Goal: Task Accomplishment & Management: Manage account settings

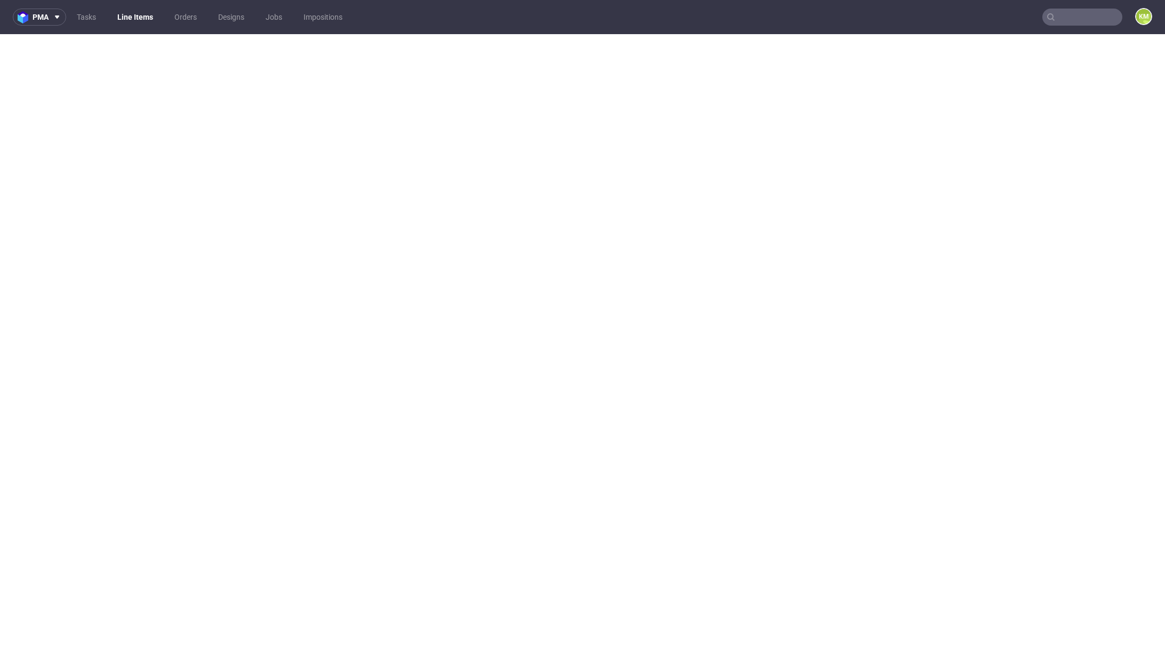
select select "in_progress"
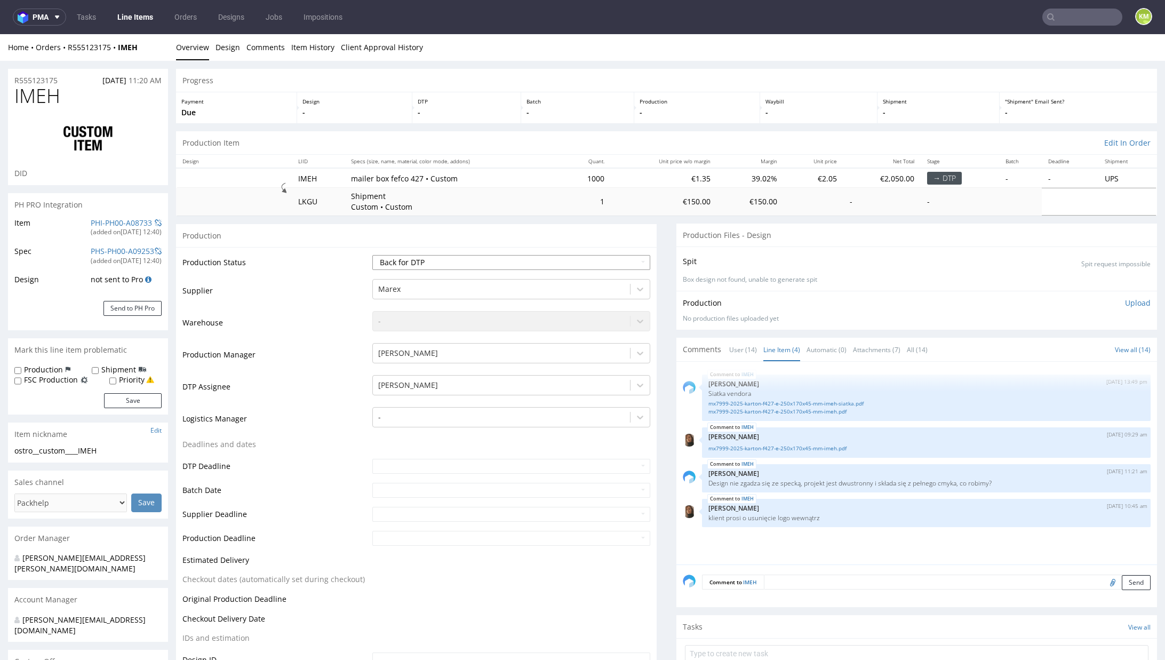
click at [486, 261] on select "Waiting for Artwork Waiting for Diecut Waiting for Mockup Waiting for DTP Waiti…" at bounding box center [511, 262] width 278 height 15
select select "dtp_ca_needed"
click at [372, 255] on select "Waiting for Artwork Waiting for Diecut Waiting for Mockup Waiting for DTP Waiti…" at bounding box center [511, 262] width 278 height 15
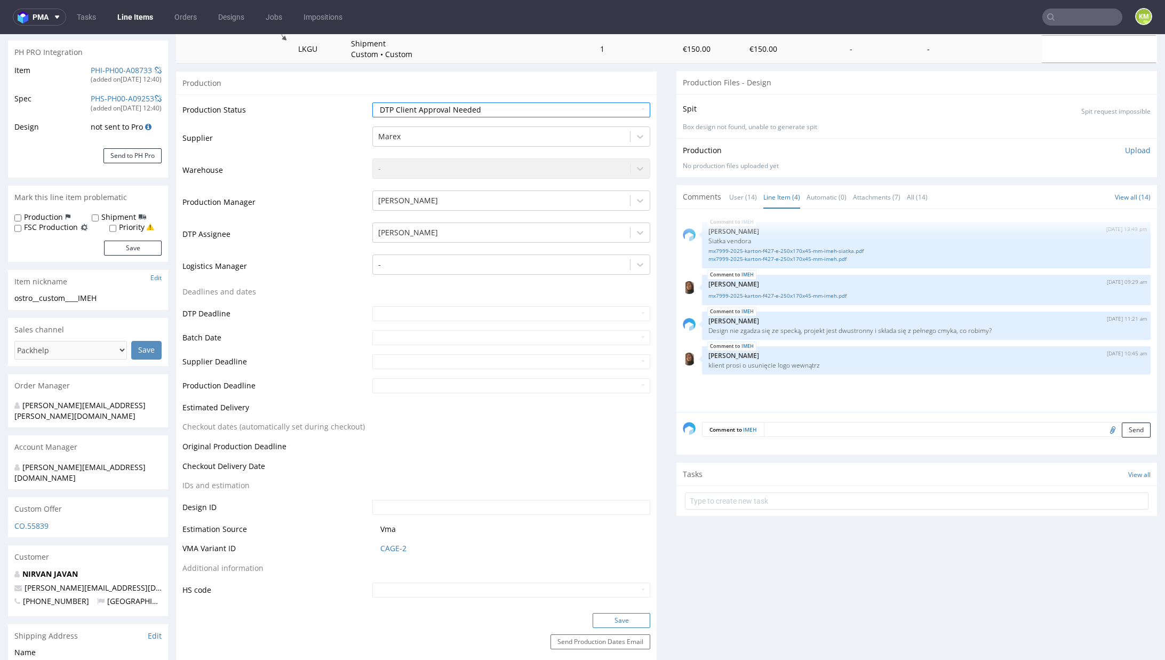
click at [633, 619] on button "Save" at bounding box center [622, 620] width 58 height 15
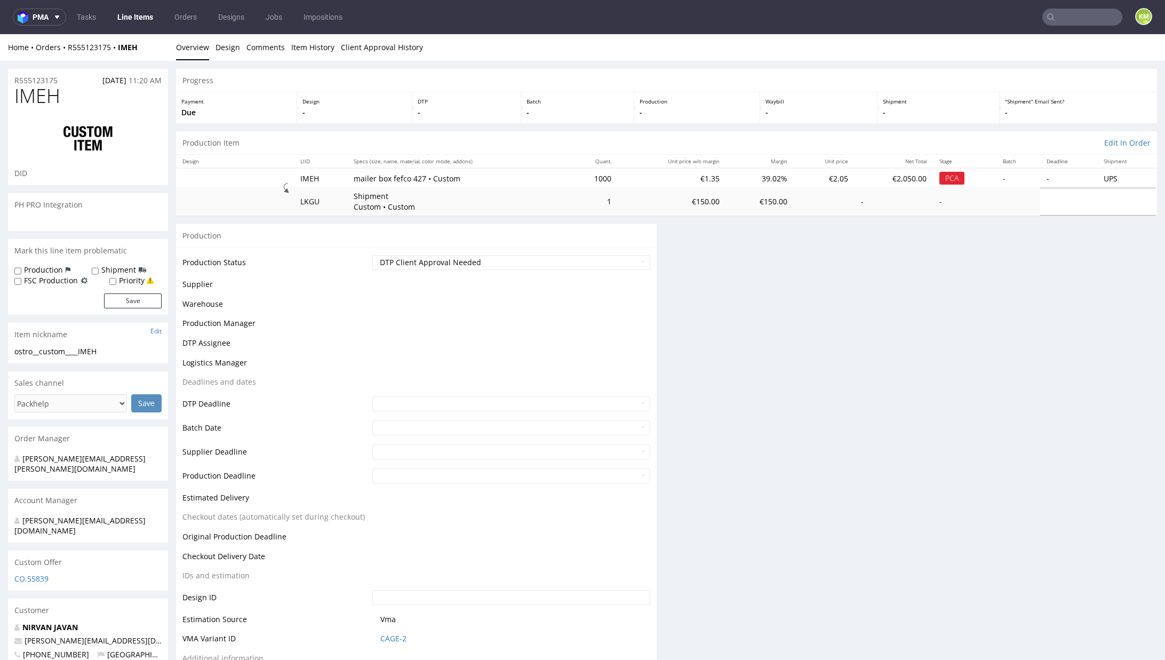
scroll to position [0, 0]
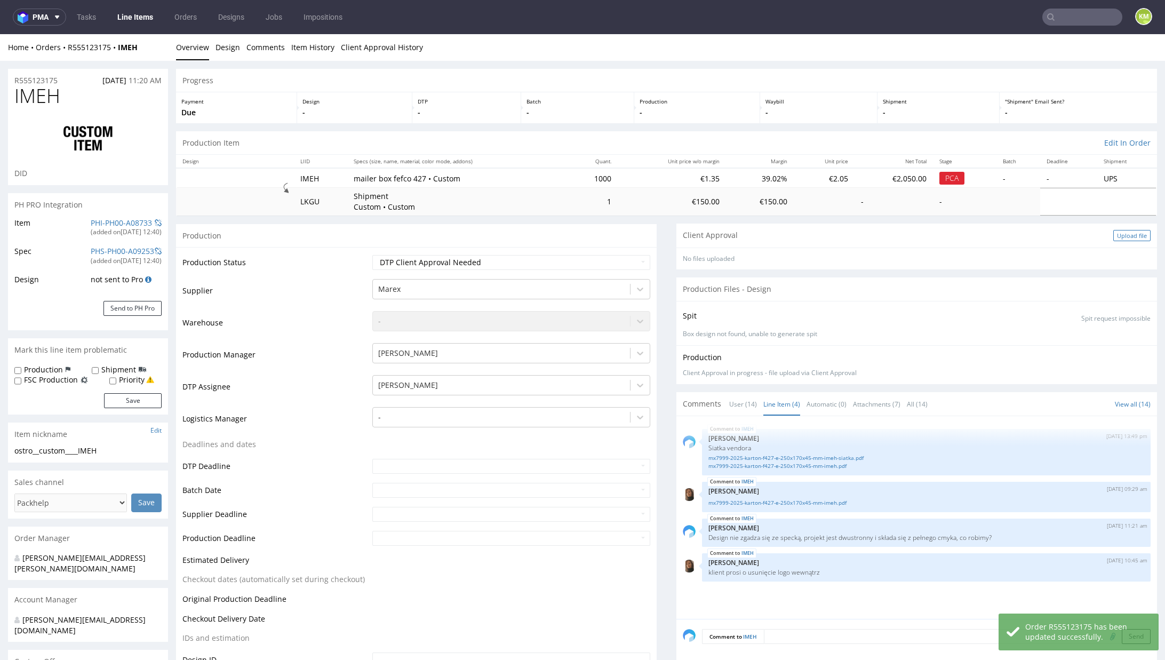
click at [1114, 235] on div "Upload file" at bounding box center [1132, 235] width 37 height 11
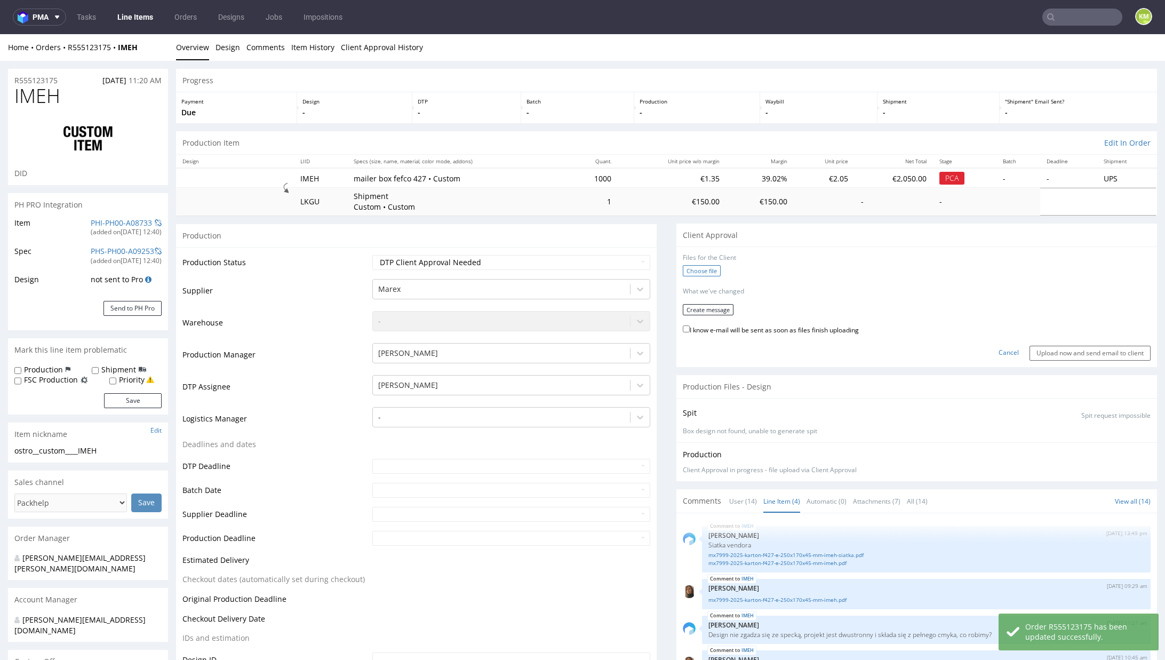
click at [695, 275] on label "Choose file" at bounding box center [702, 270] width 38 height 11
click at [0, 34] on input "Choose file" at bounding box center [0, 34] width 0 height 0
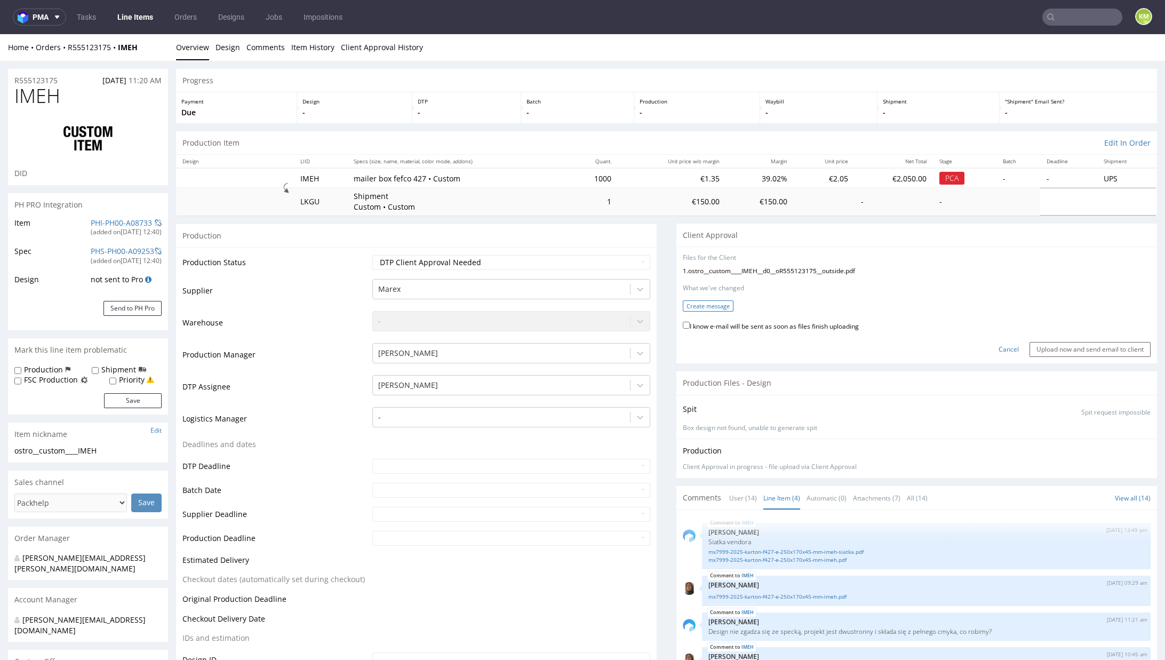
click at [712, 303] on button "Create message" at bounding box center [708, 305] width 51 height 11
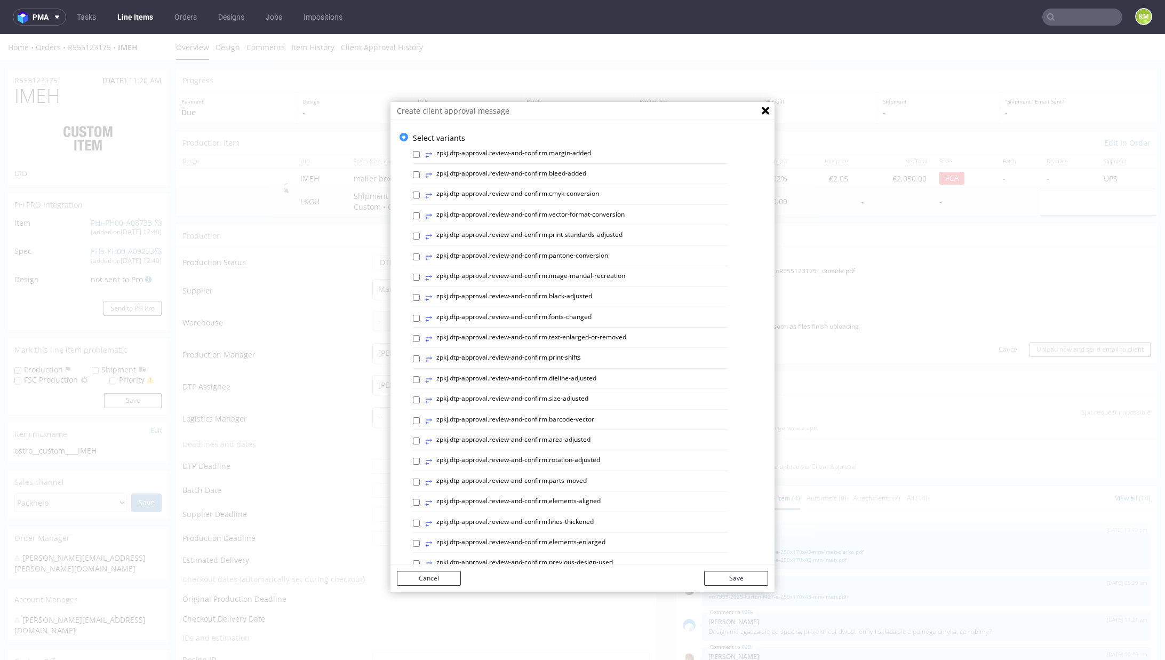
scroll to position [319, 0]
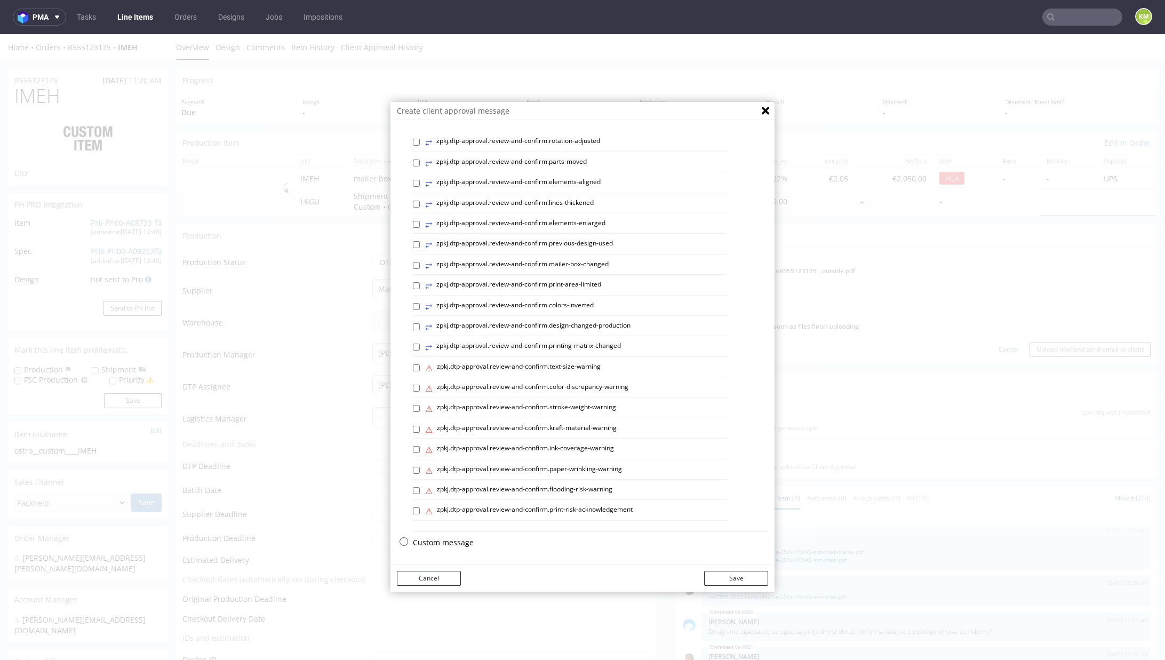
click at [449, 538] on p "Custom message" at bounding box center [590, 542] width 355 height 11
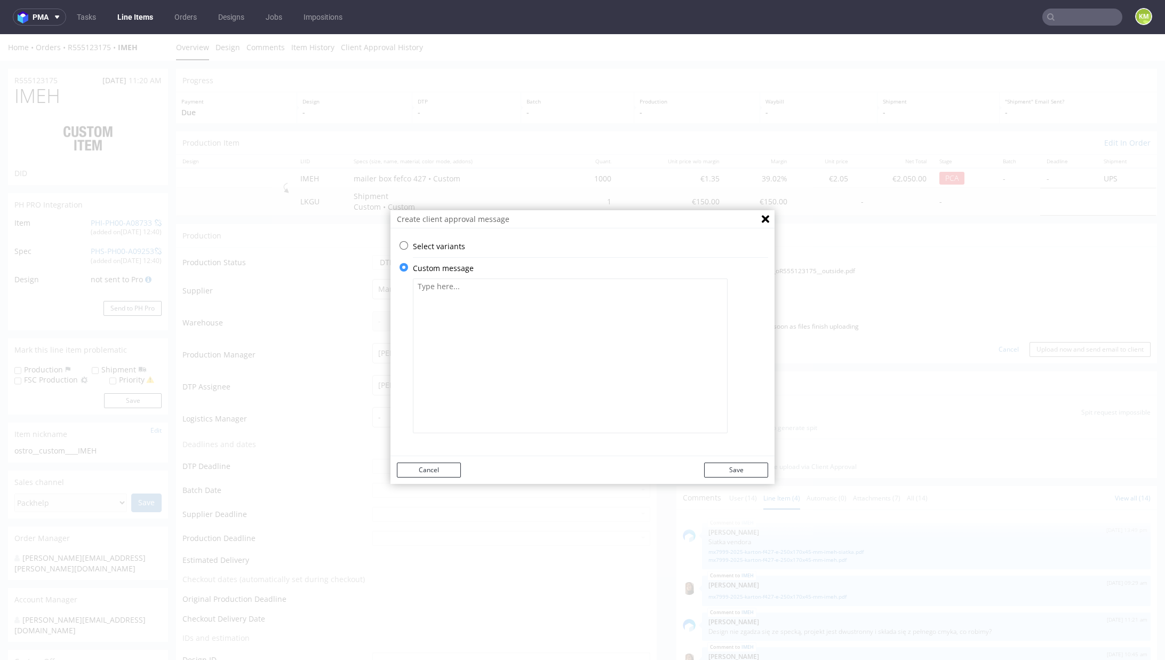
scroll to position [0, 0]
click at [472, 367] on textarea at bounding box center [570, 356] width 315 height 155
paste textarea "The design has been changed from a technical standpoint. Elements have been re-…"
type textarea "The design has been changed from a technical standpoint. Elements have been re-…"
click at [739, 467] on button "Save" at bounding box center [736, 470] width 64 height 15
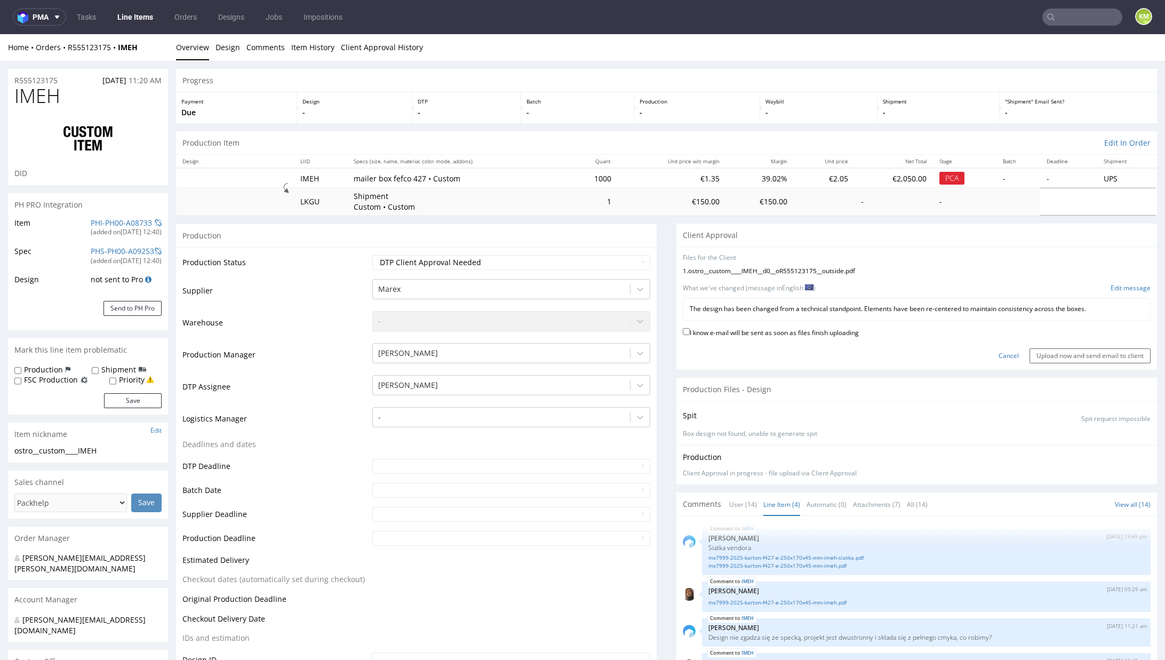
click at [777, 340] on div "Cancel Upload now and send email to client" at bounding box center [917, 351] width 468 height 23
click at [785, 333] on label "I know e-mail will be sent as soon as files finish uploading" at bounding box center [771, 332] width 176 height 12
click at [690, 333] on input "I know e-mail will be sent as soon as files finish uploading" at bounding box center [686, 331] width 7 height 7
checkbox input "true"
click at [1030, 349] on input "Upload now and send email to client" at bounding box center [1090, 355] width 121 height 15
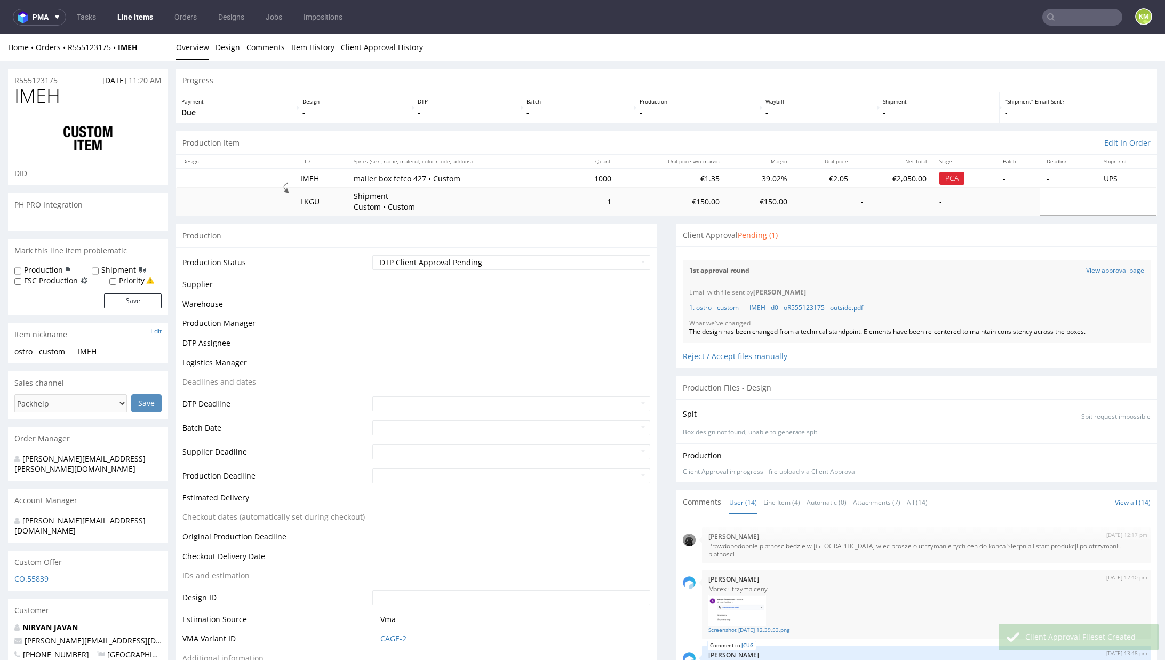
scroll to position [406, 0]
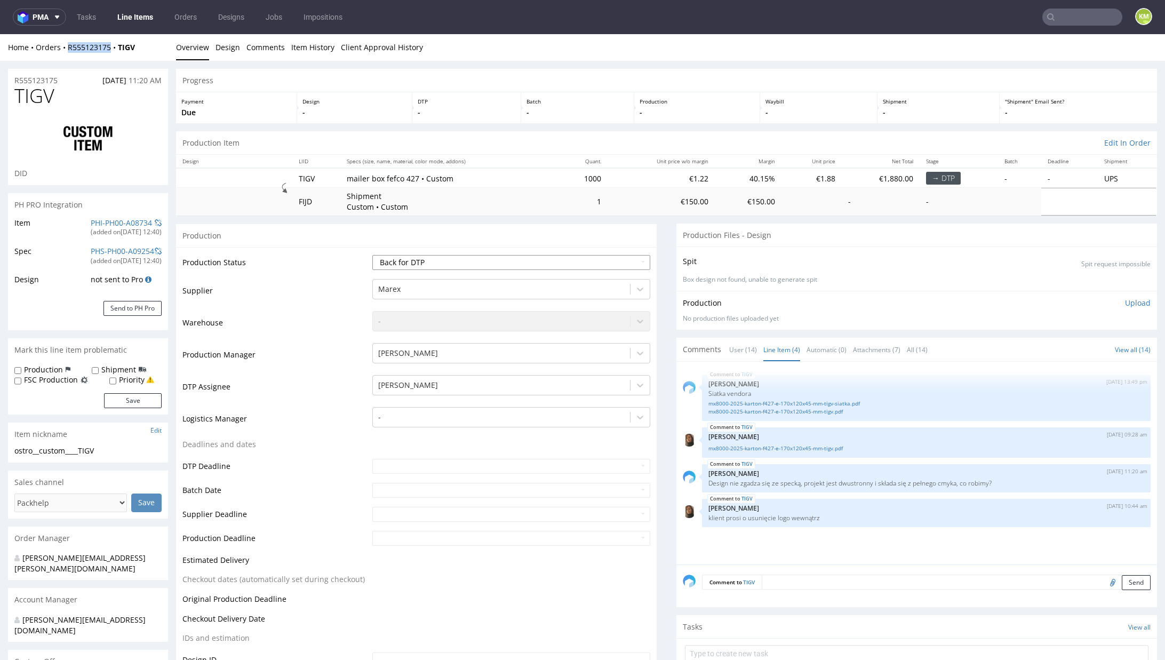
click at [579, 262] on select "Waiting for Artwork Waiting for Diecut Waiting for Mockup Waiting for DTP Waiti…" at bounding box center [511, 262] width 278 height 15
select select "dtp_ca_needed"
click at [372, 255] on select "Waiting for Artwork Waiting for Diecut Waiting for Mockup Waiting for DTP Waiti…" at bounding box center [511, 262] width 278 height 15
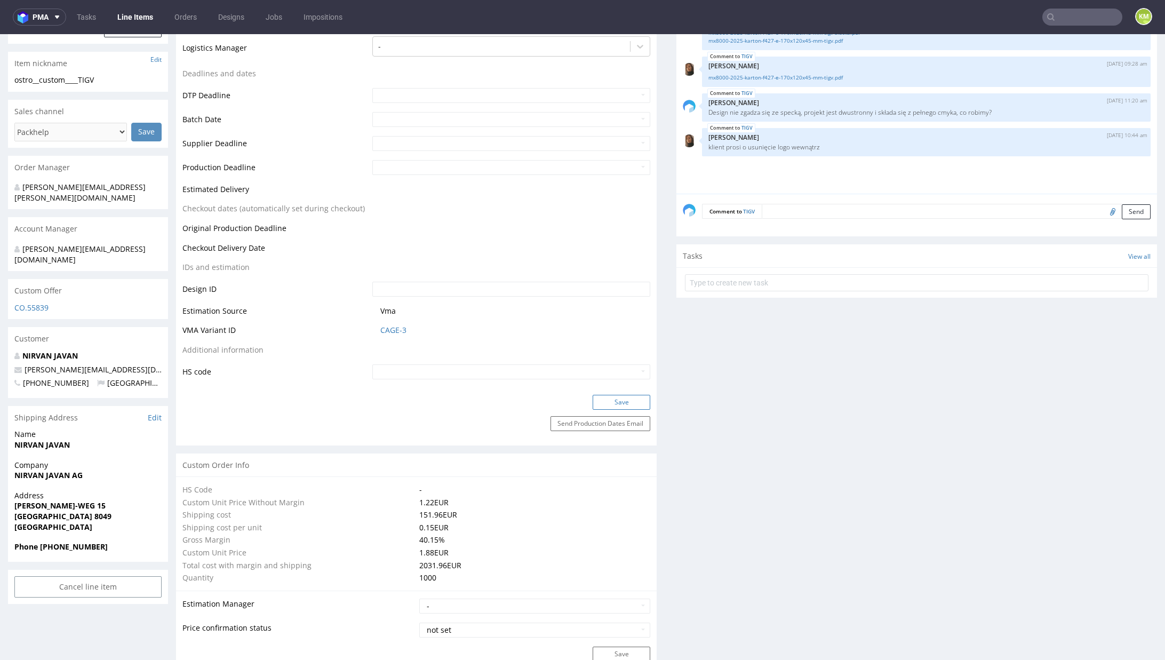
click at [624, 403] on button "Save" at bounding box center [622, 402] width 58 height 15
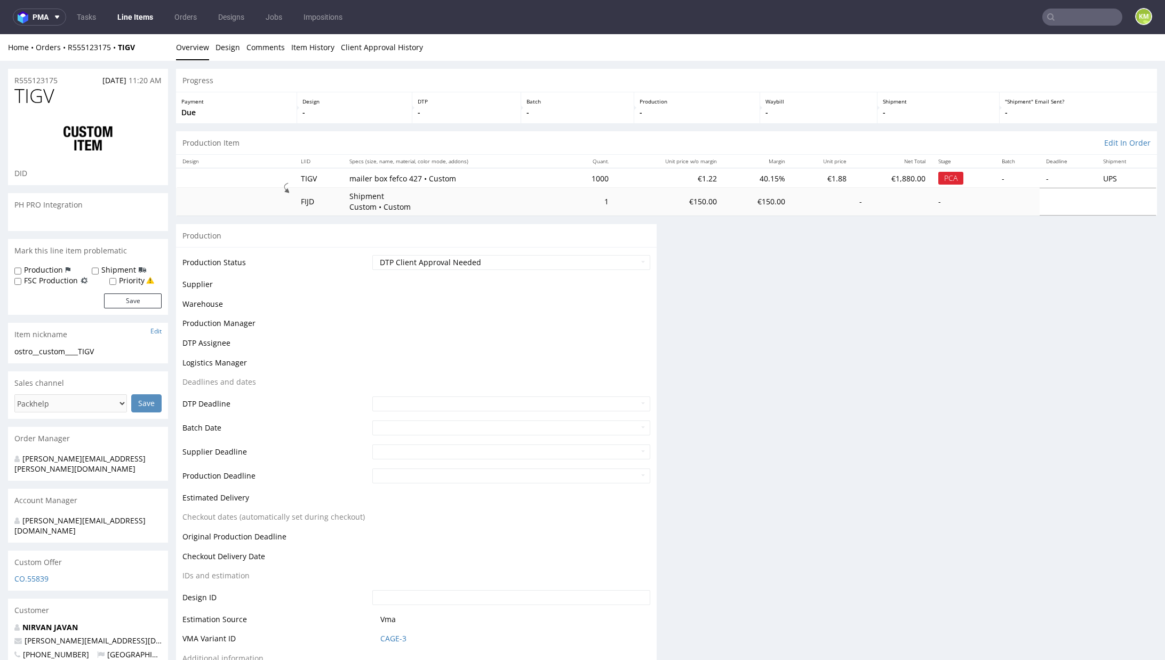
scroll to position [8, 0]
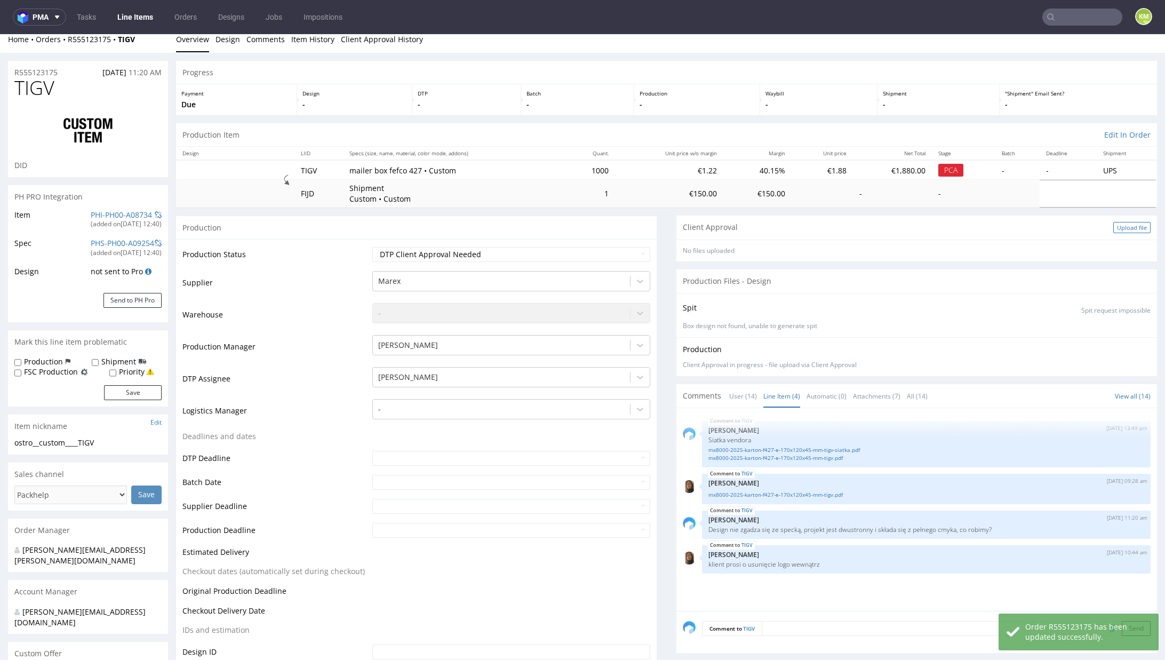
click at [1114, 231] on div "Upload file" at bounding box center [1132, 227] width 37 height 11
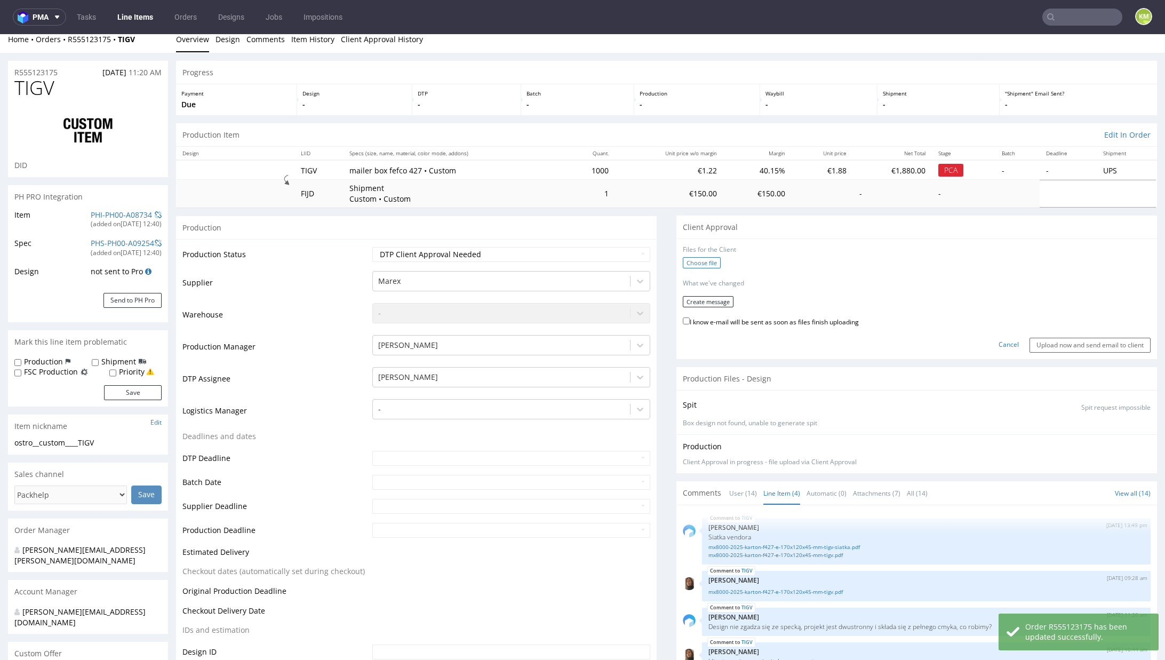
click at [686, 263] on label "Choose file" at bounding box center [702, 262] width 38 height 11
click at [0, 34] on input "Choose file" at bounding box center [0, 34] width 0 height 0
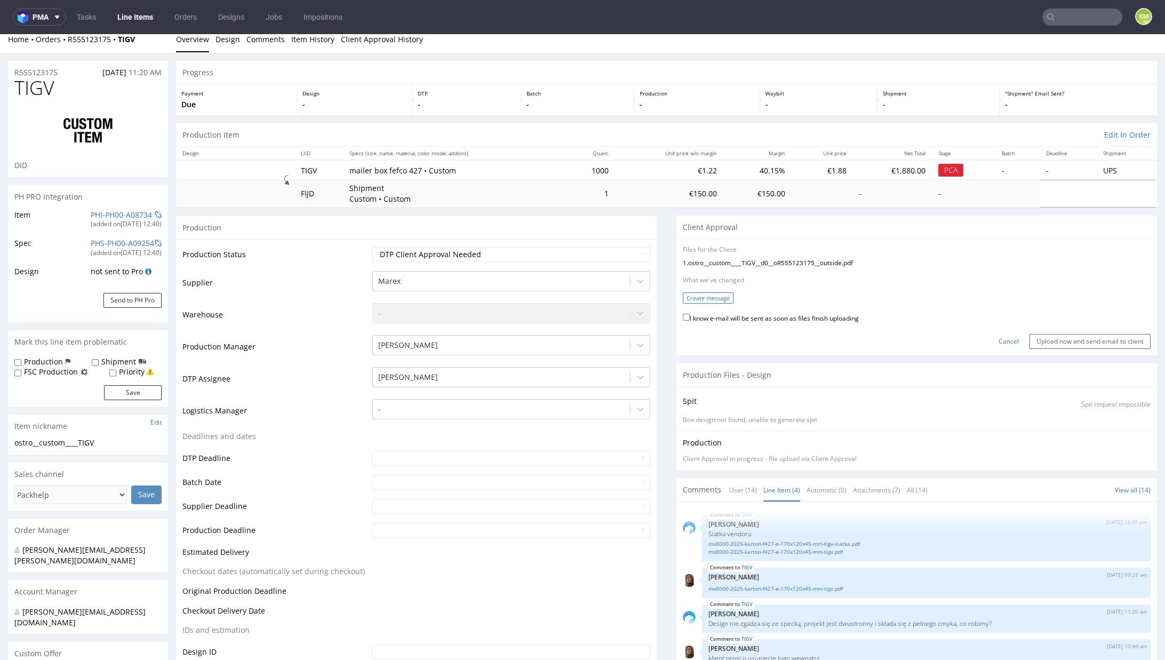
click at [714, 295] on button "Create message" at bounding box center [708, 297] width 51 height 11
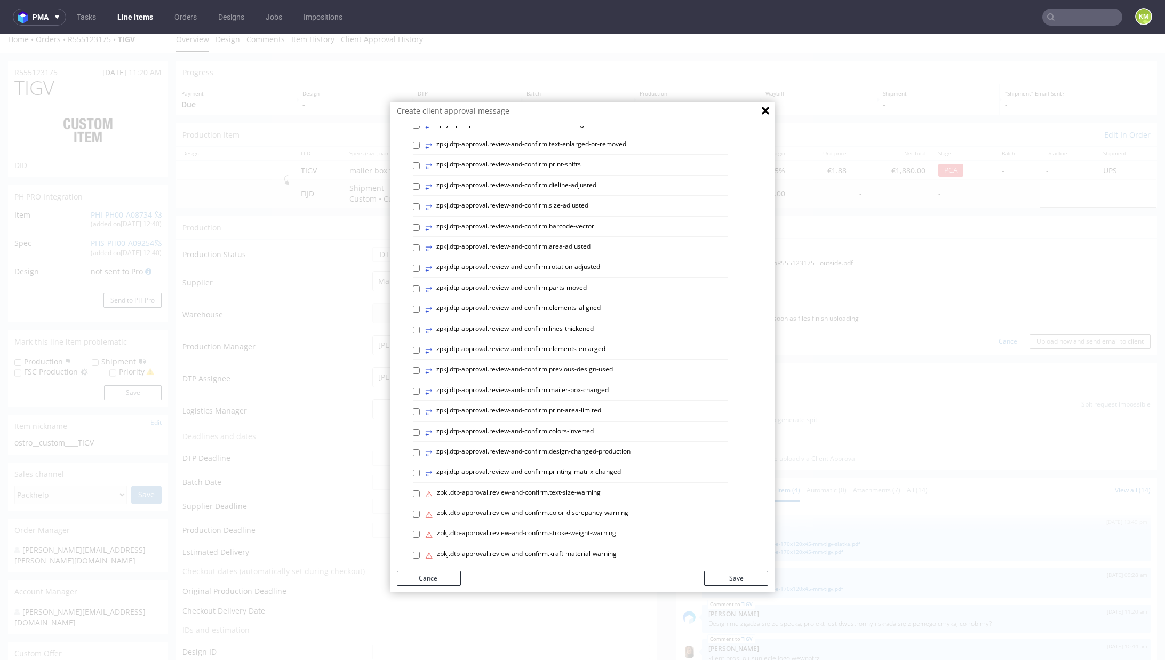
scroll to position [319, 0]
click at [439, 581] on button "Cancel" at bounding box center [429, 578] width 64 height 15
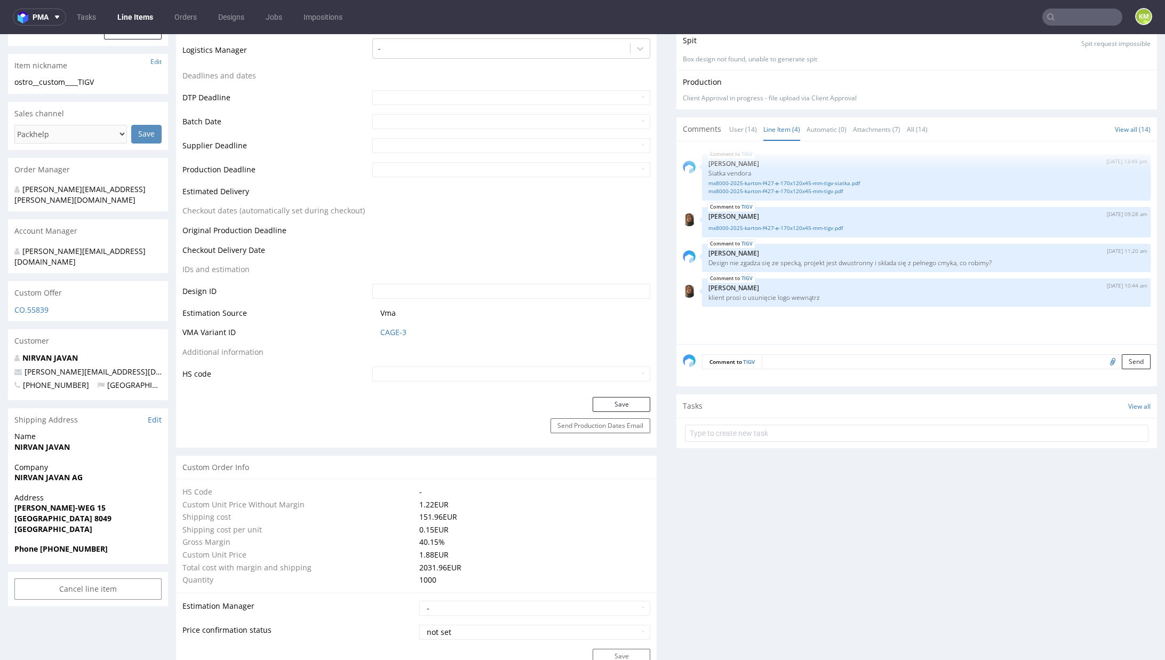
scroll to position [0, 0]
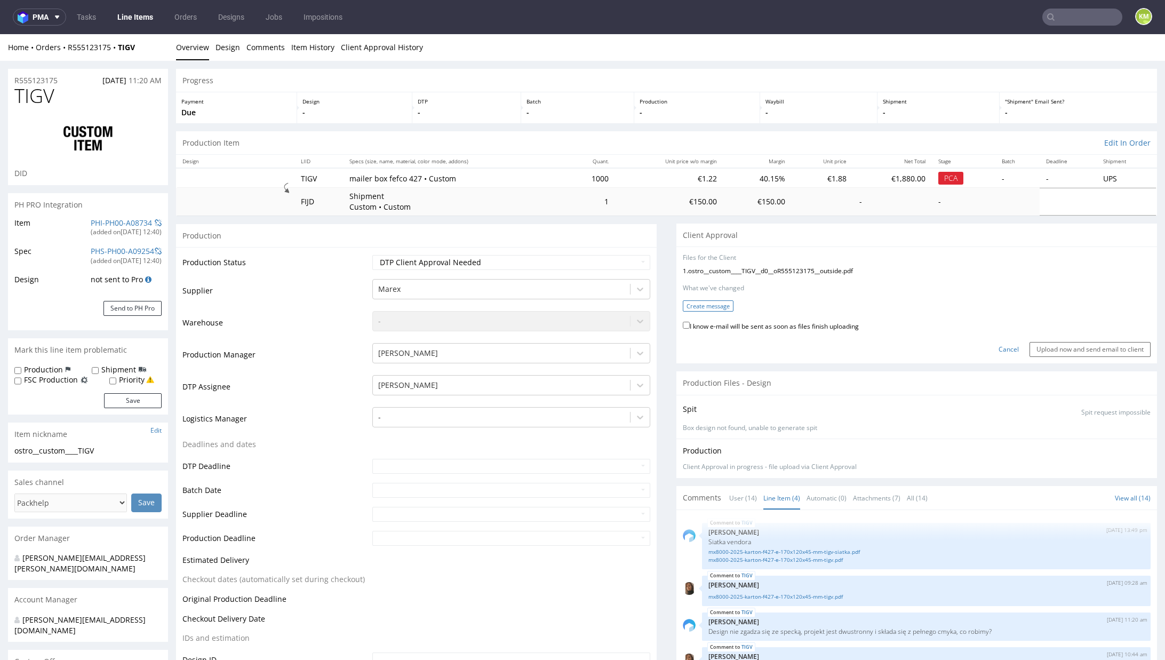
click at [711, 304] on button "Create message" at bounding box center [708, 305] width 51 height 11
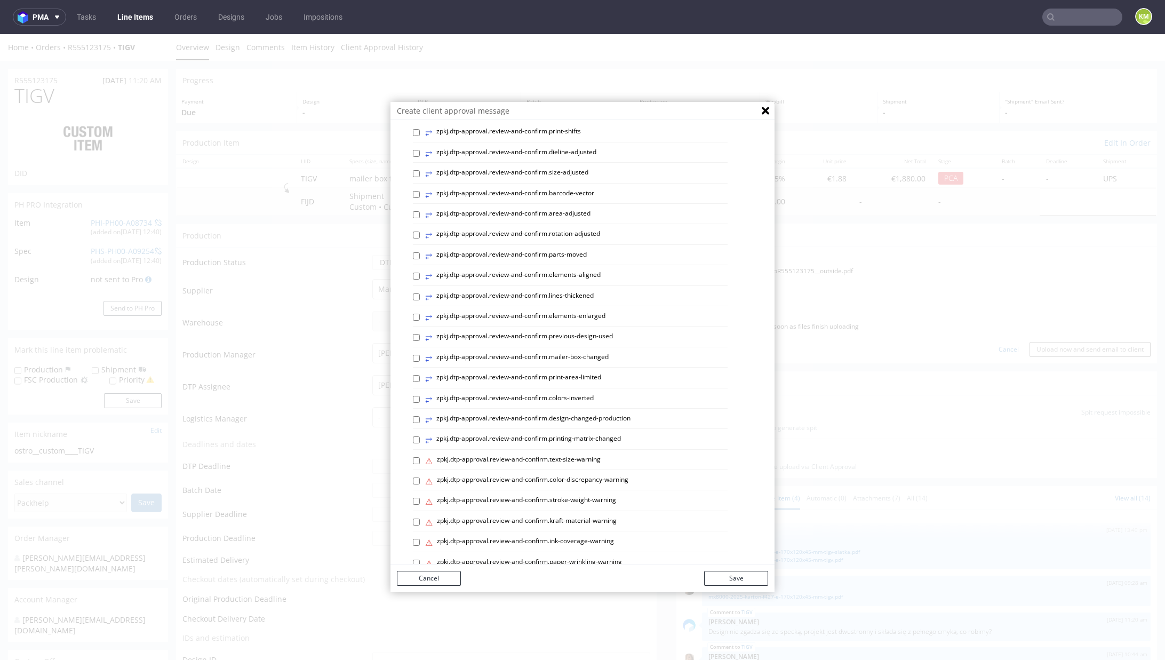
scroll to position [319, 0]
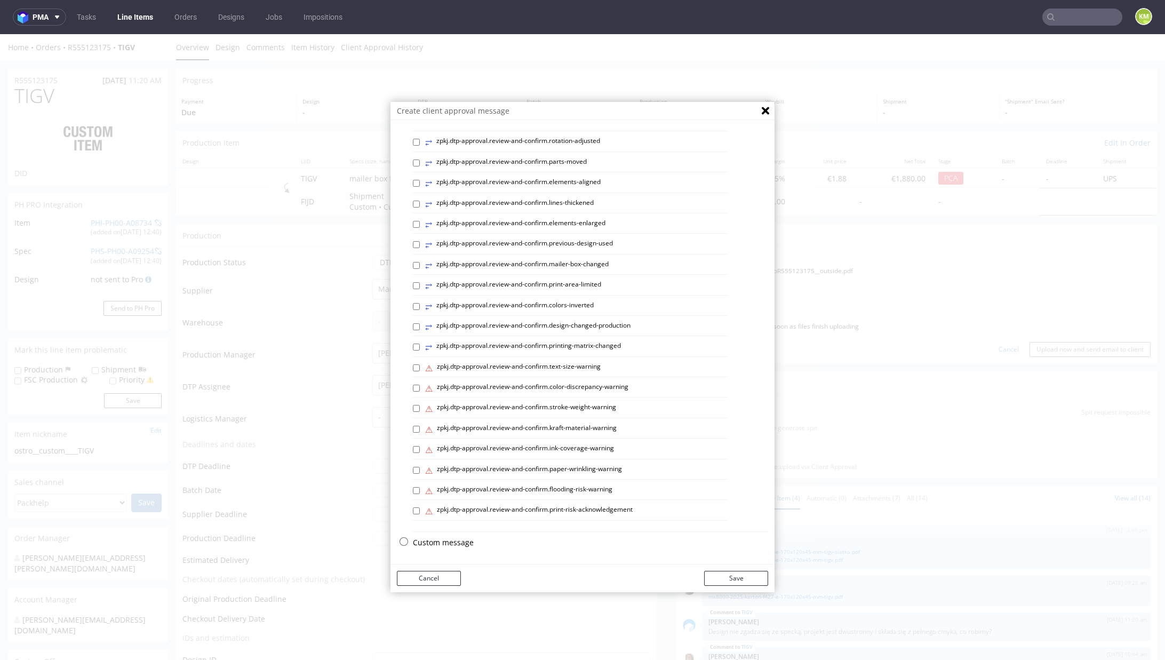
drag, startPoint x: 427, startPoint y: 542, endPoint x: 430, endPoint y: 535, distance: 7.6
click at [427, 540] on p "Custom message" at bounding box center [590, 542] width 355 height 11
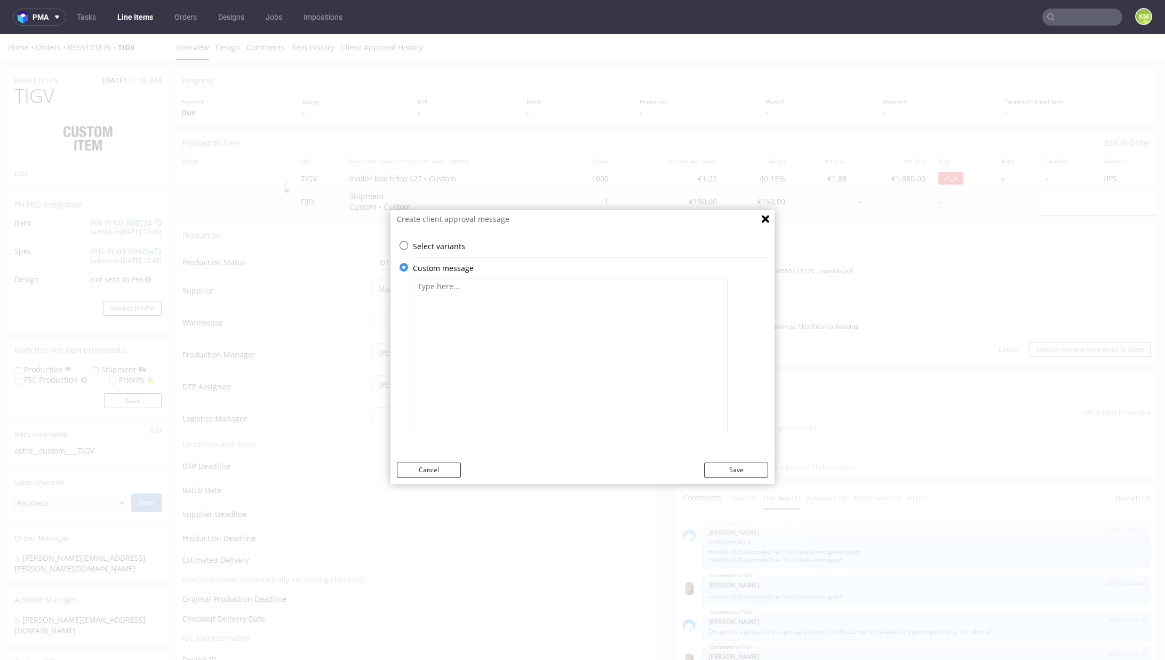
scroll to position [0, 0]
click at [488, 384] on textarea at bounding box center [570, 356] width 315 height 155
paste textarea "The design has been changed from a technical standpoint."
type textarea "The design has been changed from a technical standpoint."
click at [740, 472] on button "Save" at bounding box center [736, 470] width 64 height 15
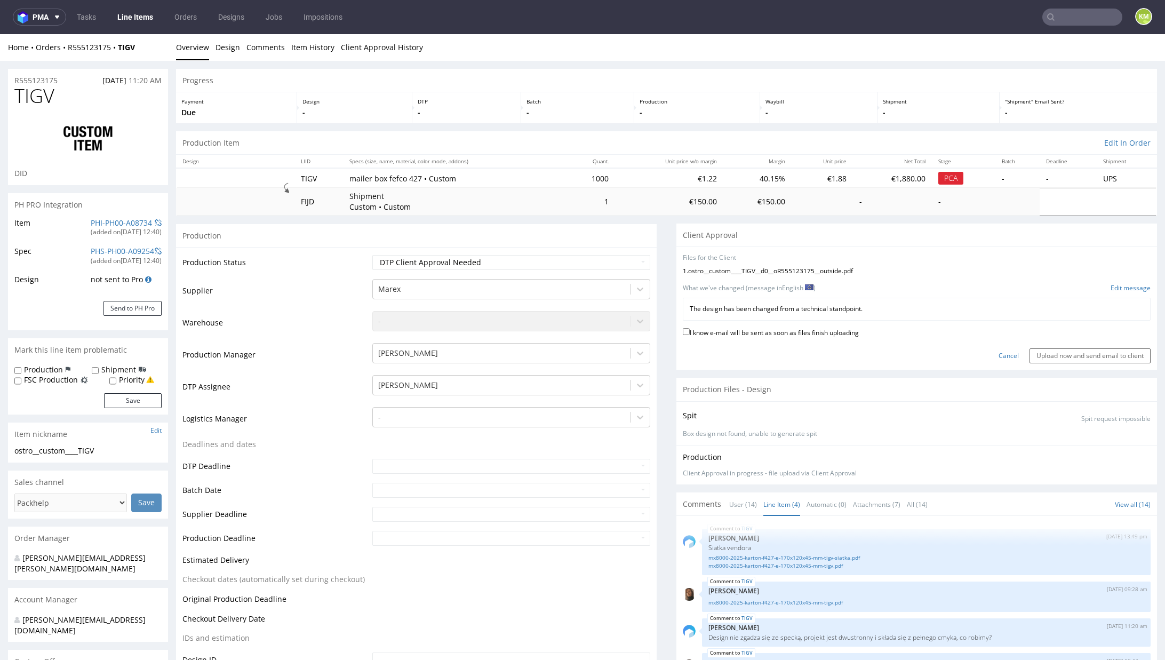
click at [786, 335] on label "I know e-mail will be sent as soon as files finish uploading" at bounding box center [771, 332] width 176 height 12
click at [690, 335] on input "I know e-mail will be sent as soon as files finish uploading" at bounding box center [686, 331] width 7 height 7
checkbox input "true"
click at [1030, 353] on input "Upload now and send email to client" at bounding box center [1090, 355] width 121 height 15
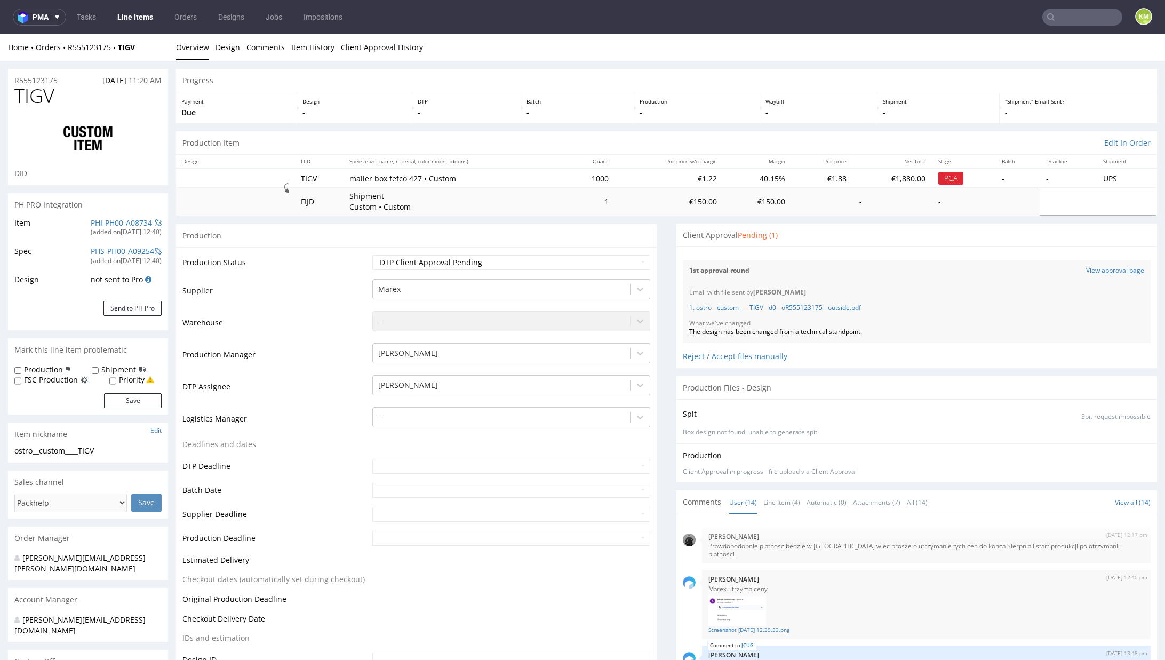
scroll to position [406, 0]
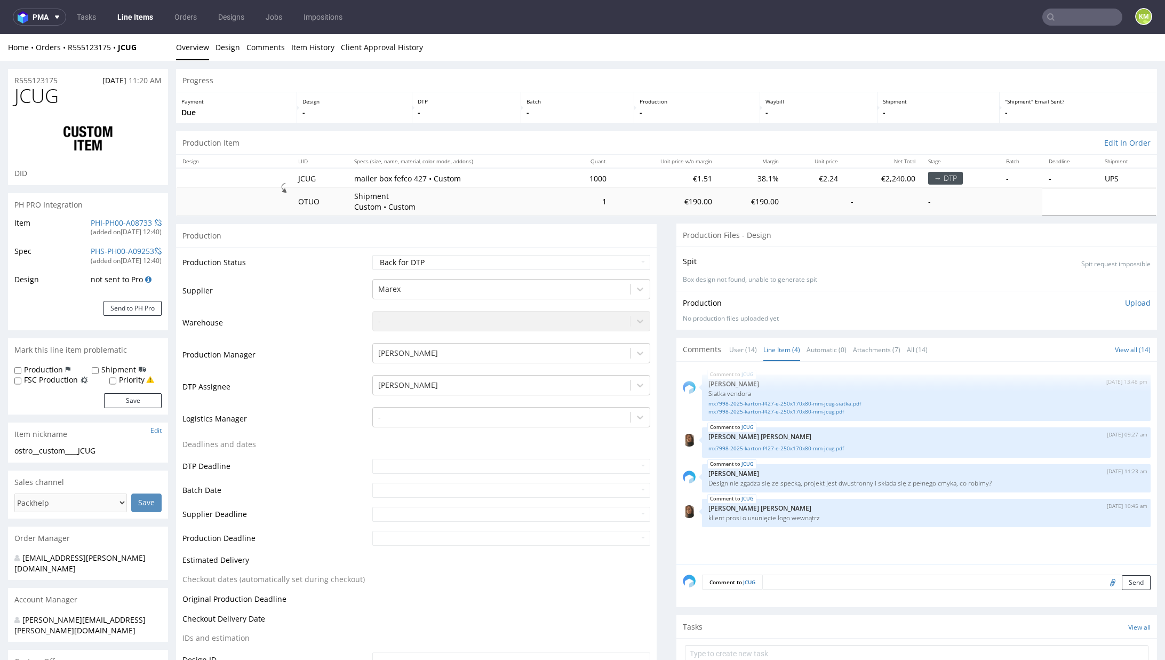
click at [568, 254] on td "Waiting for Artwork Waiting for Diecut Waiting for Mockup Waiting for DTP Waiti…" at bounding box center [510, 266] width 281 height 24
click at [569, 259] on select "Waiting for Artwork Waiting for Diecut Waiting for Mockup Waiting for DTP Waiti…" at bounding box center [511, 262] width 278 height 15
select select "dtp_ca_needed"
click at [372, 255] on select "Waiting for Artwork Waiting for Diecut Waiting for Mockup Waiting for DTP Waiti…" at bounding box center [511, 262] width 278 height 15
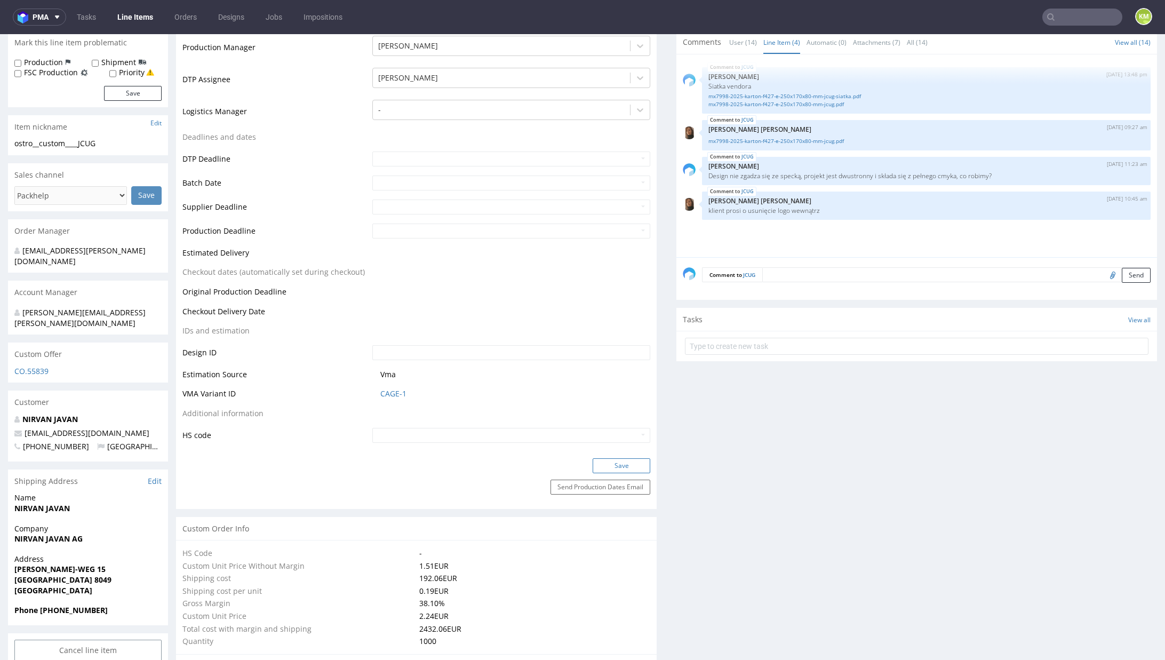
click at [611, 470] on button "Save" at bounding box center [622, 465] width 58 height 15
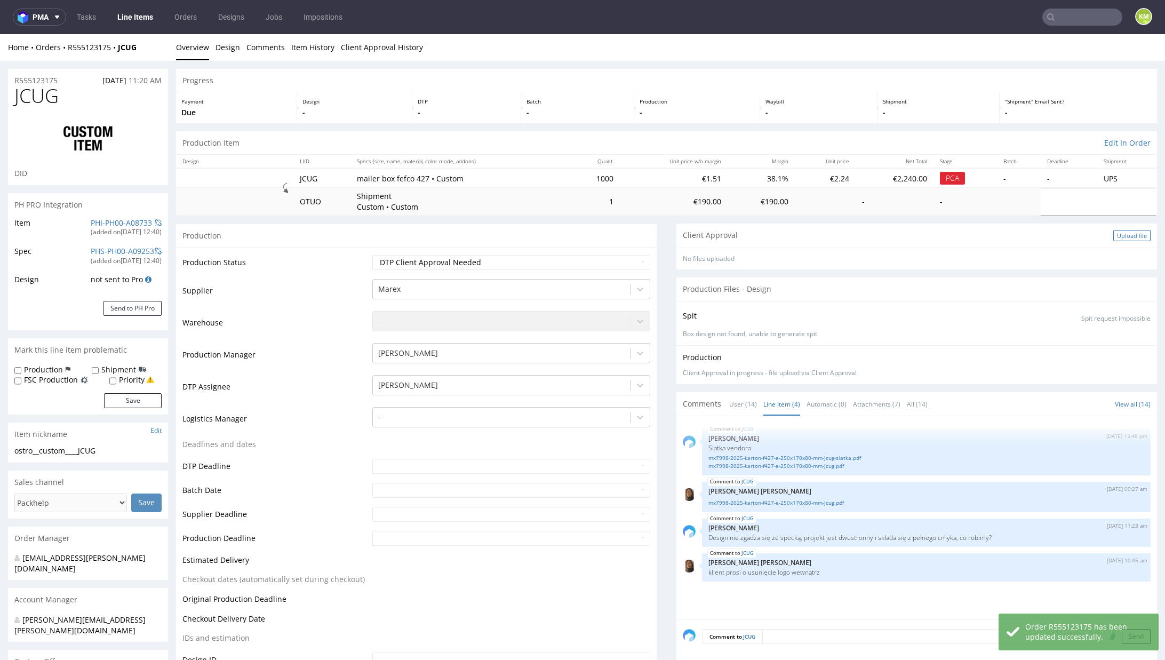
click at [1114, 231] on div "Upload file" at bounding box center [1132, 235] width 37 height 11
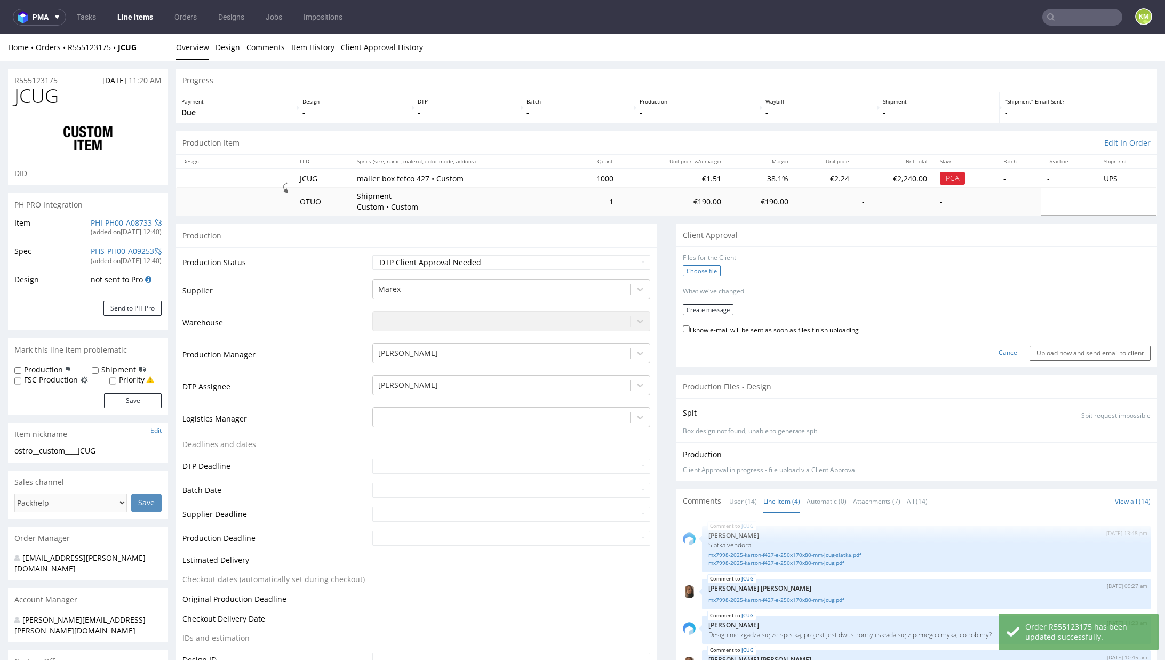
click at [702, 275] on label "Choose file" at bounding box center [702, 270] width 38 height 11
click at [0, 34] on input "Choose file" at bounding box center [0, 34] width 0 height 0
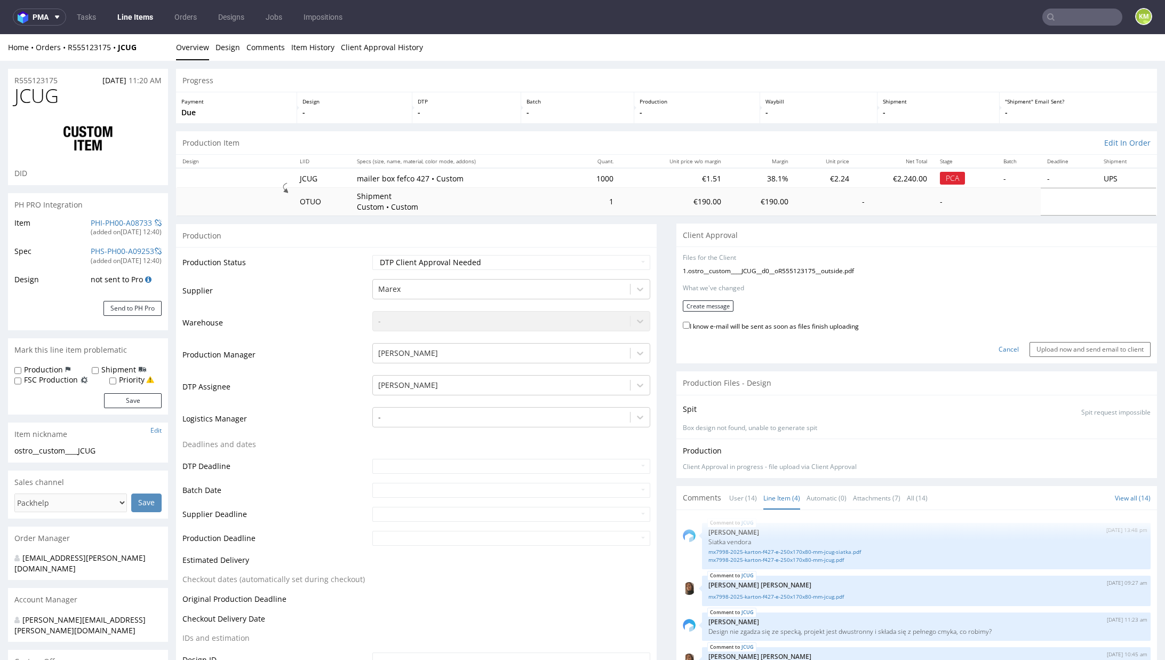
click at [709, 312] on form "Files for the Client 1 . ostro__custom____JCUG__d0__oR555123175__outside.pdf Ch…" at bounding box center [917, 305] width 468 height 104
click at [706, 308] on button "Create message" at bounding box center [708, 305] width 51 height 11
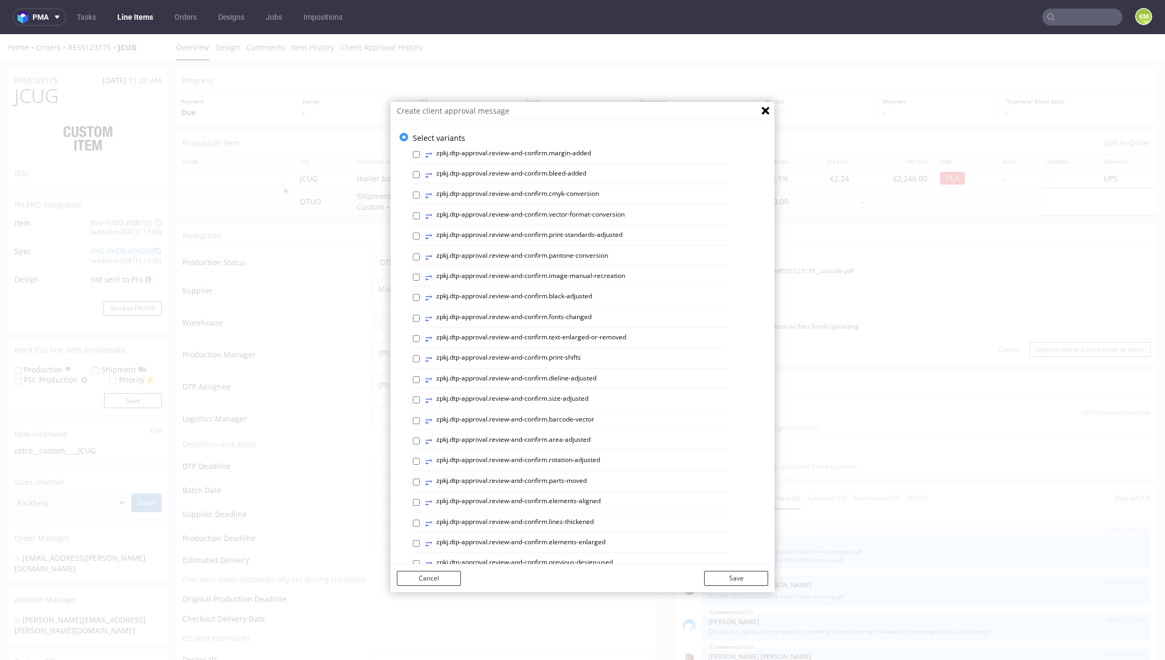
scroll to position [319, 0]
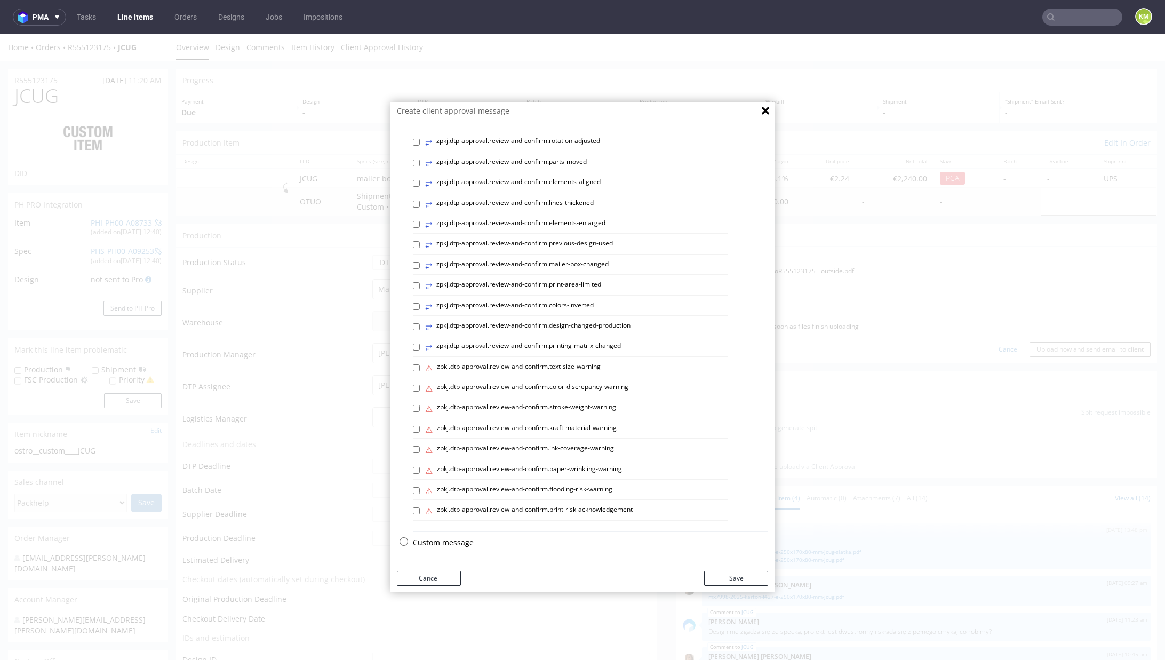
drag, startPoint x: 457, startPoint y: 542, endPoint x: 481, endPoint y: 464, distance: 81.2
click at [457, 541] on p "Custom message" at bounding box center [590, 542] width 355 height 11
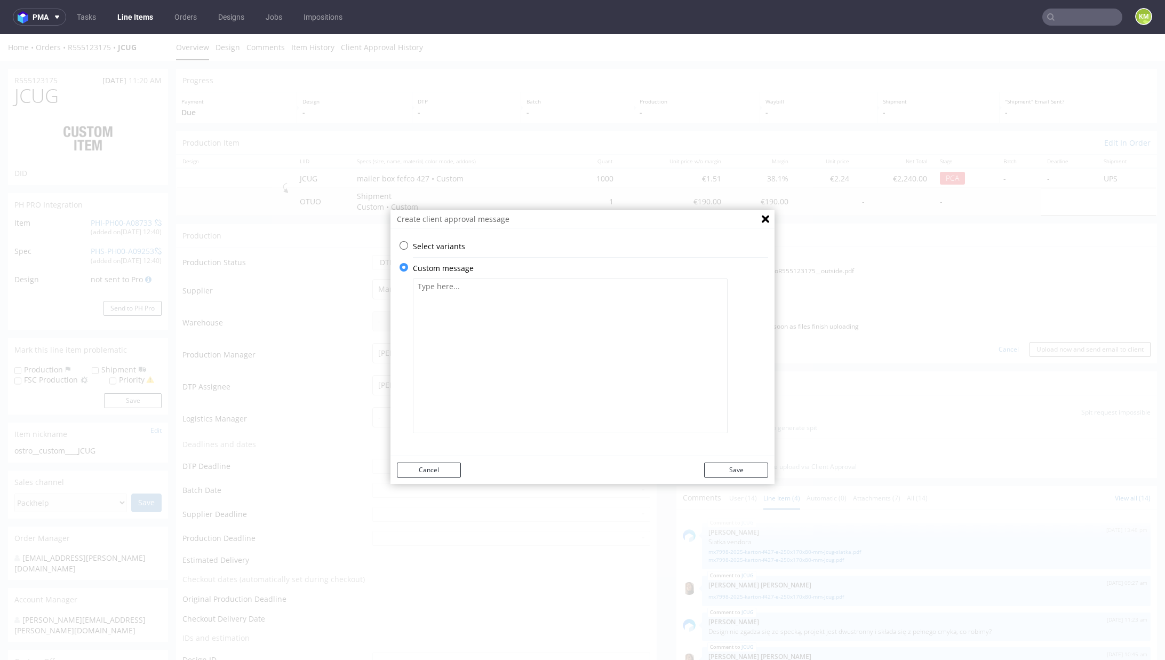
drag, startPoint x: 497, startPoint y: 412, endPoint x: 498, endPoint y: 401, distance: 10.7
click at [497, 405] on textarea at bounding box center [570, 356] width 315 height 155
paste textarea "The design has been changed from a technical standpoint. Elements have been re-…"
drag, startPoint x: 615, startPoint y: 285, endPoint x: 661, endPoint y: 355, distance: 84.4
click at [661, 355] on textarea "The design has been changed from a technical standpoint. Elements have been re-…" at bounding box center [570, 356] width 315 height 155
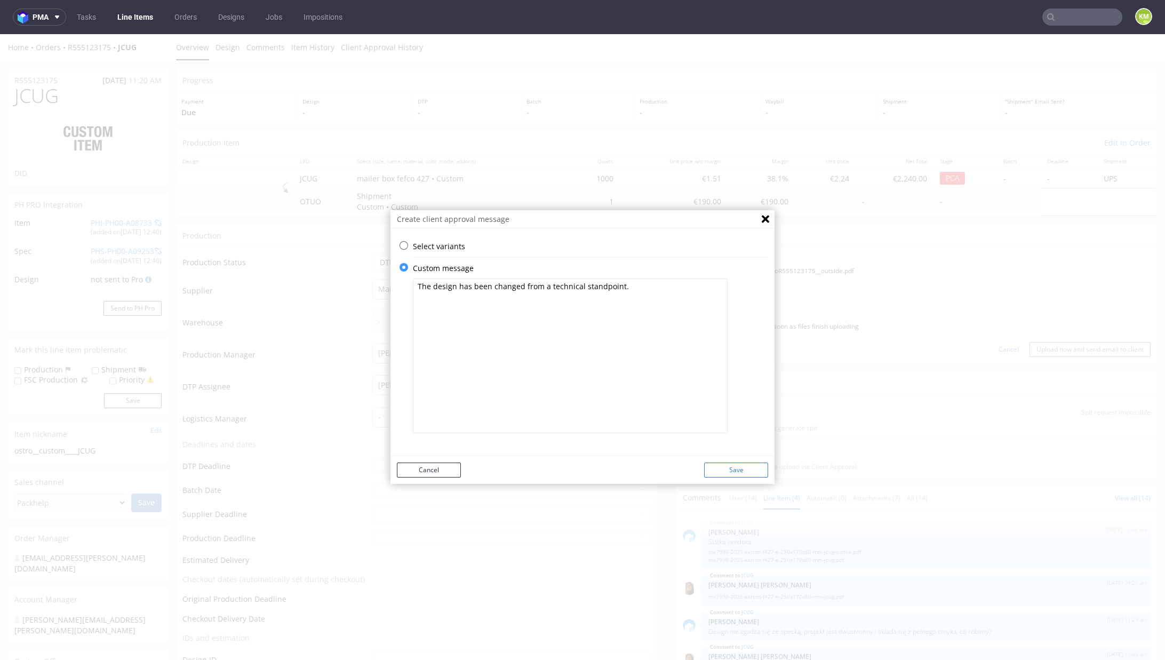
type textarea "The design has been changed from a technical standpoint."
click at [718, 467] on button "Save" at bounding box center [736, 470] width 64 height 15
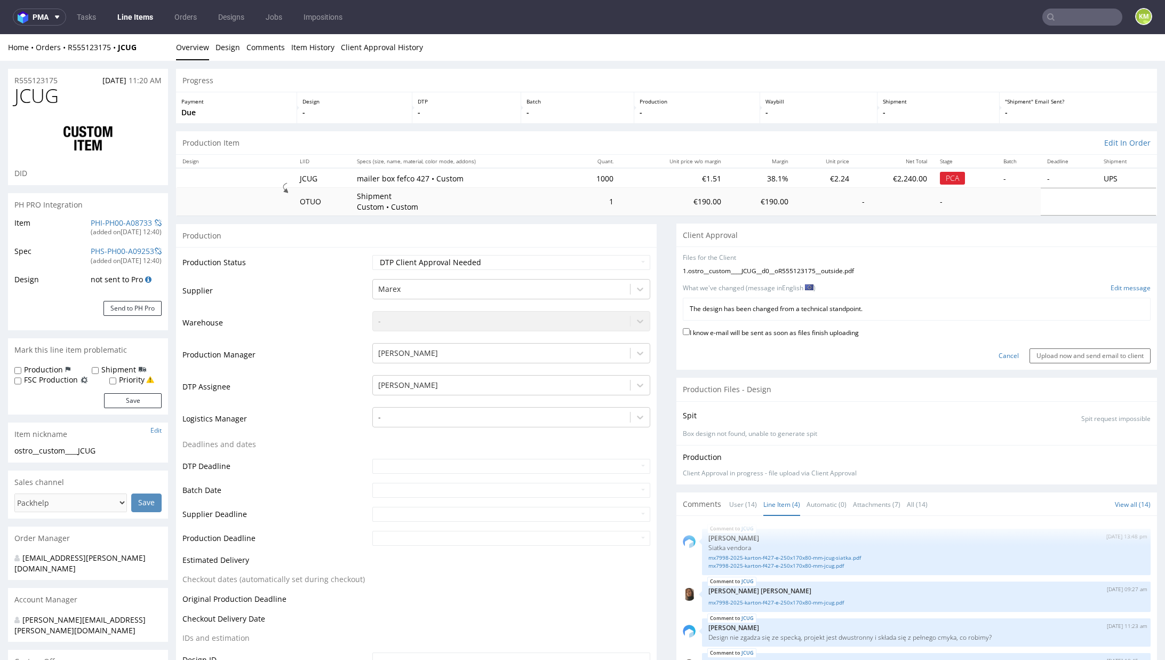
click at [788, 328] on label "I know e-mail will be sent as soon as files finish uploading" at bounding box center [771, 332] width 176 height 12
click at [690, 328] on input "I know e-mail will be sent as soon as files finish uploading" at bounding box center [686, 331] width 7 height 7
checkbox input "true"
click at [1083, 350] on input "Upload now and send email to client" at bounding box center [1090, 355] width 121 height 15
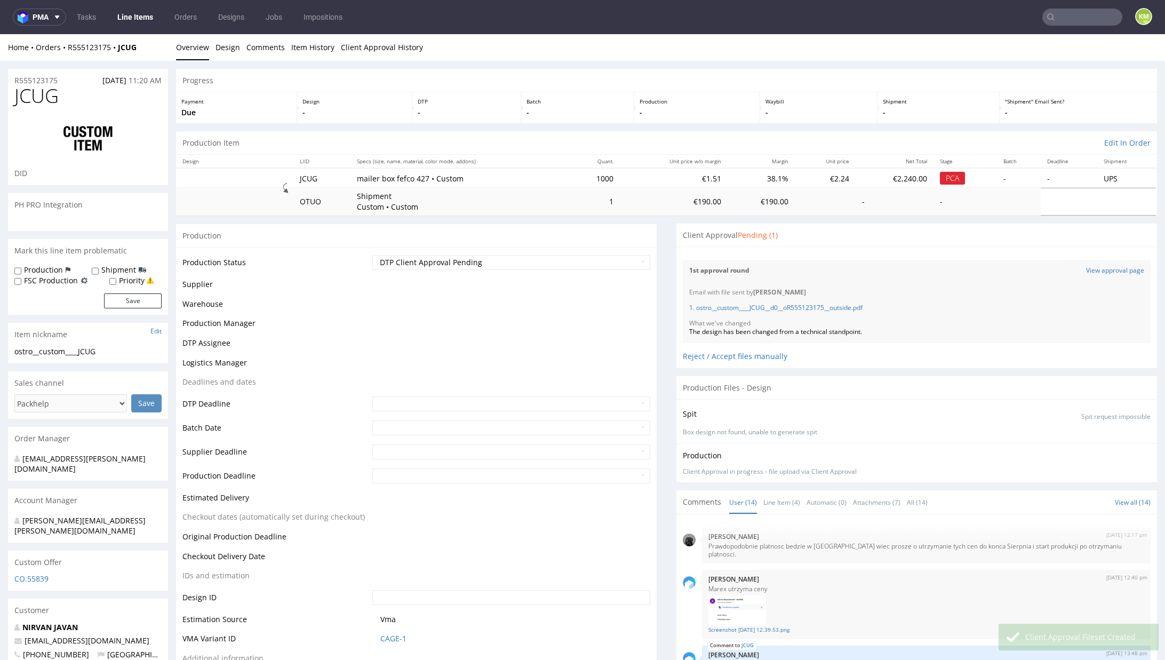
scroll to position [406, 0]
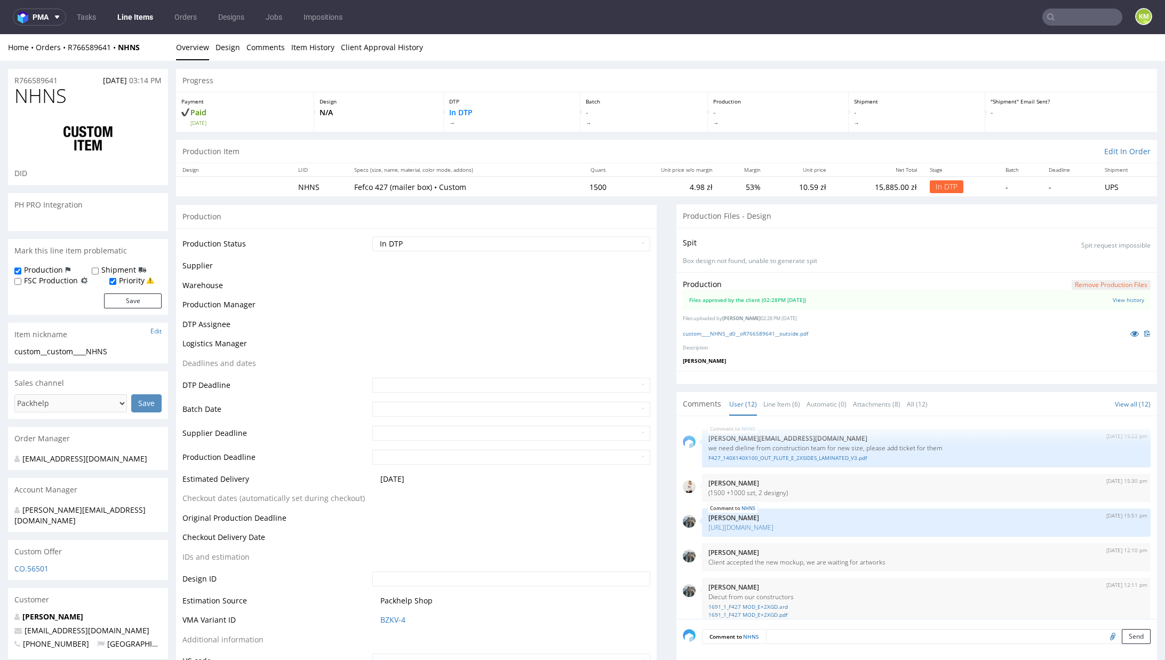
scroll to position [483, 0]
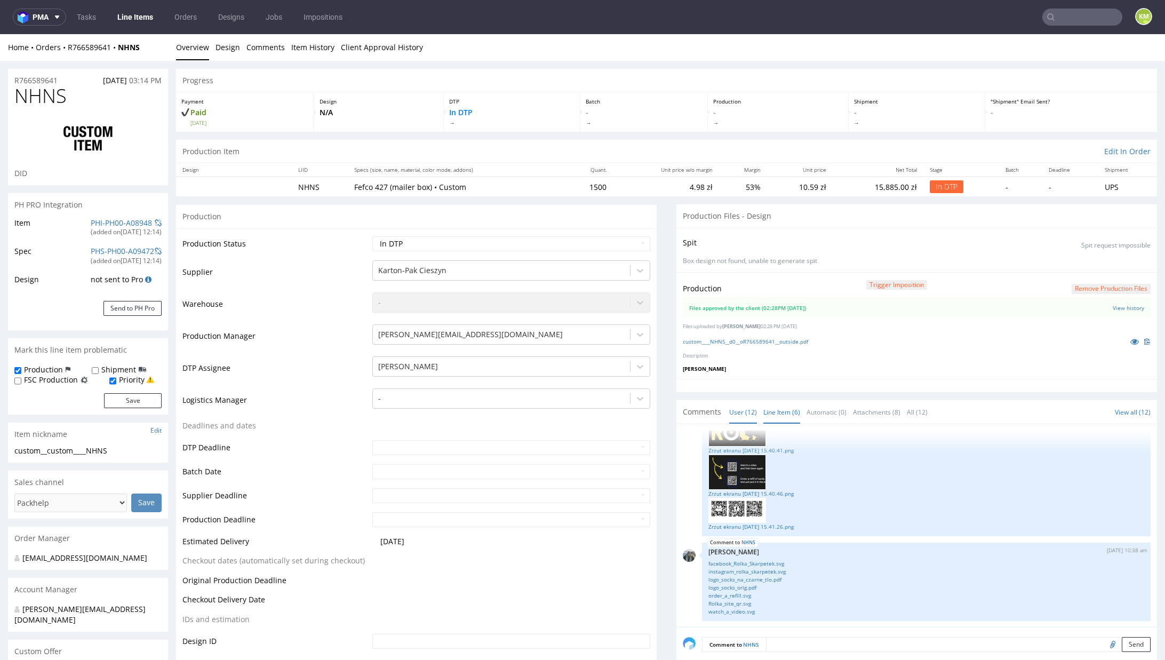
click at [766, 416] on link "Line Item (6)" at bounding box center [782, 412] width 37 height 23
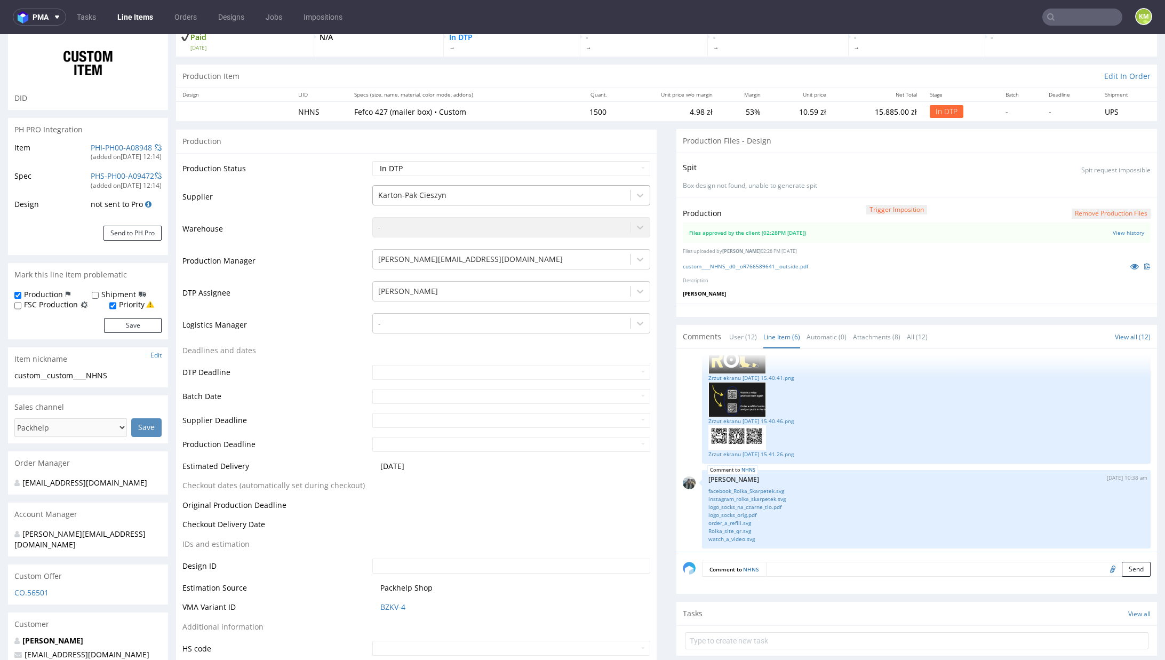
scroll to position [109, 0]
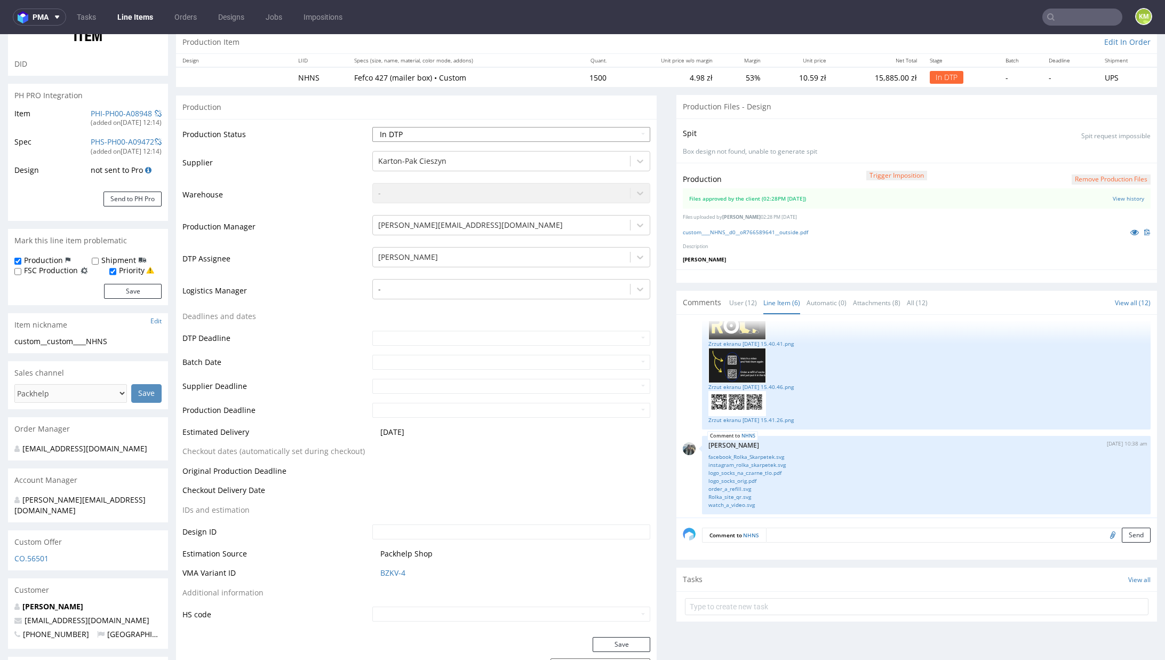
click at [523, 132] on select "Waiting for Artwork Waiting for Diecut Waiting for Mockup Waiting for DTP Waiti…" at bounding box center [511, 134] width 278 height 15
select select "dtp_waiting_for_double_check"
click at [372, 127] on select "Waiting for Artwork Waiting for Diecut Waiting for Mockup Waiting for DTP Waiti…" at bounding box center [511, 134] width 278 height 15
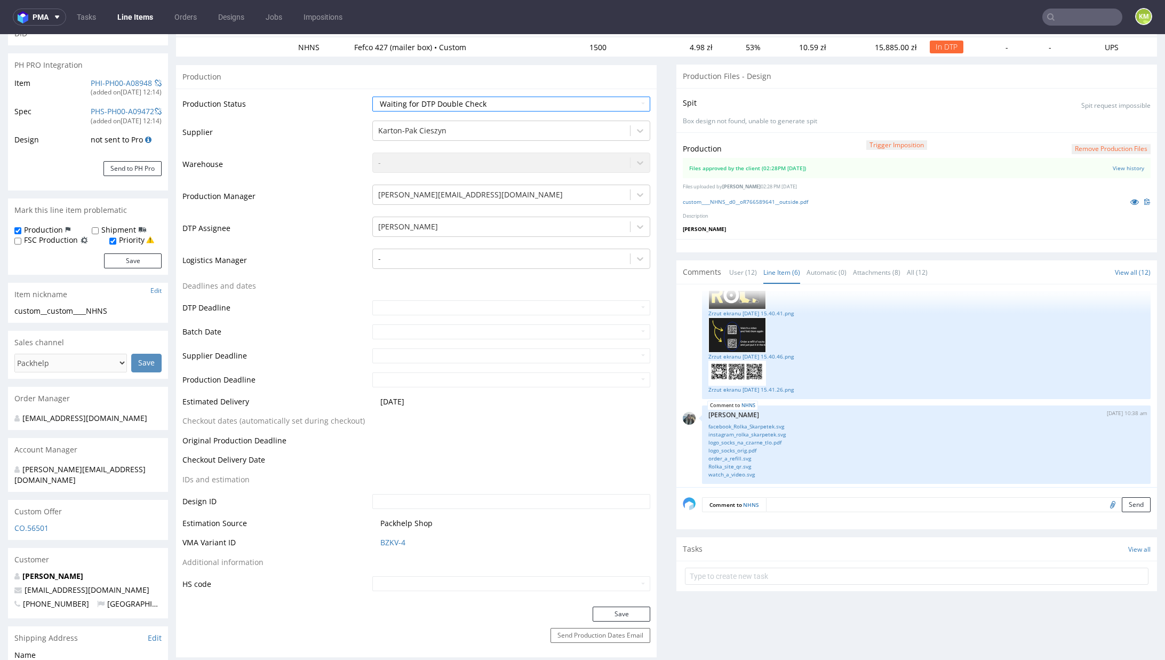
scroll to position [143, 0]
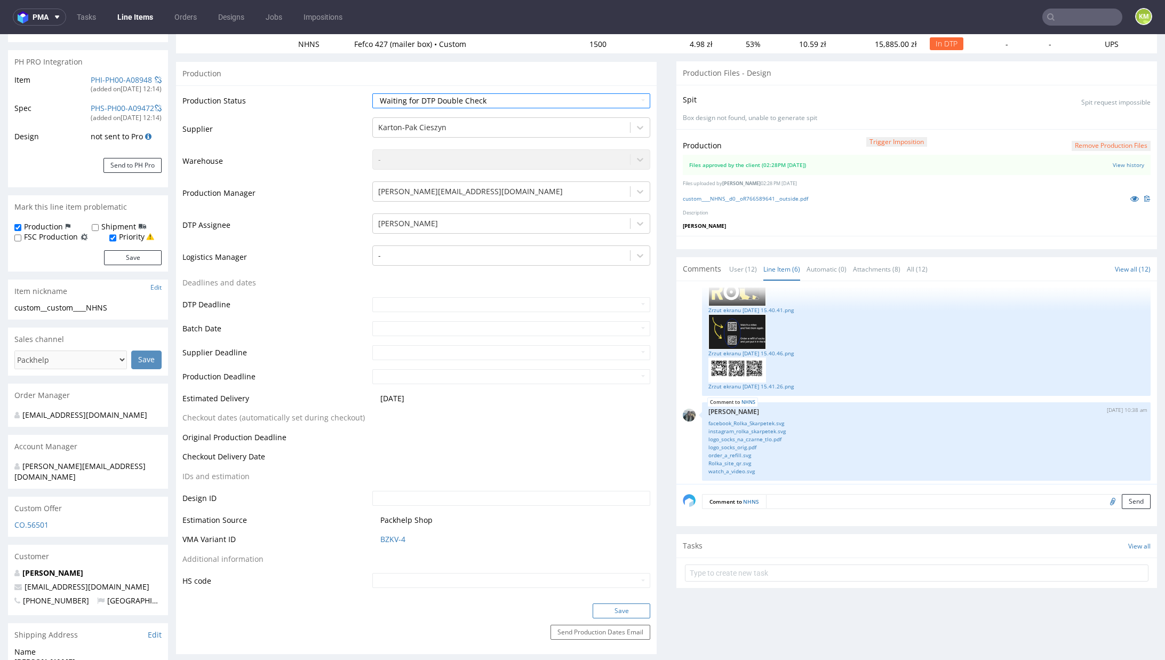
click at [618, 603] on button "Save" at bounding box center [622, 610] width 58 height 15
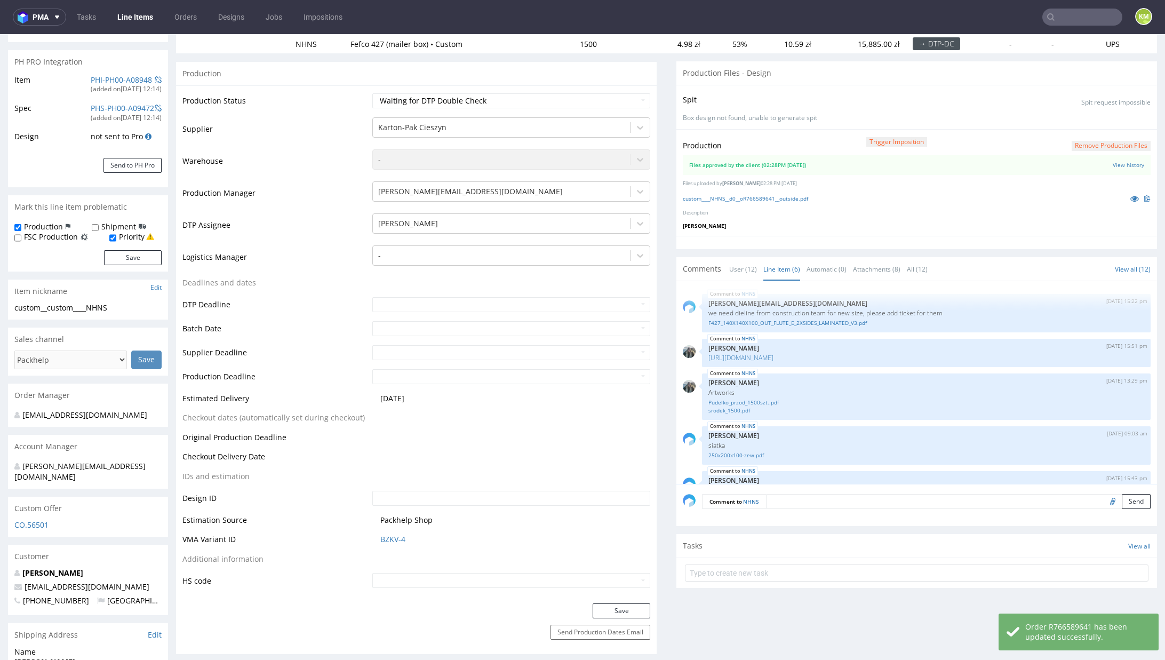
scroll to position [228, 0]
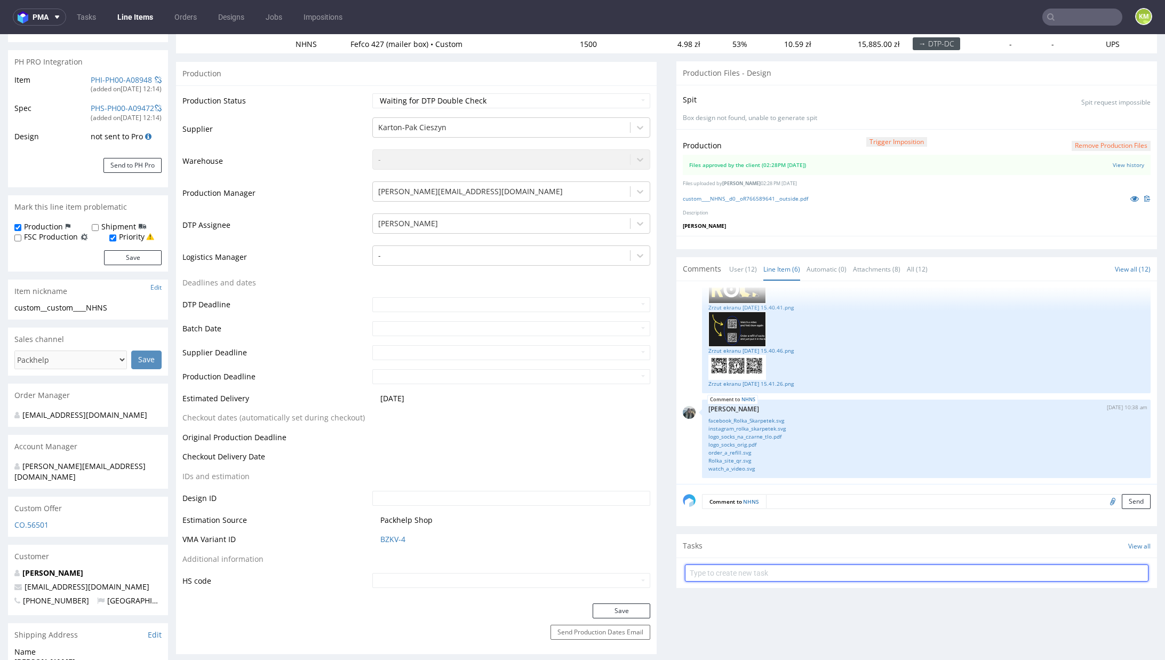
click at [744, 565] on input "text" at bounding box center [917, 573] width 464 height 17
type input "dch 1/2"
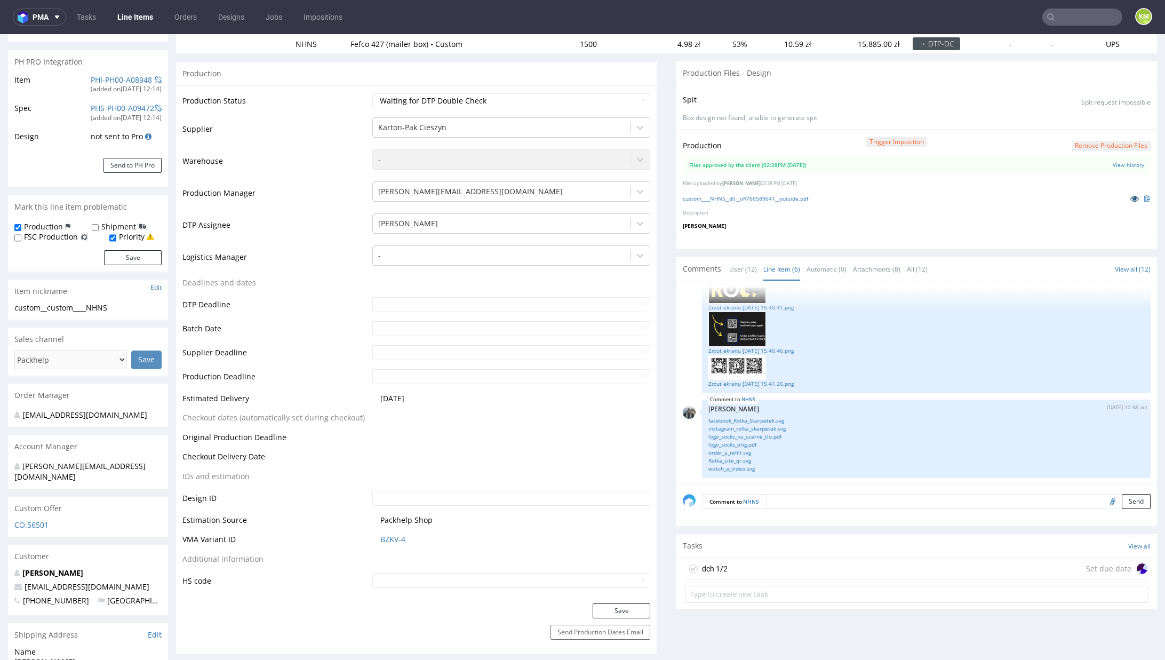
click at [1131, 197] on icon at bounding box center [1135, 198] width 9 height 7
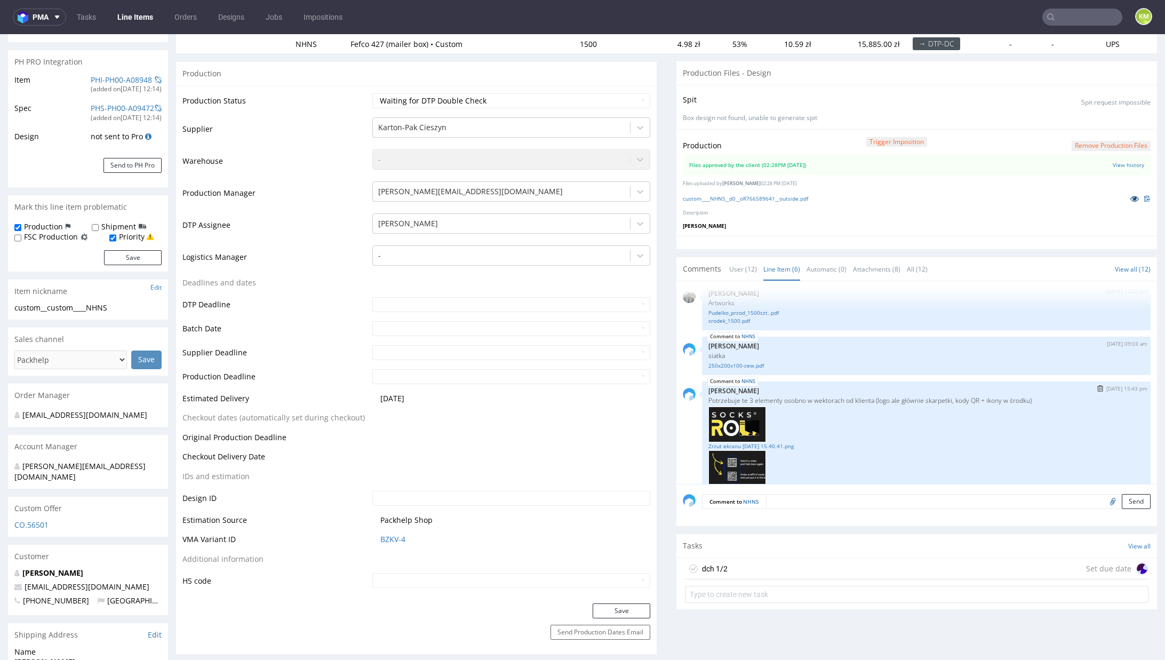
scroll to position [80, 0]
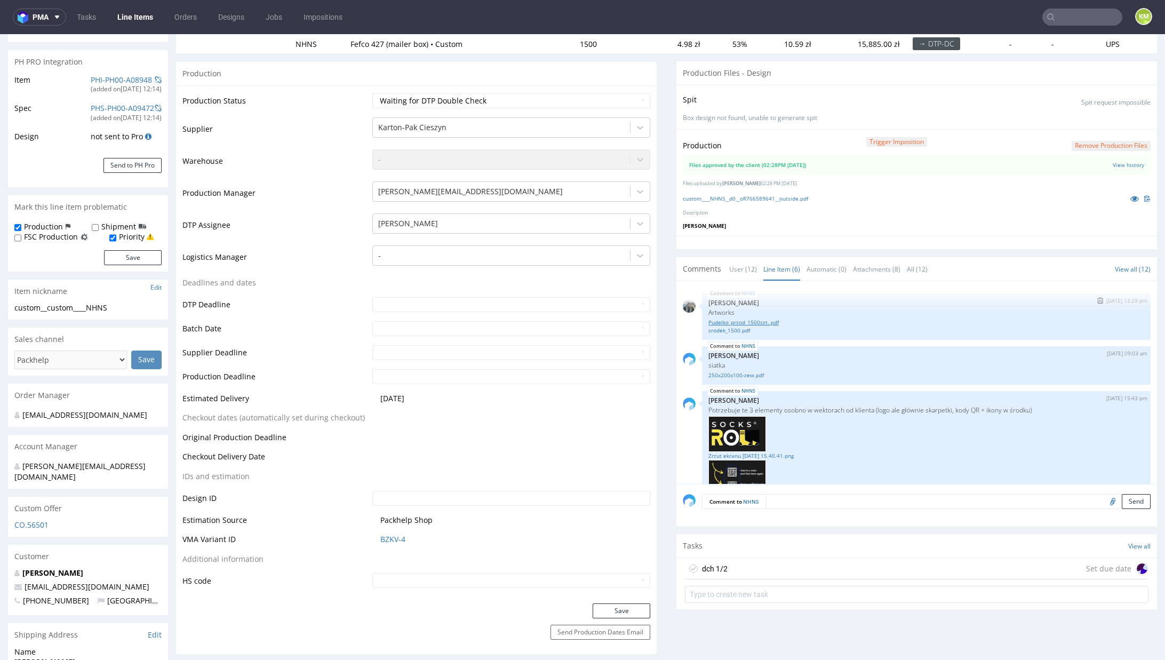
click at [738, 319] on link "Pudelko_przod_1500szt..pdf" at bounding box center [927, 323] width 436 height 8
click at [797, 562] on div "dch 1/2 Set due date" at bounding box center [917, 568] width 464 height 21
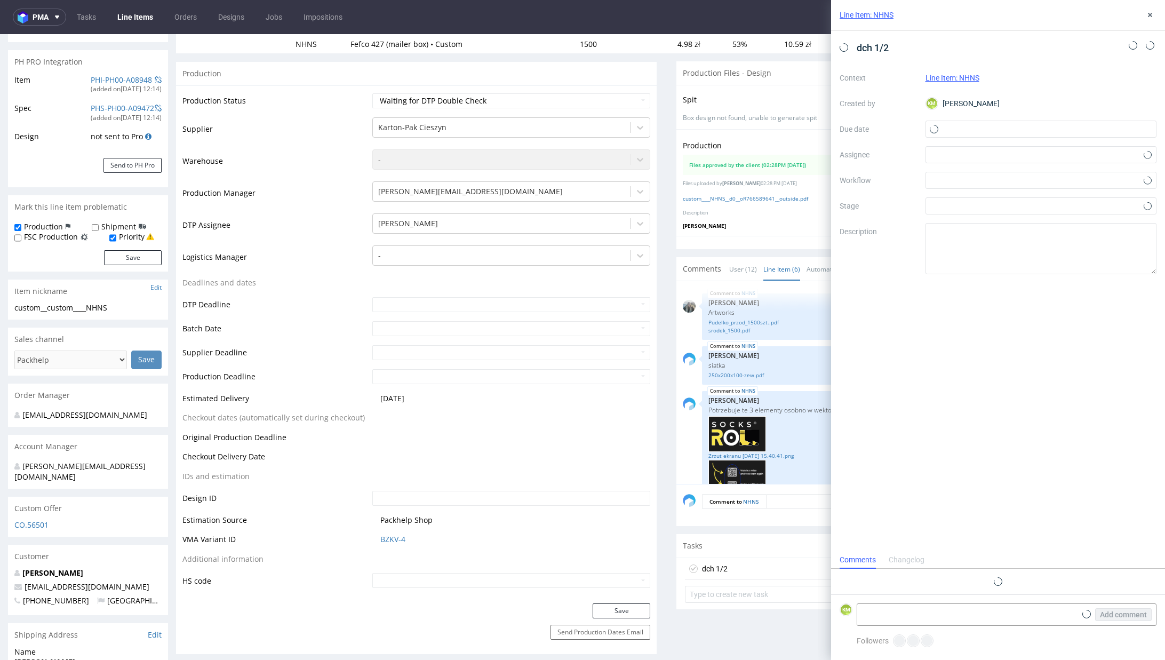
scroll to position [9, 0]
click at [959, 132] on input "text" at bounding box center [1042, 129] width 232 height 17
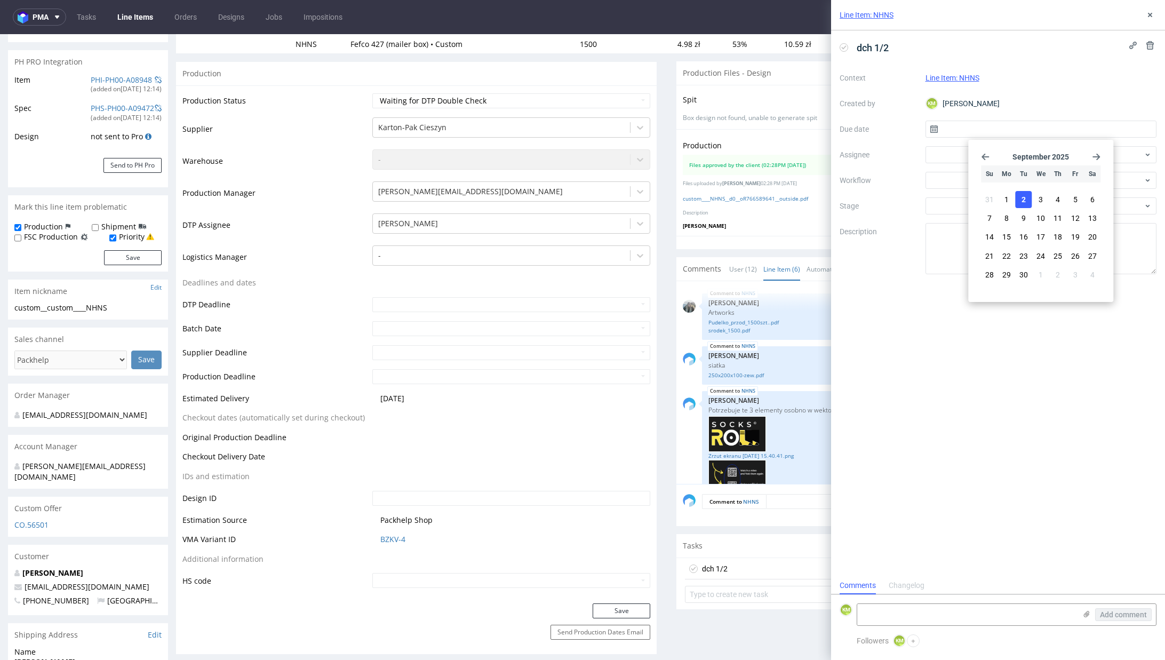
click at [1030, 201] on button "2" at bounding box center [1024, 199] width 17 height 17
type input "02/09/2025"
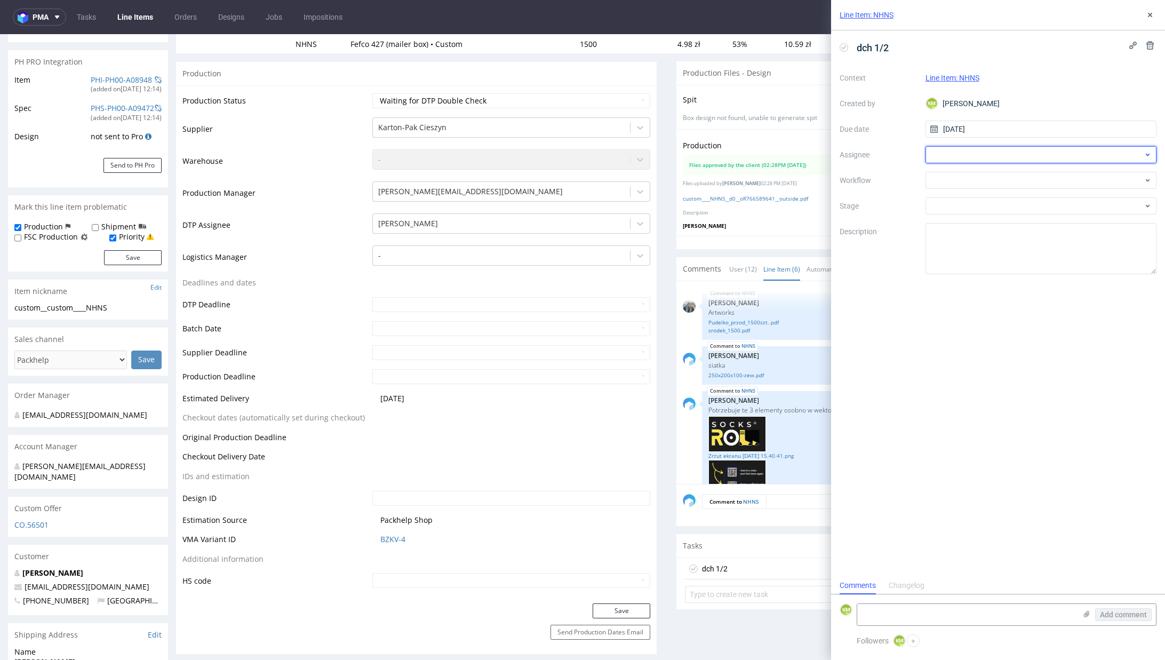
click at [982, 158] on div at bounding box center [1042, 154] width 232 height 17
type input "jeli"
click at [984, 183] on span "Elżbieta Jelińska" at bounding box center [977, 178] width 57 height 11
click at [976, 180] on div at bounding box center [1042, 180] width 232 height 17
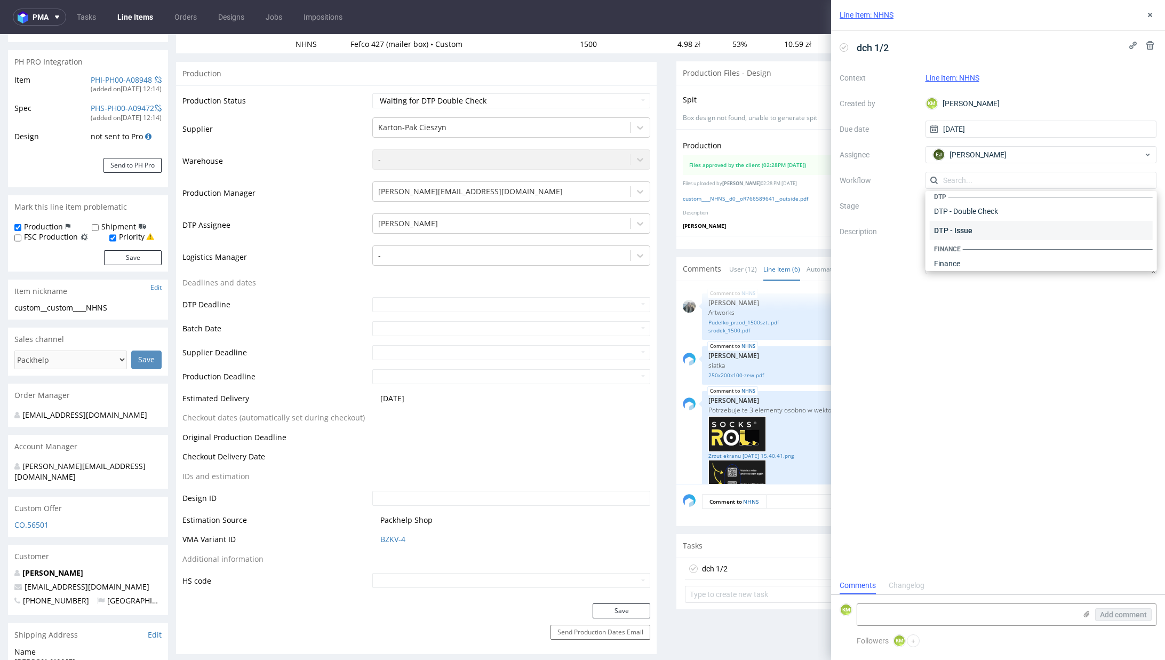
scroll to position [0, 0]
click at [993, 219] on div "DTP - Double Check" at bounding box center [1041, 218] width 222 height 19
click at [993, 240] on textarea at bounding box center [1042, 248] width 232 height 51
type textarea "Sporo drobnych poprawek było jakies przesunięcia pogrub"
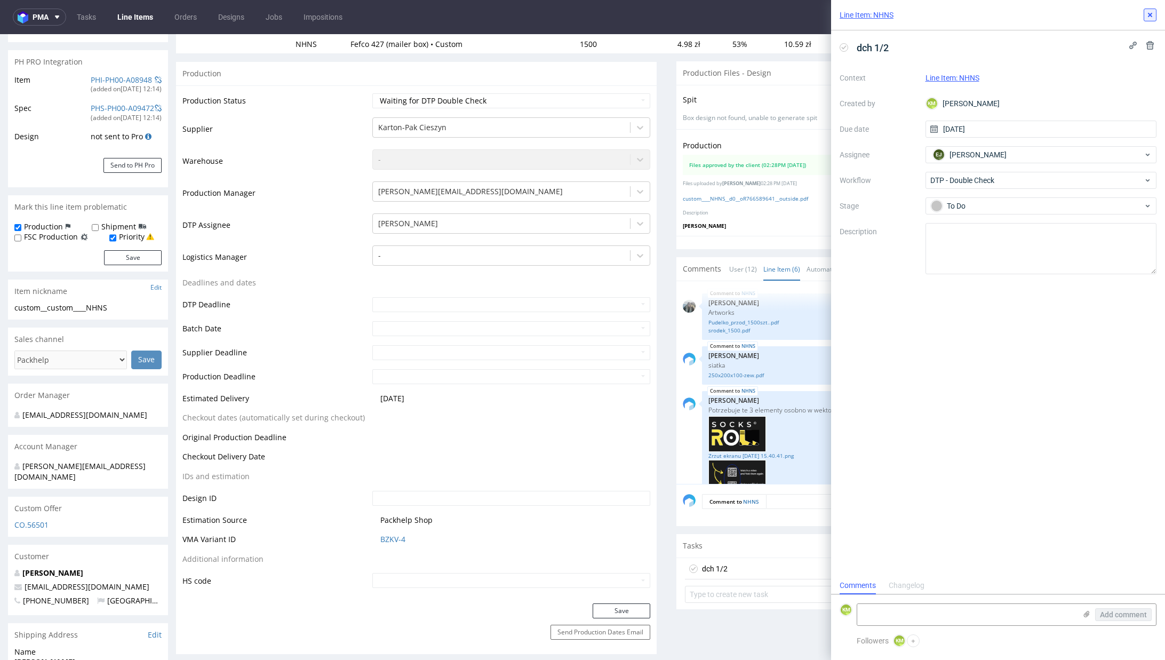
click at [1154, 16] on icon at bounding box center [1150, 15] width 9 height 9
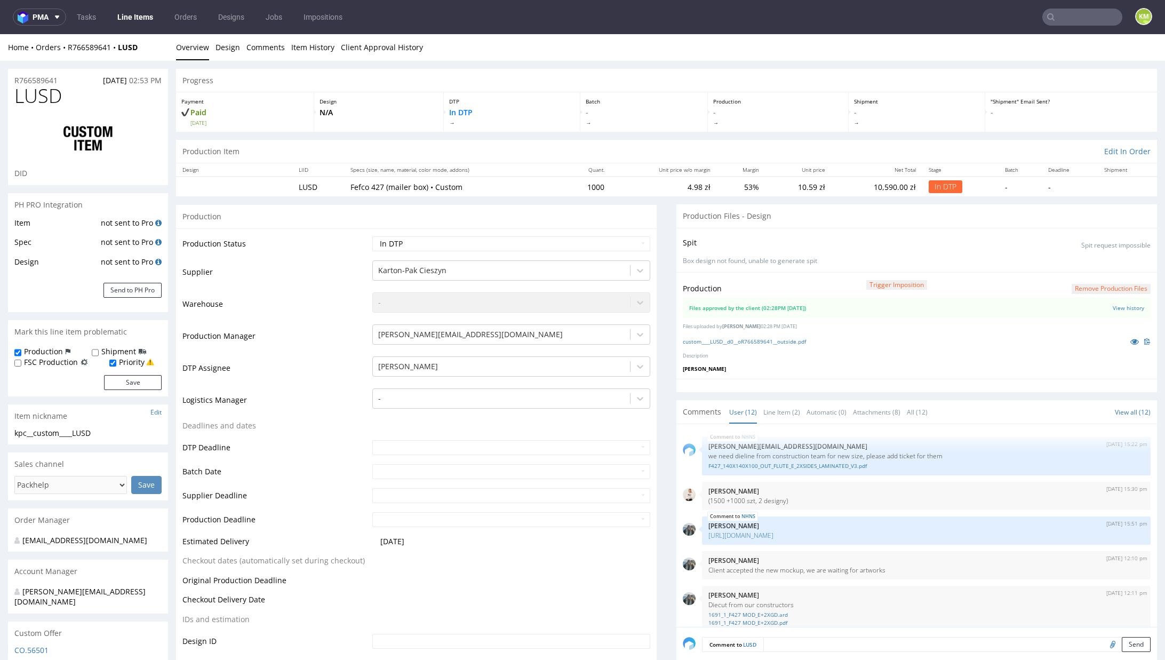
scroll to position [389, 0]
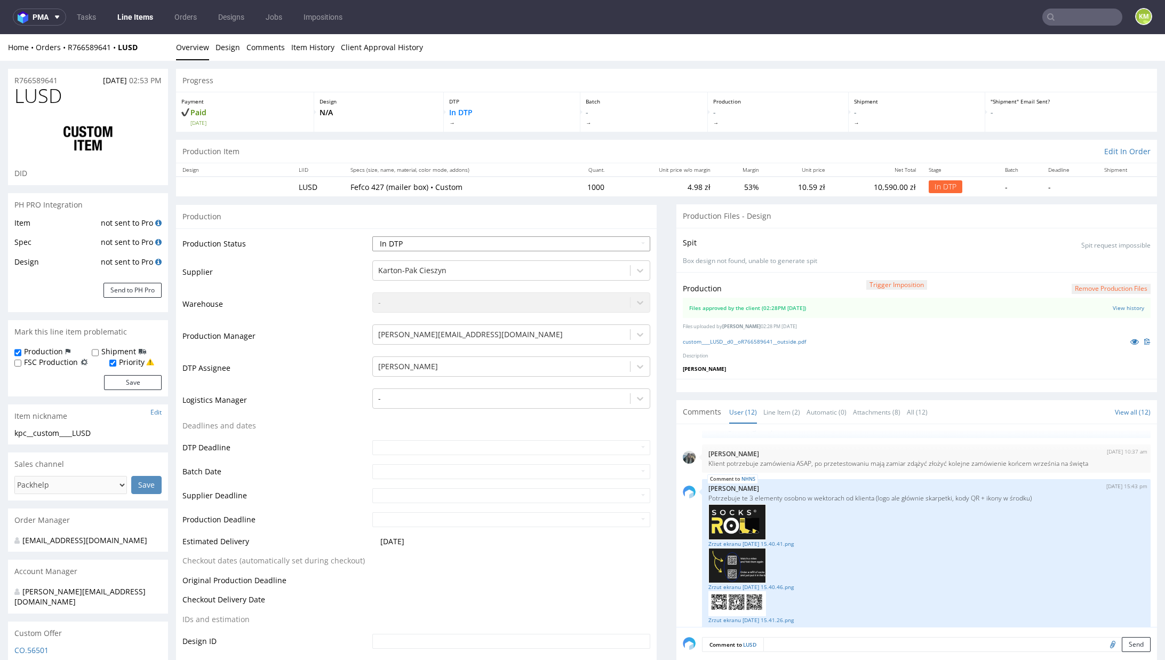
click at [521, 245] on select "Waiting for Artwork Waiting for Diecut Waiting for Mockup Waiting for DTP Waiti…" at bounding box center [511, 243] width 278 height 15
select select "dtp_waiting_for_double_check"
click at [372, 236] on select "Waiting for Artwork Waiting for Diecut Waiting for Mockup Waiting for DTP Waiti…" at bounding box center [511, 243] width 278 height 15
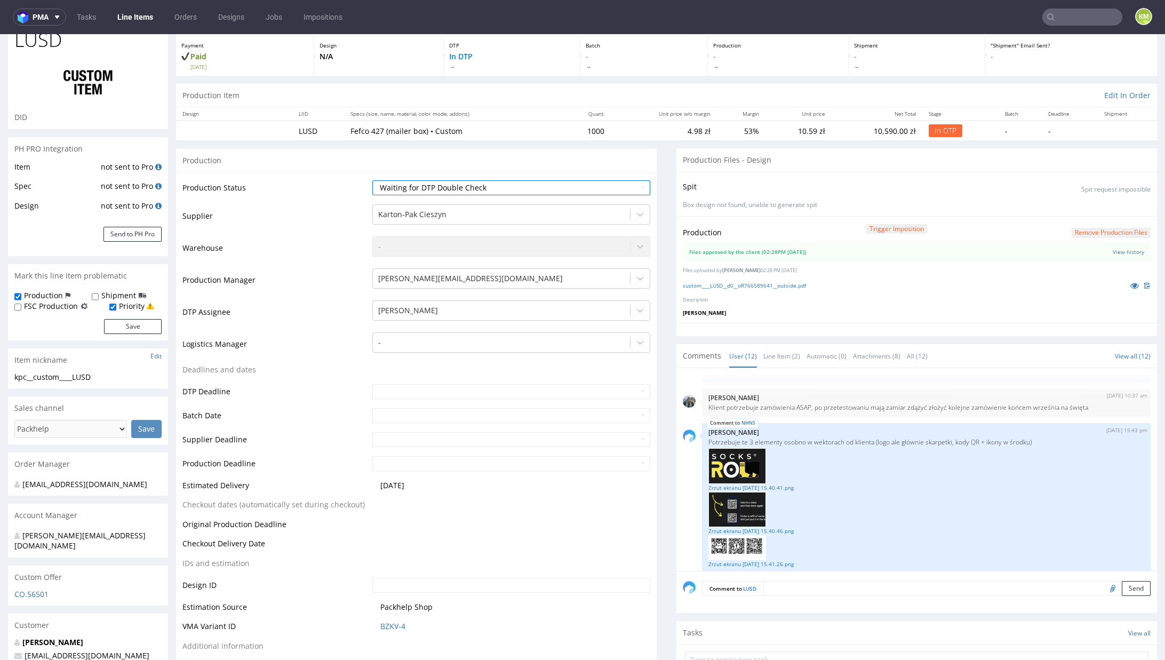
scroll to position [163, 0]
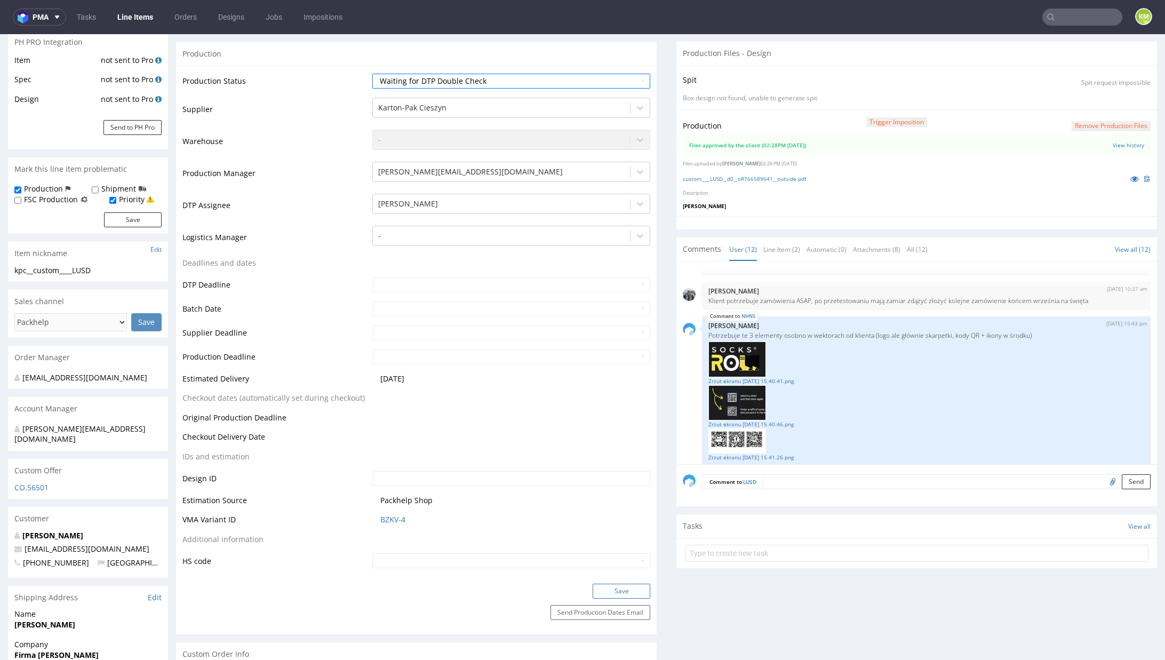
click at [611, 589] on button "Save" at bounding box center [622, 591] width 58 height 15
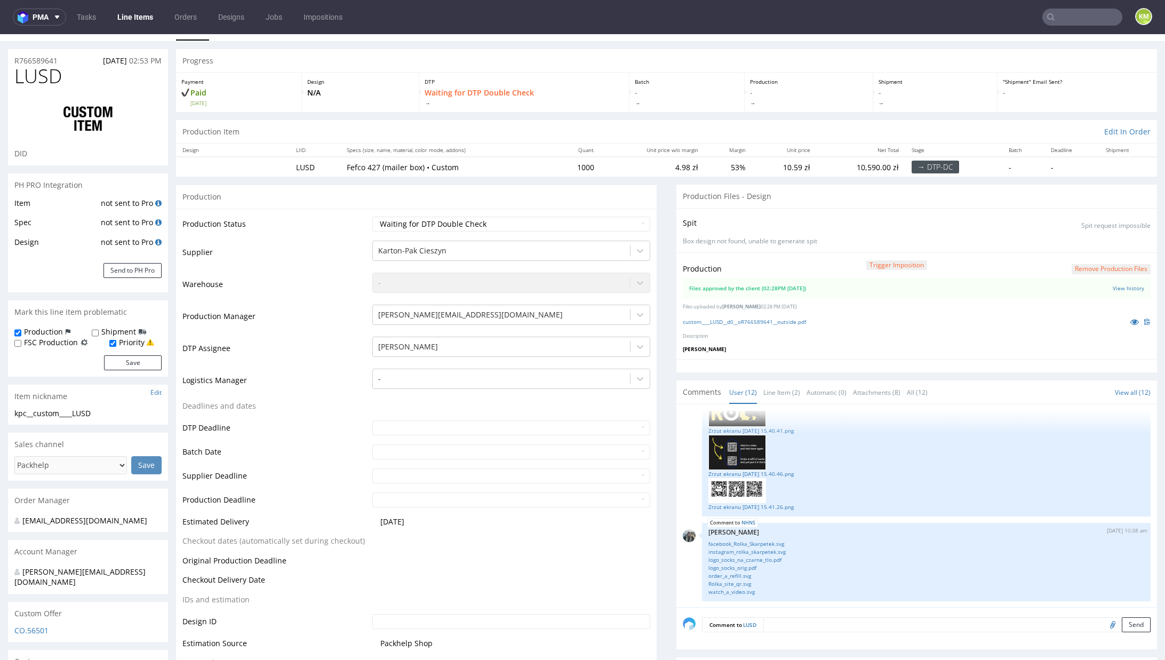
scroll to position [425, 0]
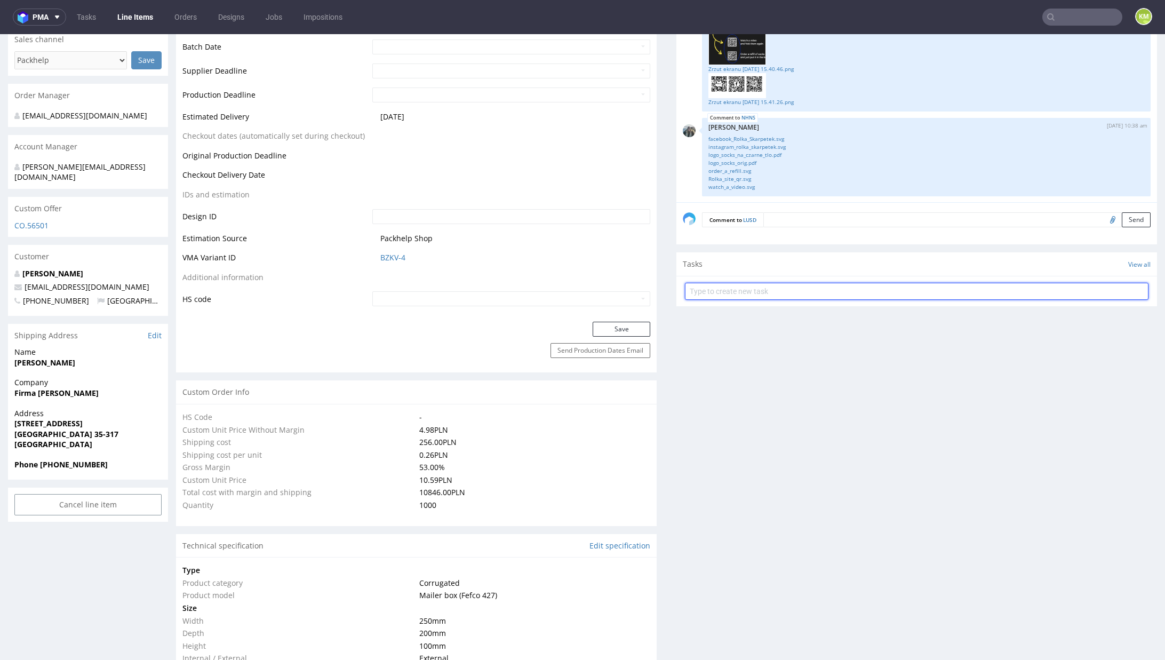
click at [740, 288] on input "text" at bounding box center [917, 291] width 464 height 17
type input "dch 2/2"
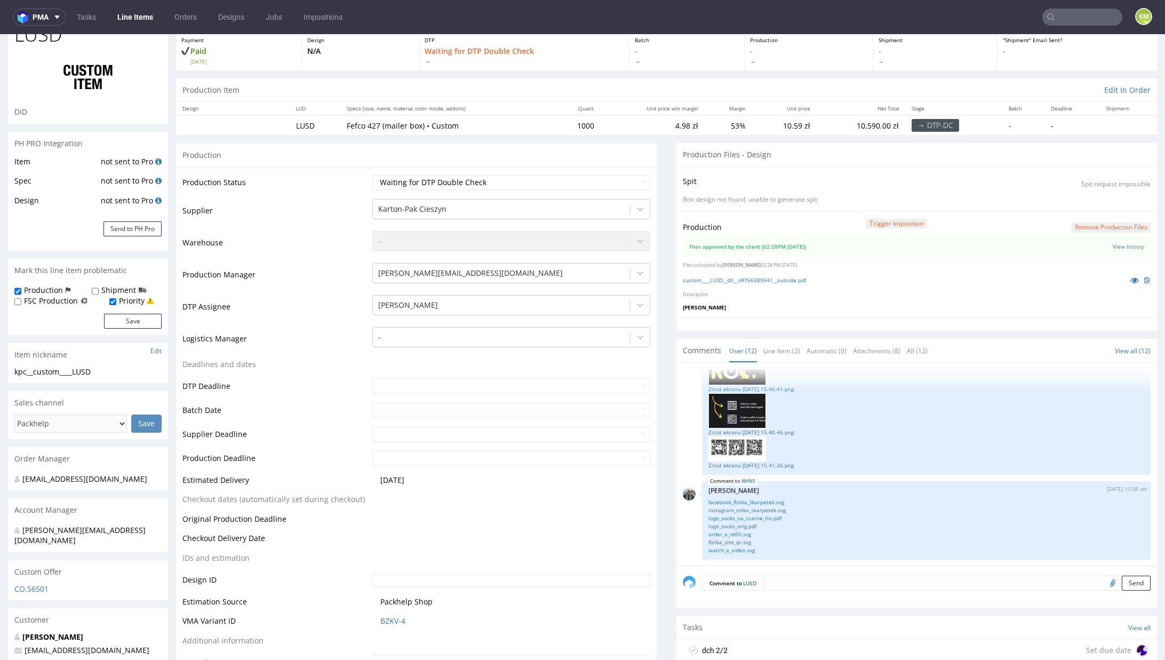
scroll to position [167, 0]
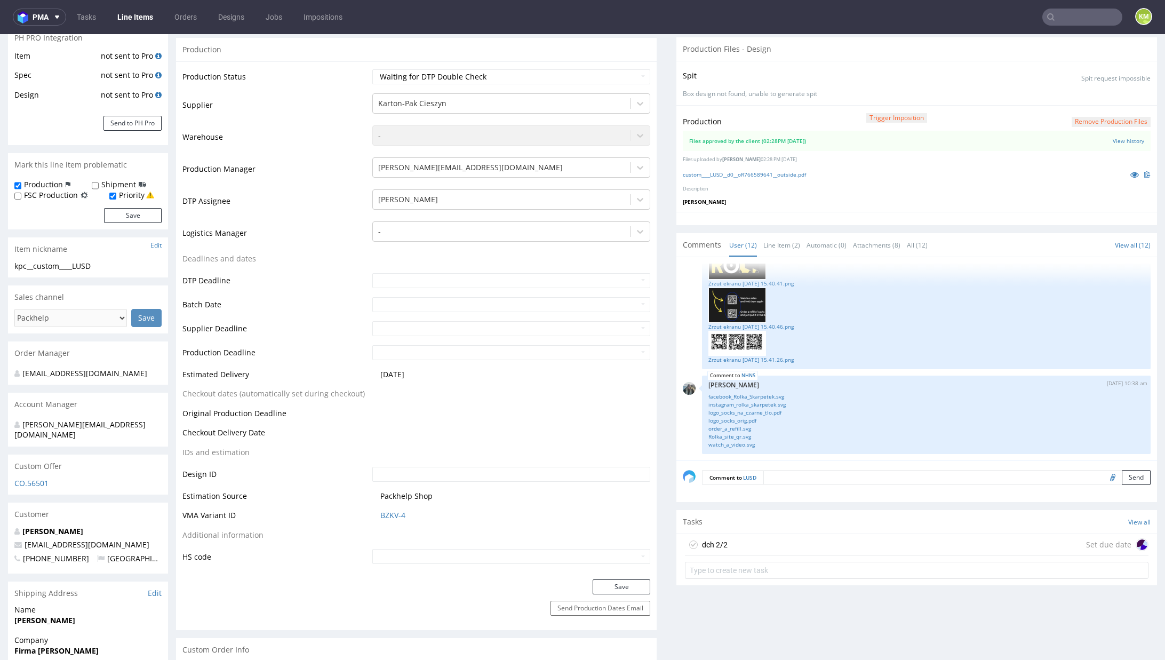
click at [760, 539] on div "dch 2/2 Set due date" at bounding box center [917, 544] width 464 height 21
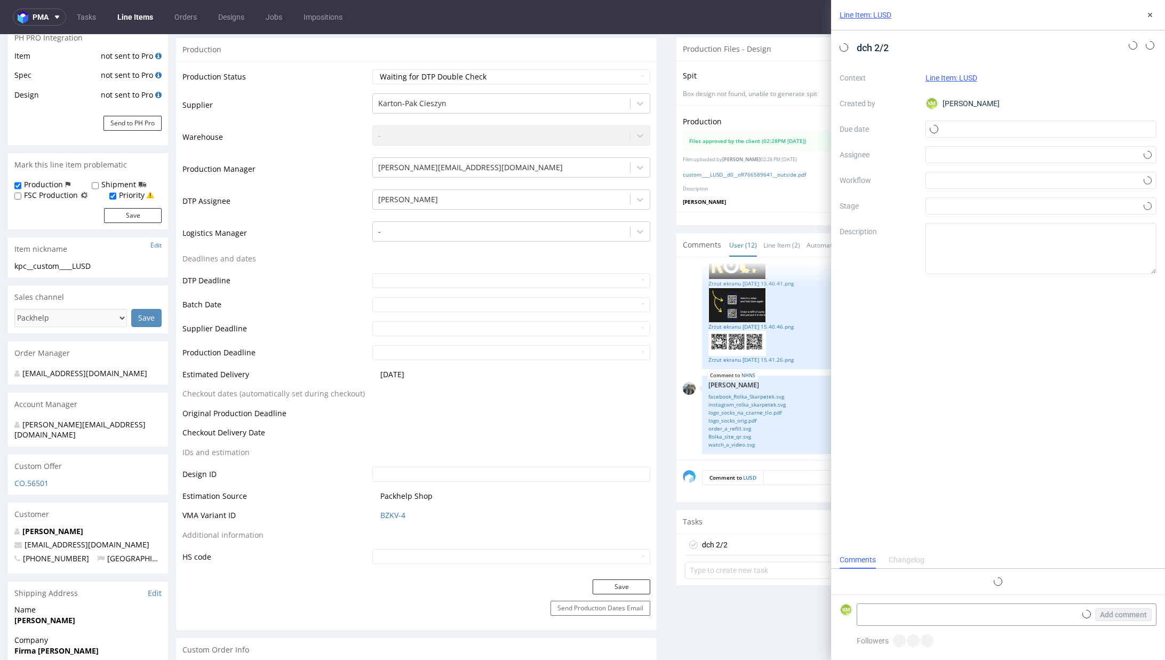
scroll to position [9, 0]
click at [965, 132] on input "text" at bounding box center [1042, 129] width 232 height 17
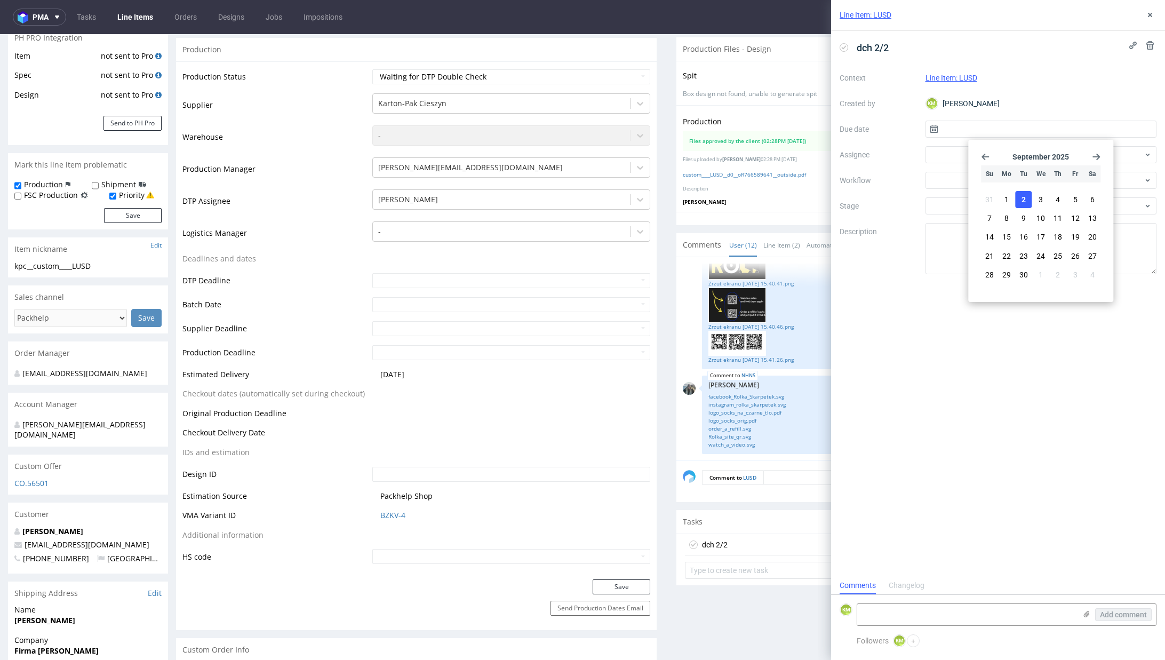
click at [1020, 197] on button "2" at bounding box center [1024, 199] width 17 height 17
type input "02/09/2025"
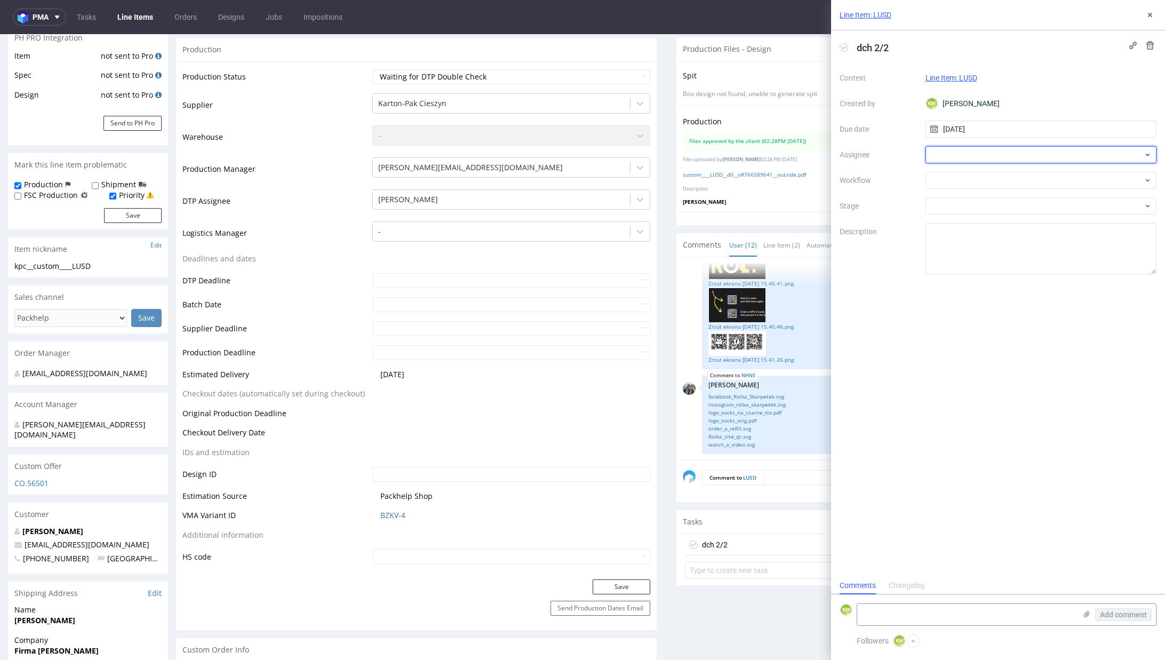
click at [955, 161] on div at bounding box center [1042, 154] width 232 height 17
type input "jeli"
click at [963, 179] on span "Elżbieta Jelińska" at bounding box center [977, 178] width 57 height 11
click at [957, 178] on div at bounding box center [1042, 180] width 232 height 17
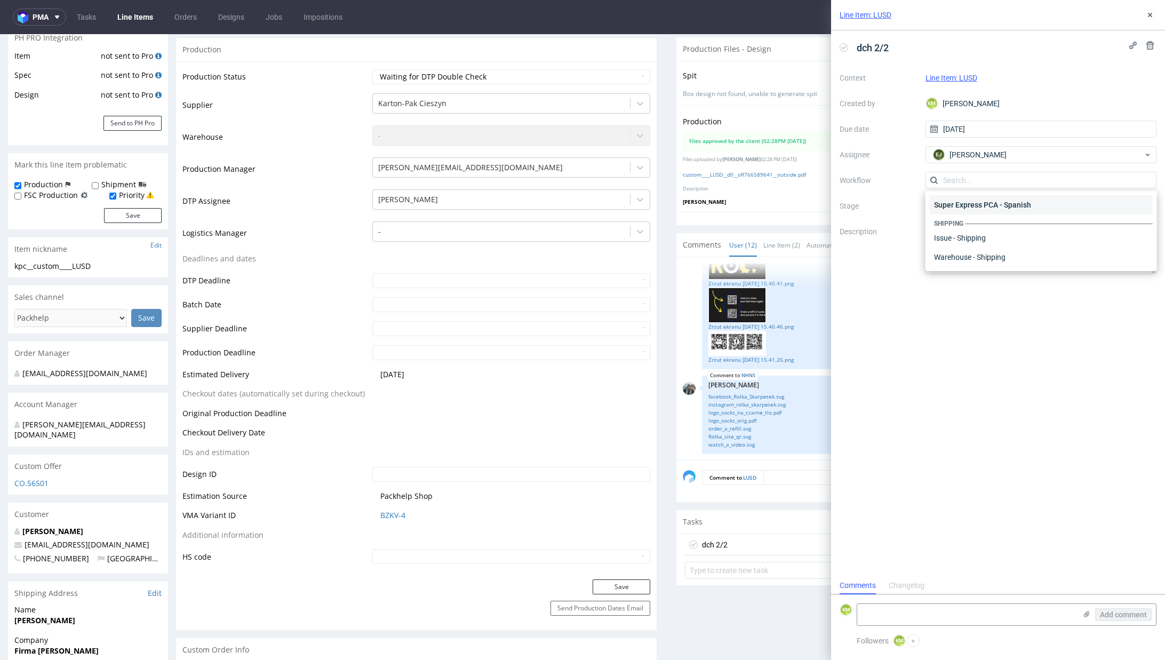
scroll to position [0, 0]
click at [983, 221] on div "DTP - Double Check" at bounding box center [1041, 218] width 222 height 19
click at [1003, 255] on textarea at bounding box center [1042, 248] width 232 height 51
click at [1156, 19] on button at bounding box center [1150, 15] width 13 height 13
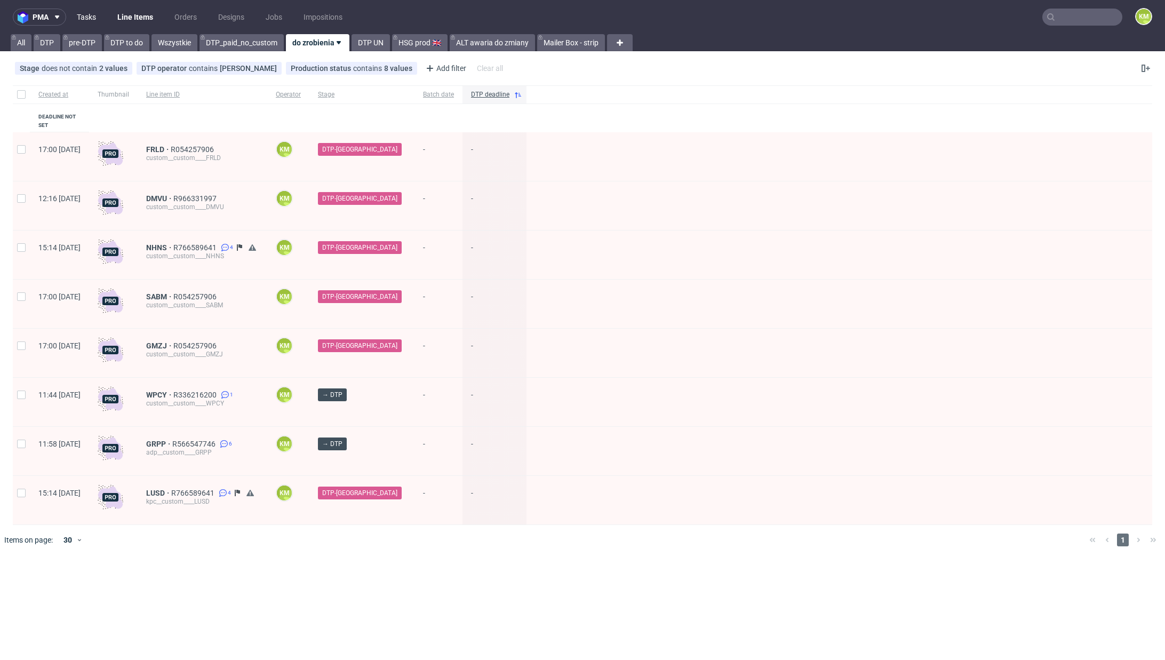
click at [87, 15] on link "Tasks" at bounding box center [86, 17] width 32 height 17
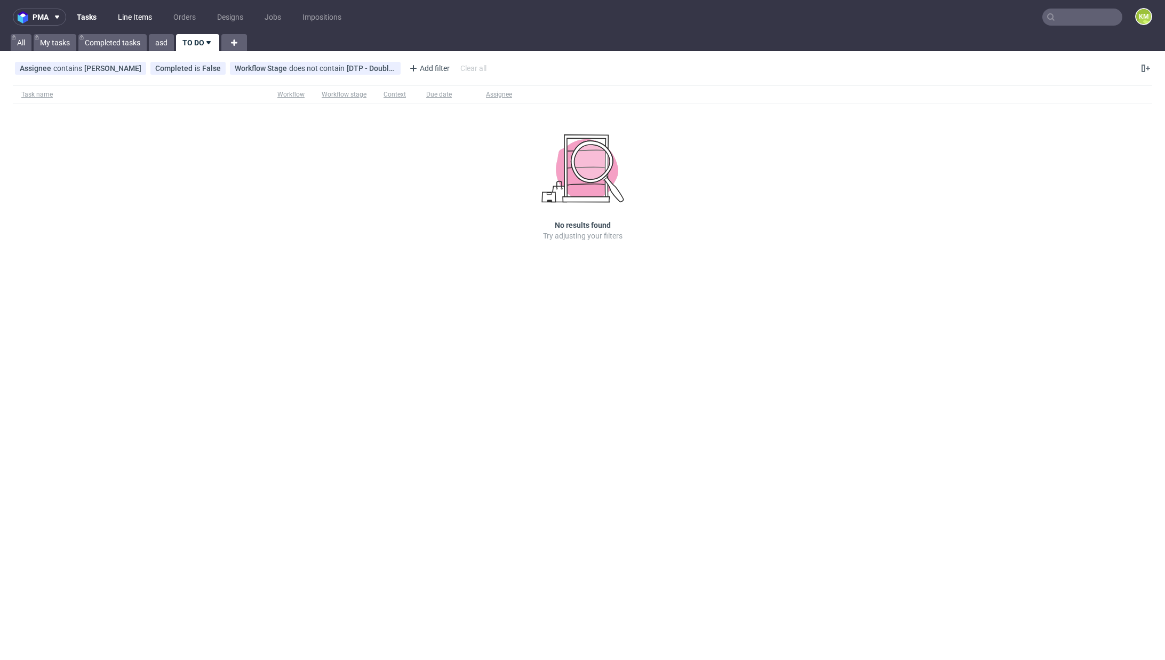
click at [135, 23] on link "Line Items" at bounding box center [135, 17] width 47 height 17
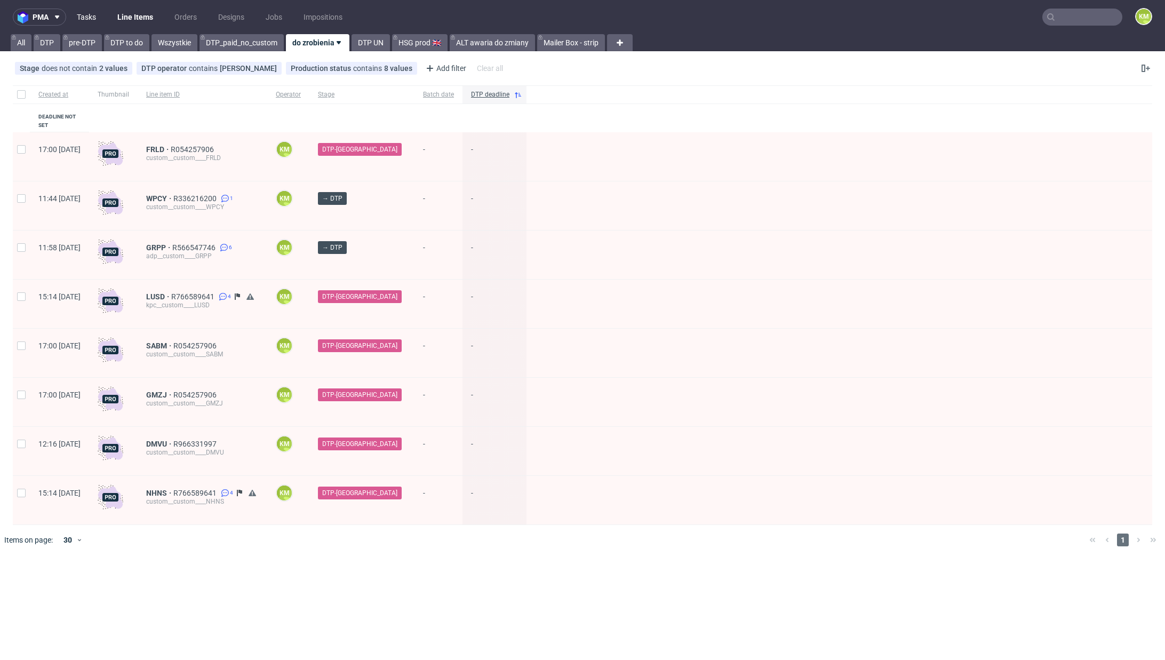
click at [91, 10] on link "Tasks" at bounding box center [86, 17] width 32 height 17
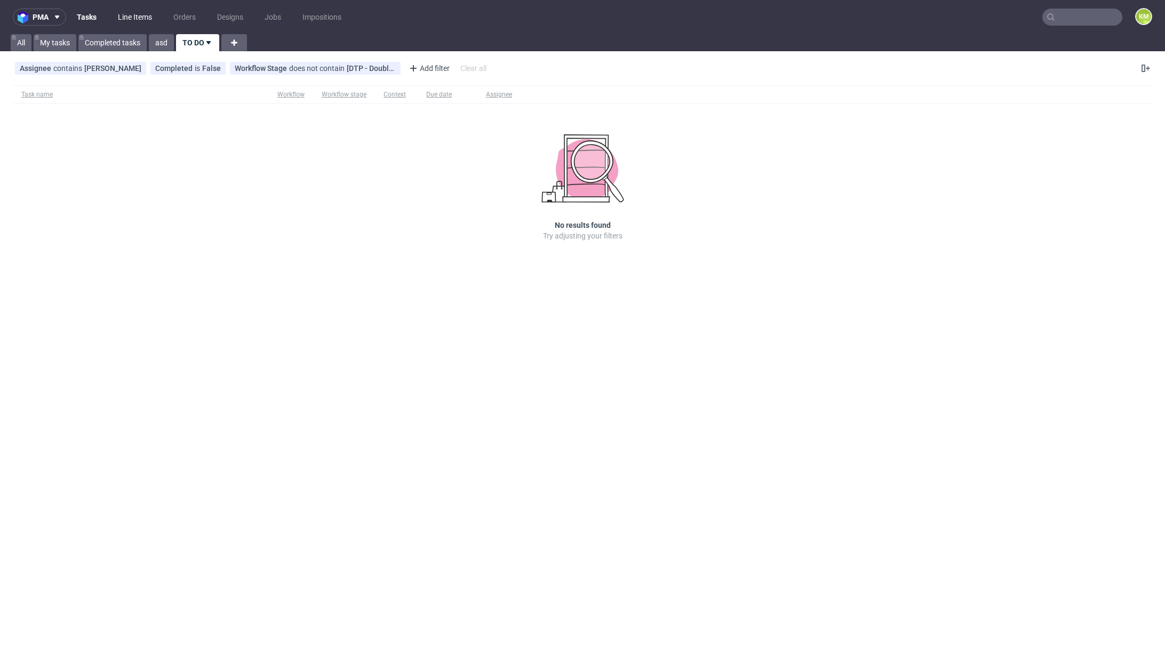
click at [130, 20] on link "Line Items" at bounding box center [135, 17] width 47 height 17
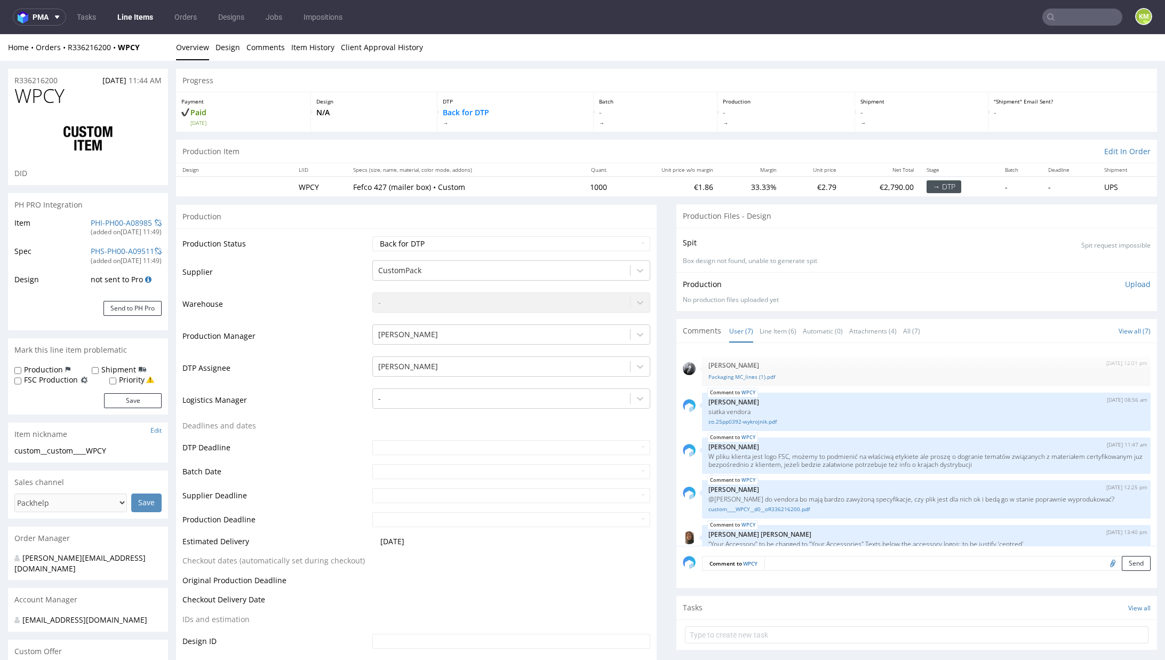
scroll to position [102, 0]
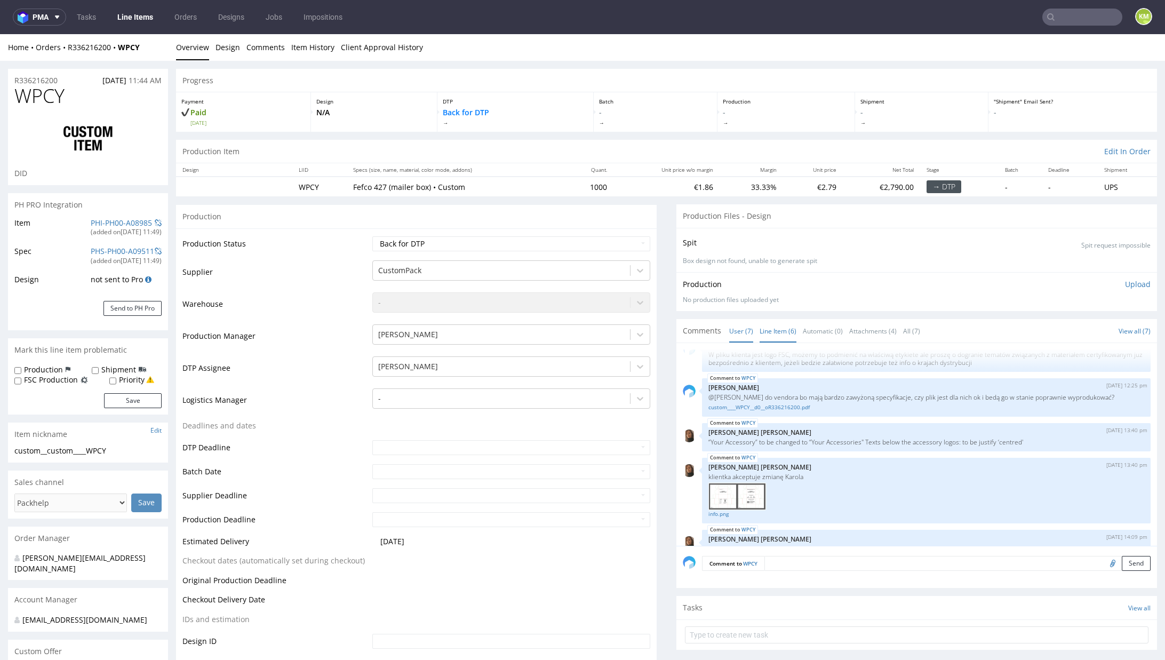
click at [775, 327] on link "Line Item (6)" at bounding box center [778, 331] width 37 height 23
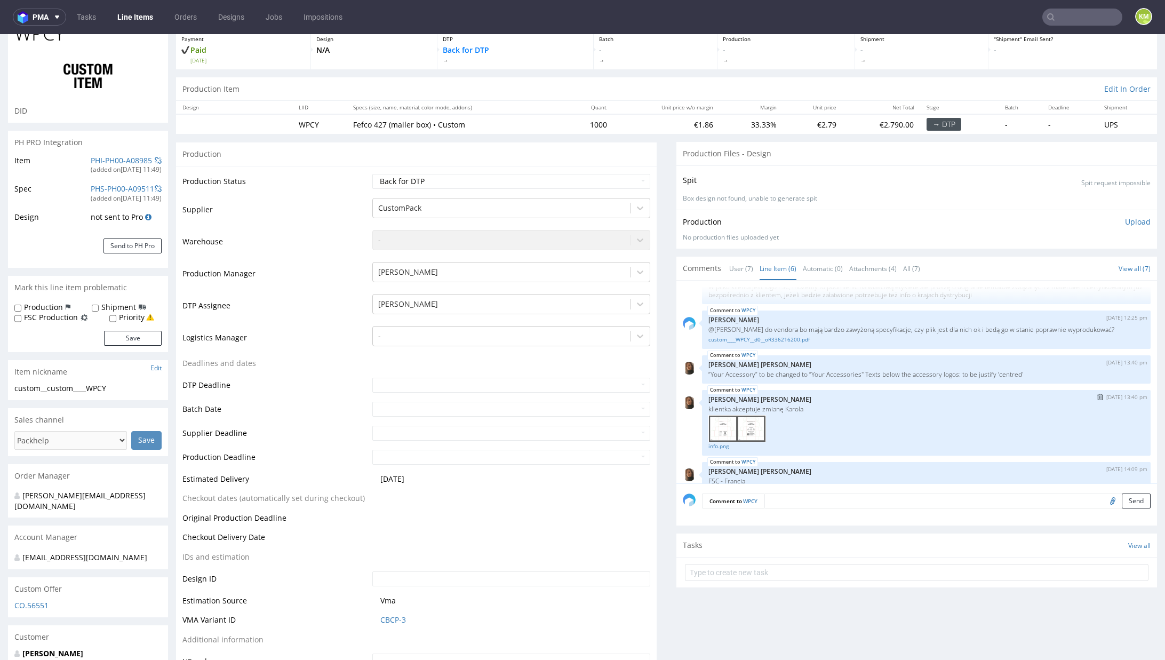
scroll to position [62, 0]
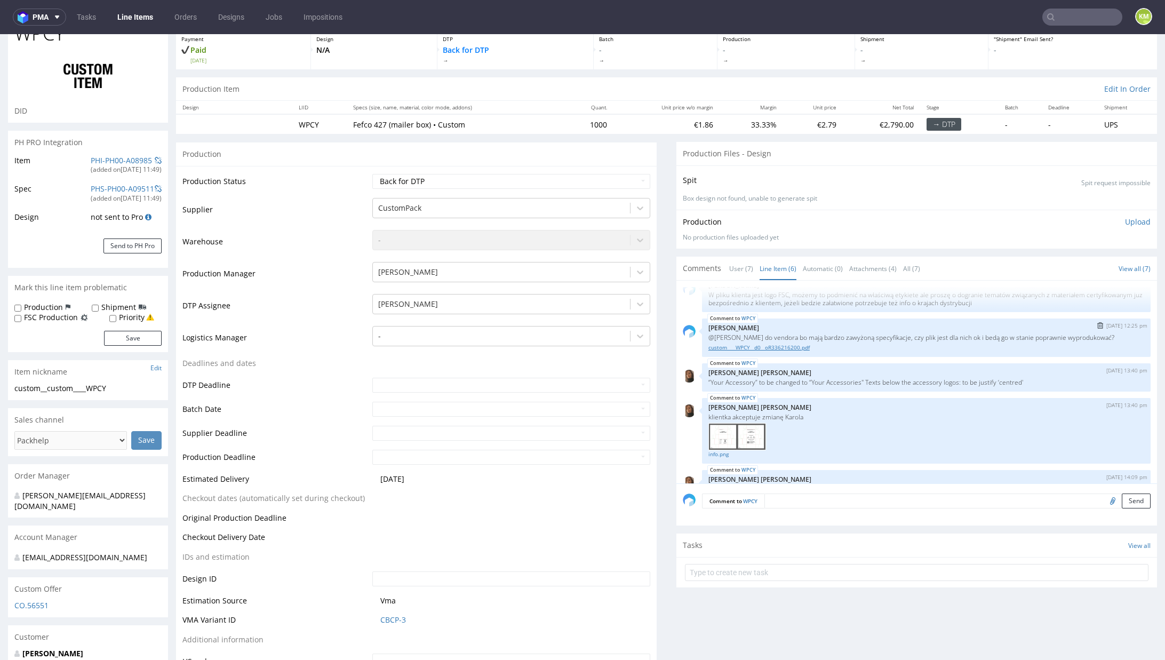
click at [793, 352] on link "custom____WPCY__d0__oR336216200.pdf" at bounding box center [927, 348] width 436 height 8
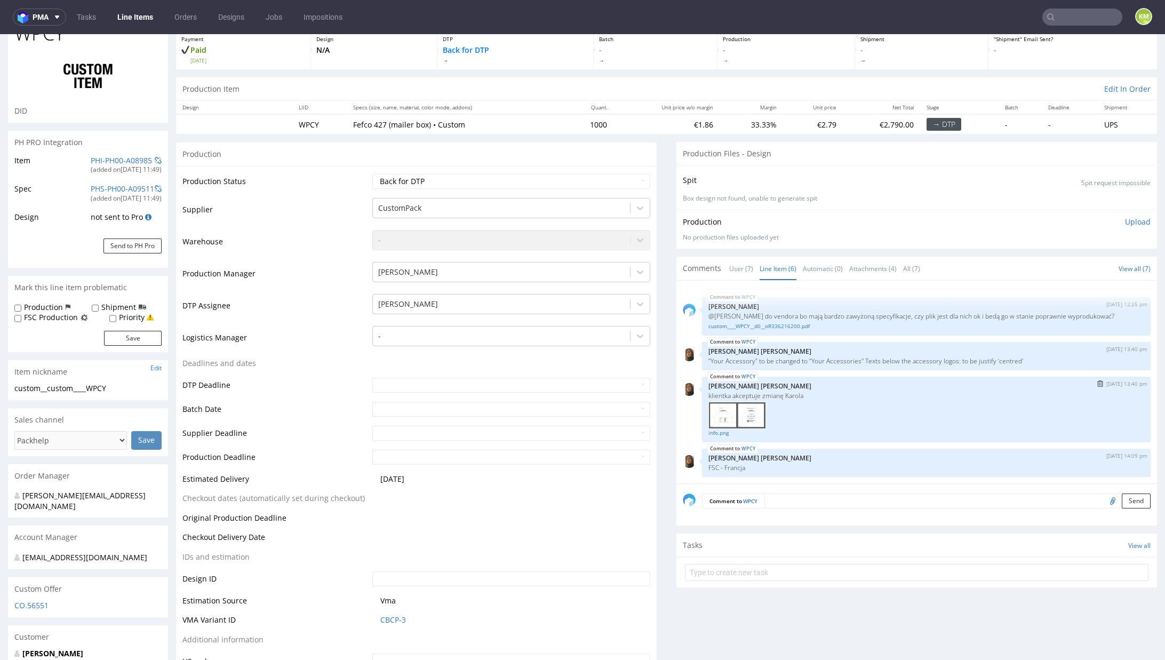
scroll to position [92, 0]
click at [767, 392] on p "klientka akceptuje zmianę Karola" at bounding box center [927, 396] width 436 height 8
click at [714, 433] on link "info.png" at bounding box center [927, 433] width 436 height 8
click at [850, 359] on p "“Your Accessory” to be changed to “Your Accessories" Texts below the accessory …" at bounding box center [927, 361] width 436 height 8
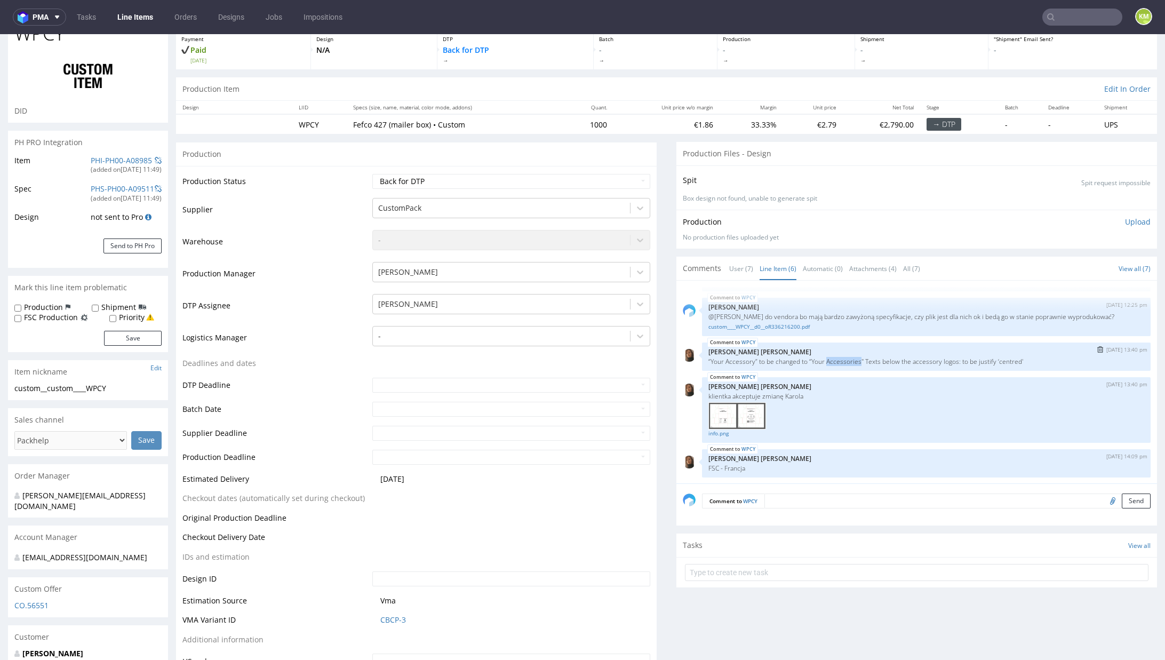
click at [850, 359] on p "“Your Accessory” to be changed to “Your Accessories" Texts below the accessory …" at bounding box center [927, 361] width 436 height 8
copy p "Accessories"
click at [853, 372] on div "WPCY 29th Aug 25 | 08:56 am Michał Palasek siatka vendora zo.25pp0392-wykrojnik…" at bounding box center [920, 385] width 474 height 196
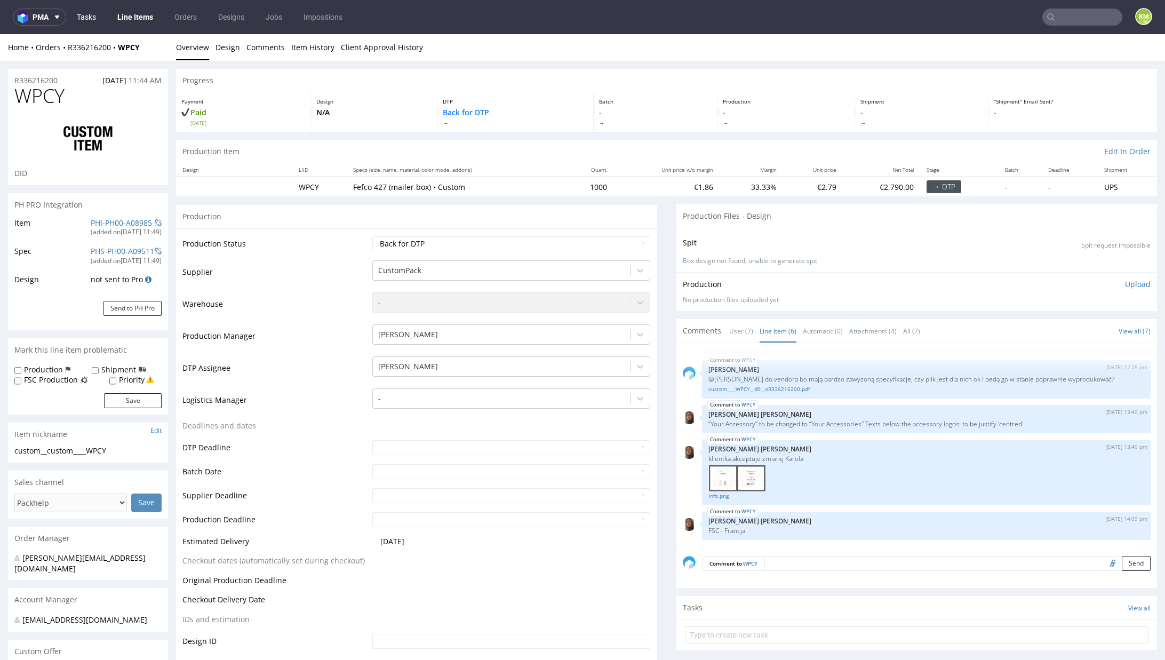
click at [95, 21] on link "Tasks" at bounding box center [86, 17] width 32 height 17
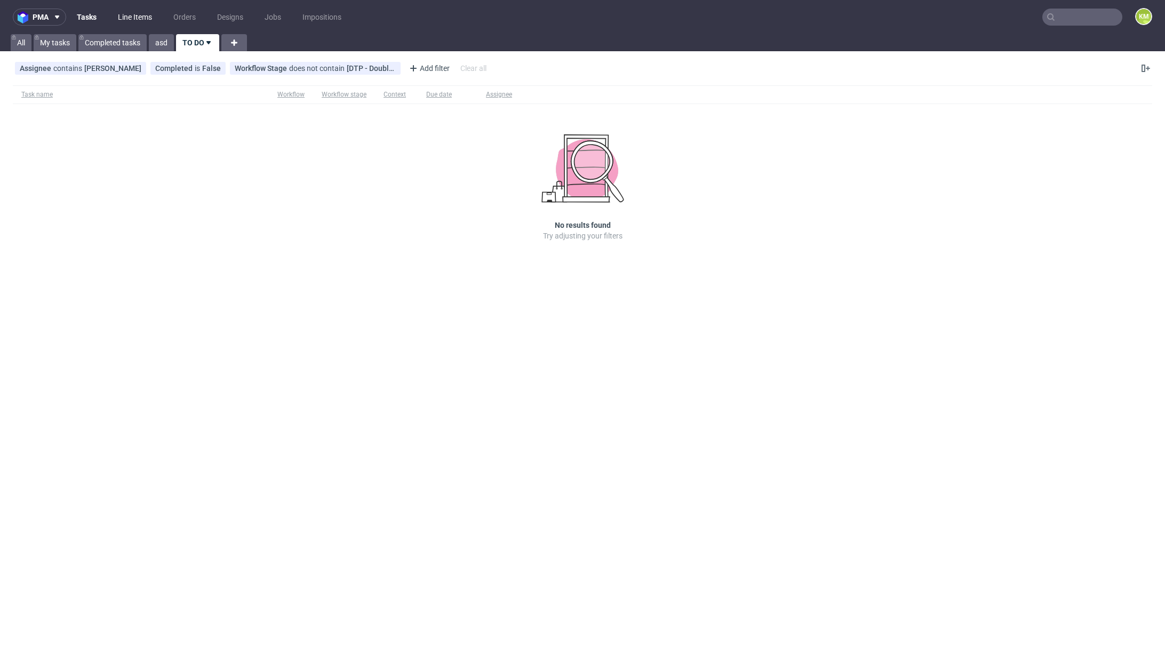
click at [141, 21] on link "Line Items" at bounding box center [135, 17] width 47 height 17
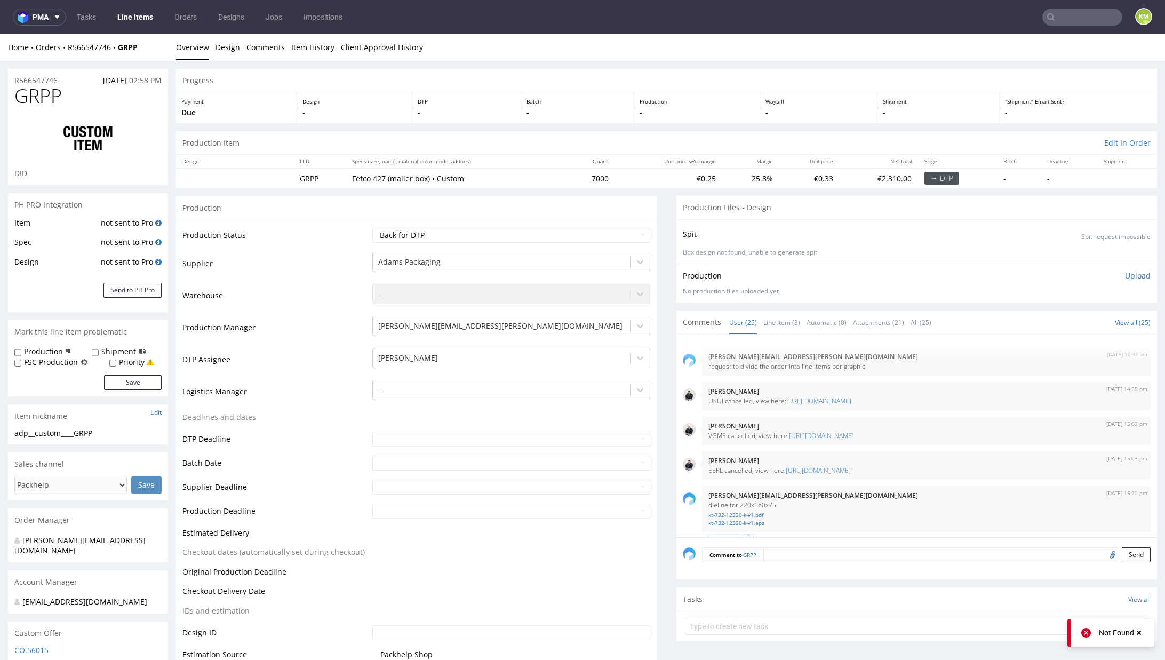
scroll to position [1142, 0]
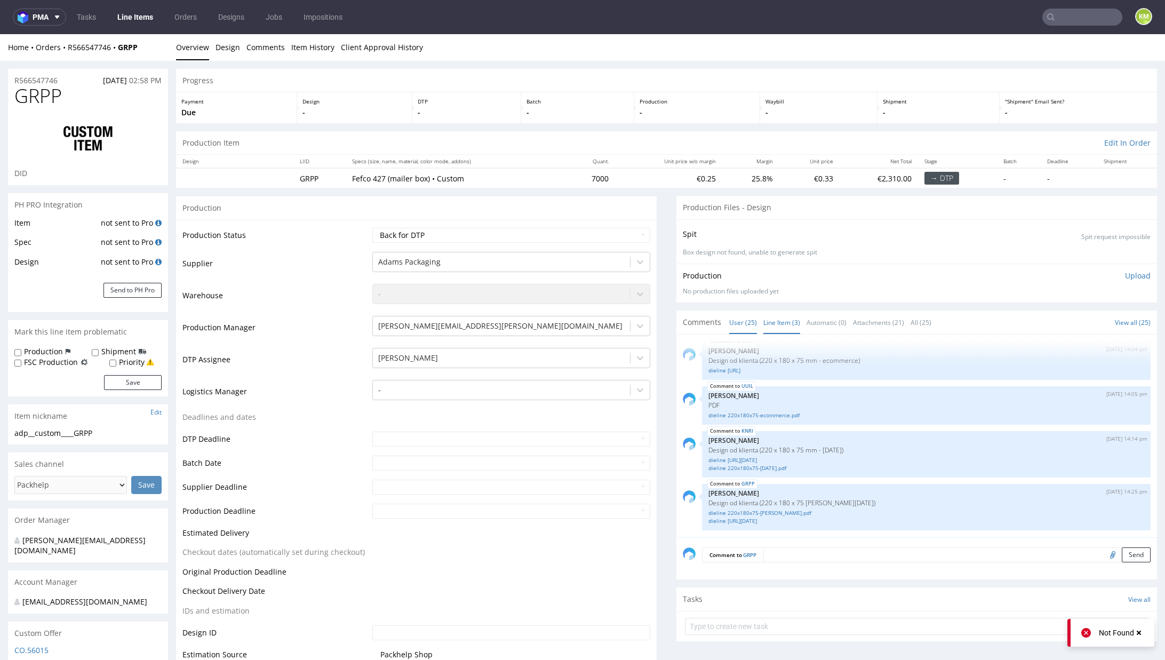
click at [777, 330] on link "Line Item (3)" at bounding box center [782, 322] width 37 height 23
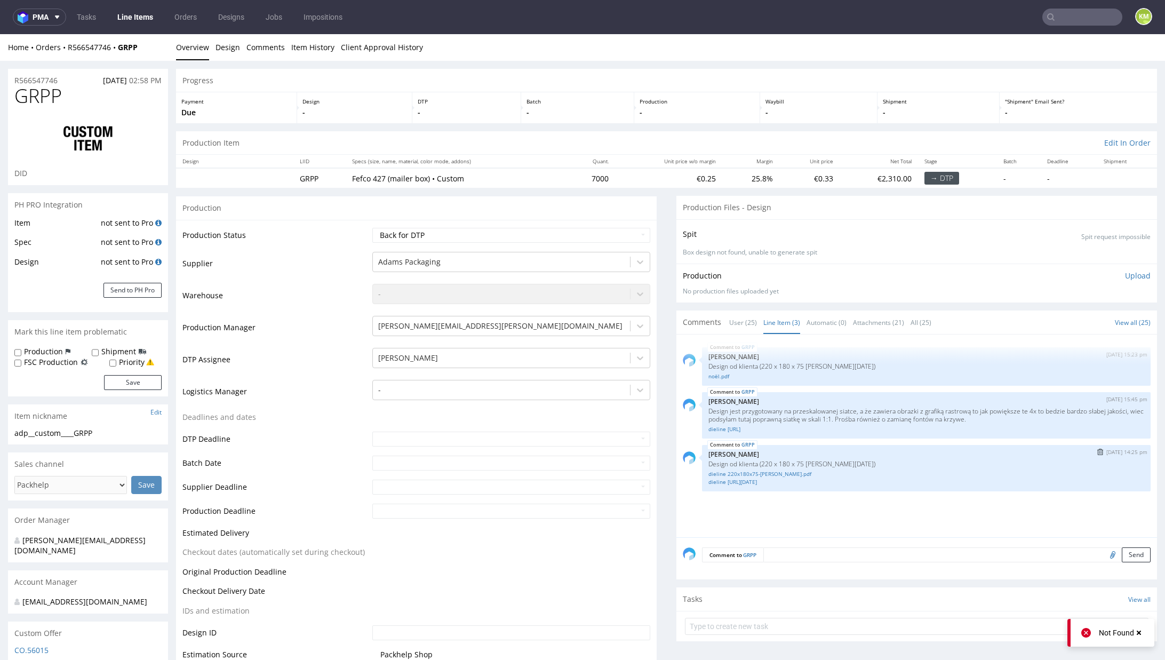
scroll to position [164, 0]
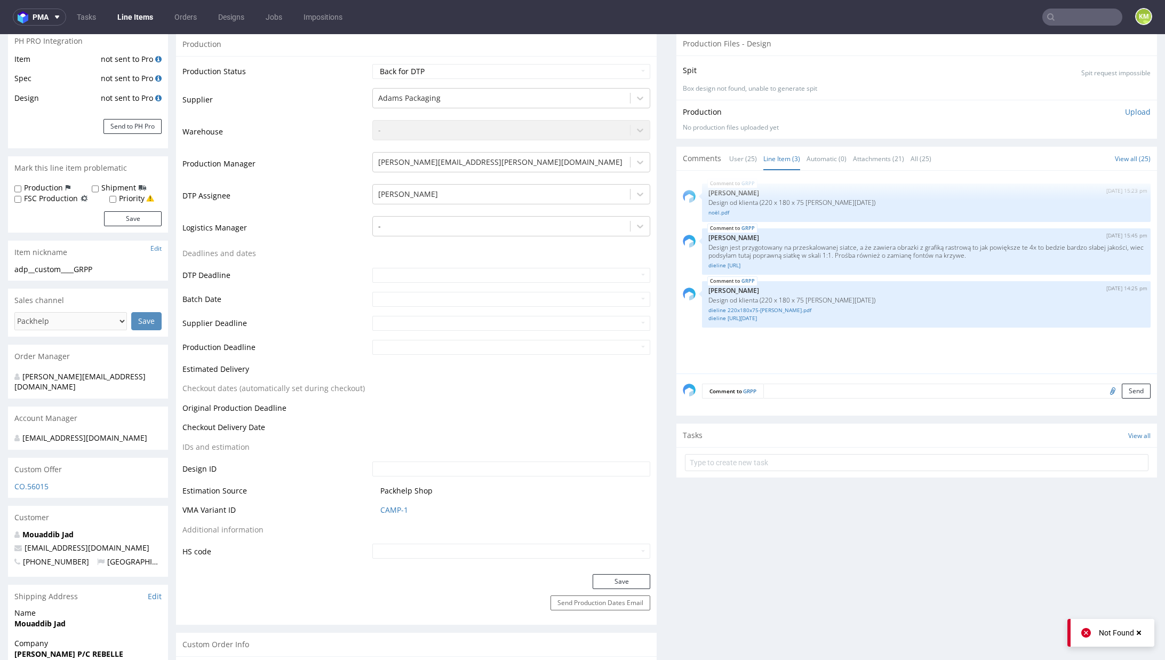
drag, startPoint x: 816, startPoint y: 482, endPoint x: 764, endPoint y: 490, distance: 52.3
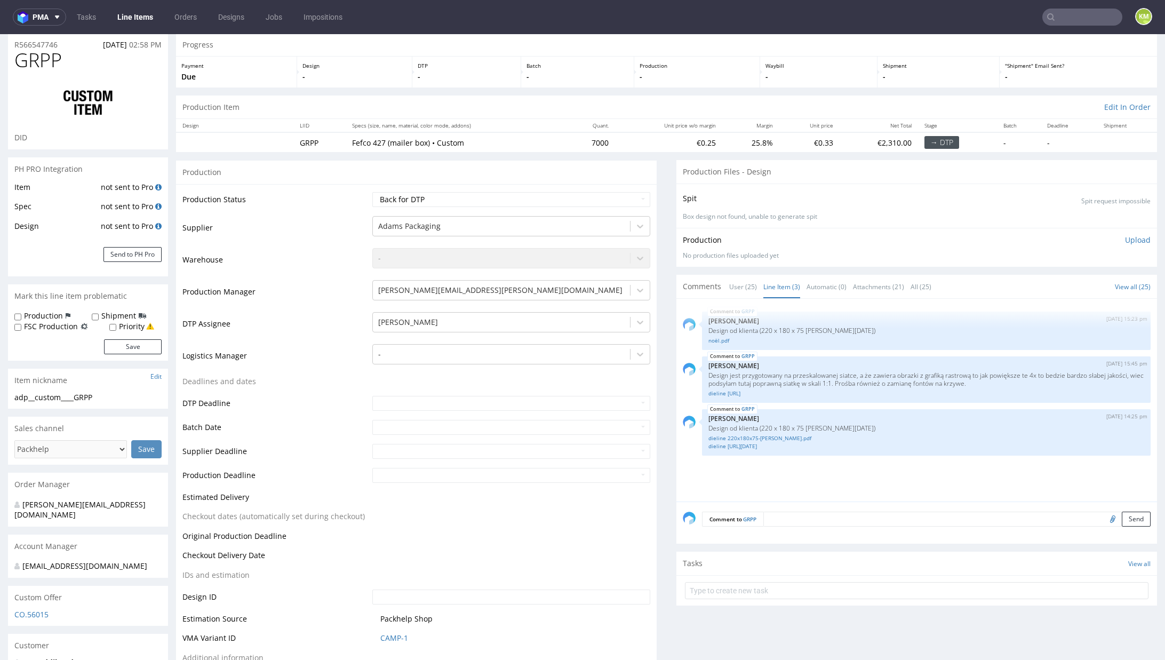
scroll to position [45, 0]
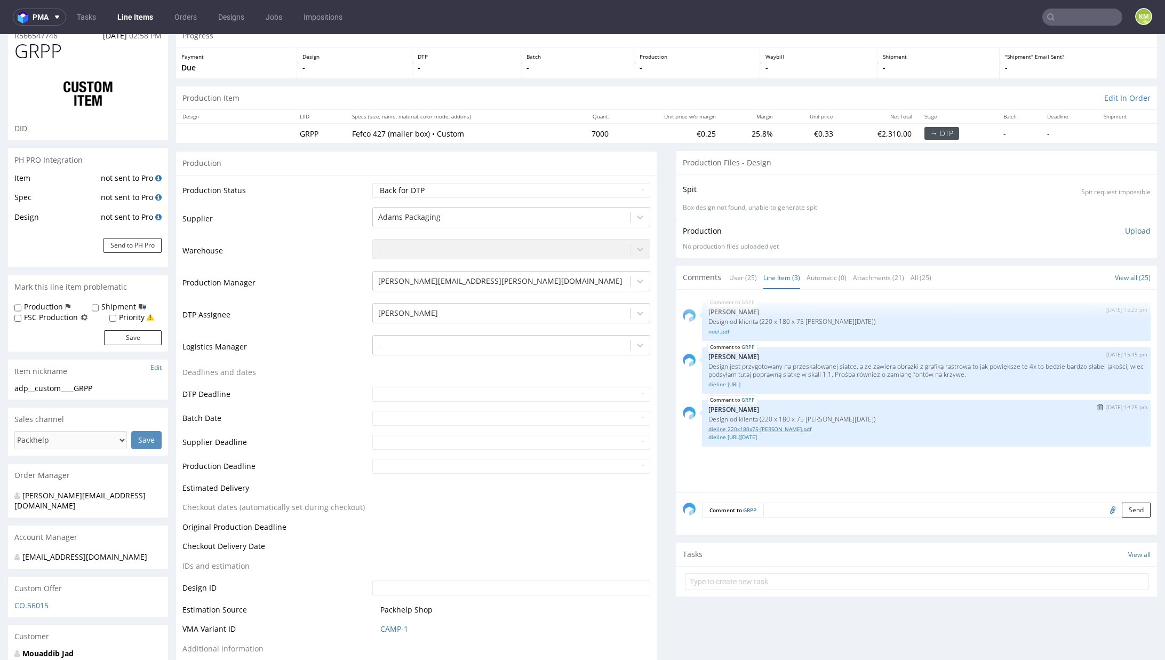
click at [750, 429] on link "dieline 220x180x75-[PERSON_NAME].pdf" at bounding box center [927, 429] width 436 height 8
click at [762, 446] on div "GRPP 18th Aug 25 | 15:23 pm Jozefina Owczarek Design od klienta (220 x 180 x 75…" at bounding box center [920, 394] width 474 height 196
click at [755, 436] on link "dieline 220x180x75-noel.ai" at bounding box center [927, 437] width 436 height 8
click at [767, 449] on div "GRPP 18th Aug 25 | 15:23 pm Jozefina Owczarek Design od klienta (220 x 180 x 75…" at bounding box center [920, 394] width 474 height 196
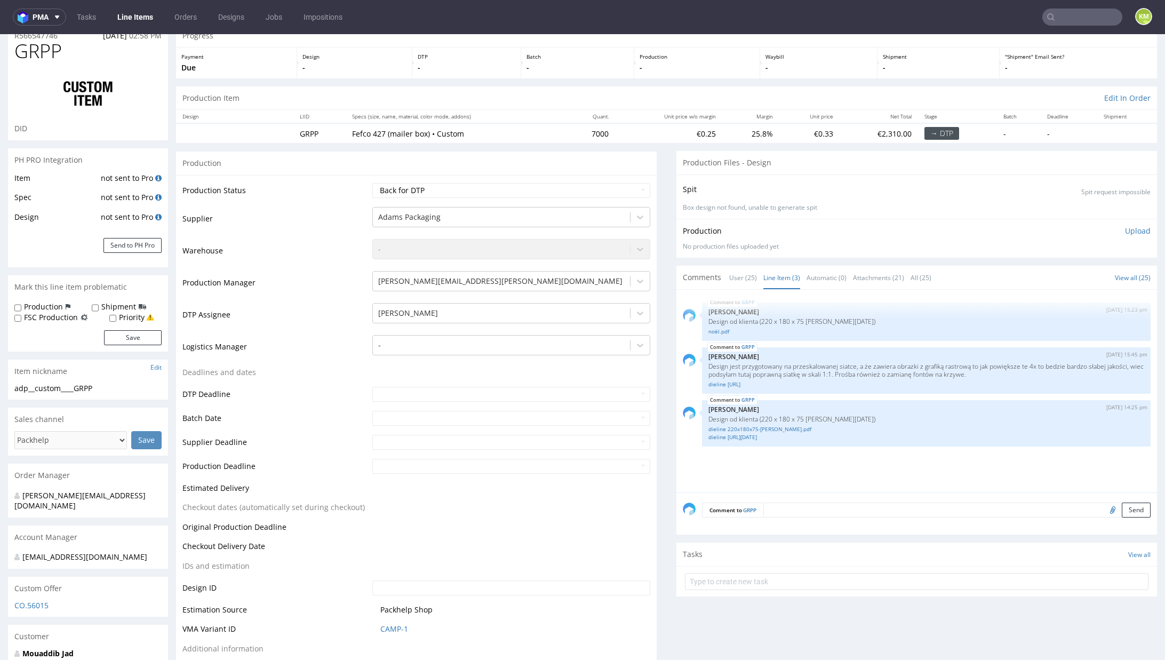
click at [729, 280] on link "User (25)" at bounding box center [743, 277] width 28 height 23
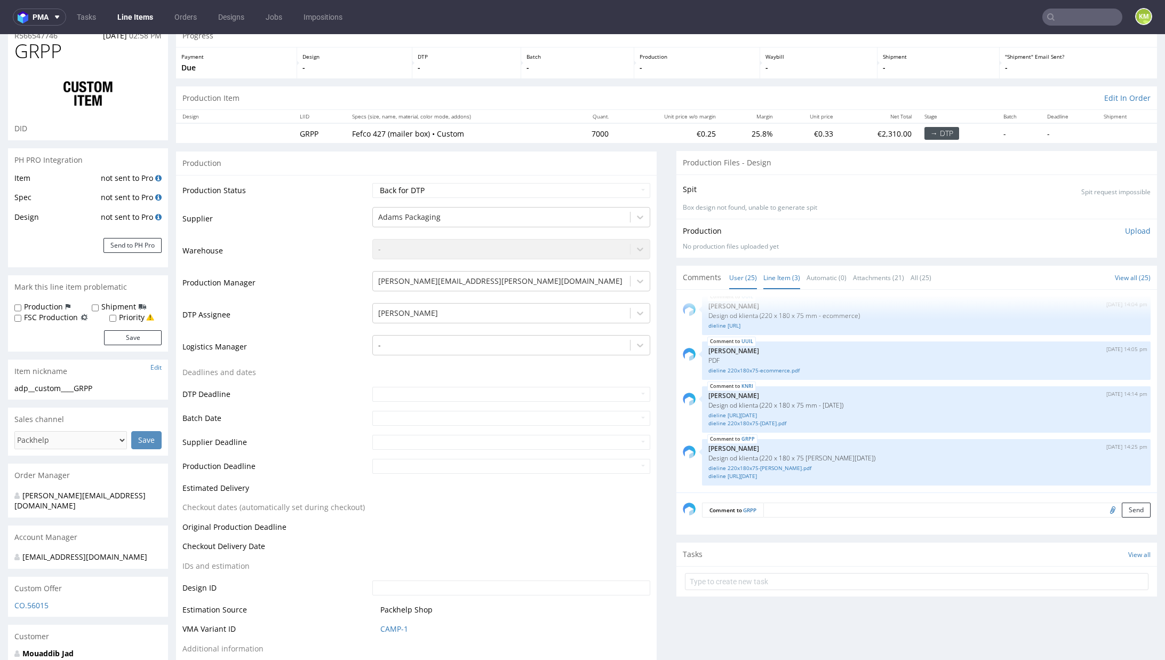
click at [774, 281] on link "Line Item (3)" at bounding box center [782, 277] width 37 height 23
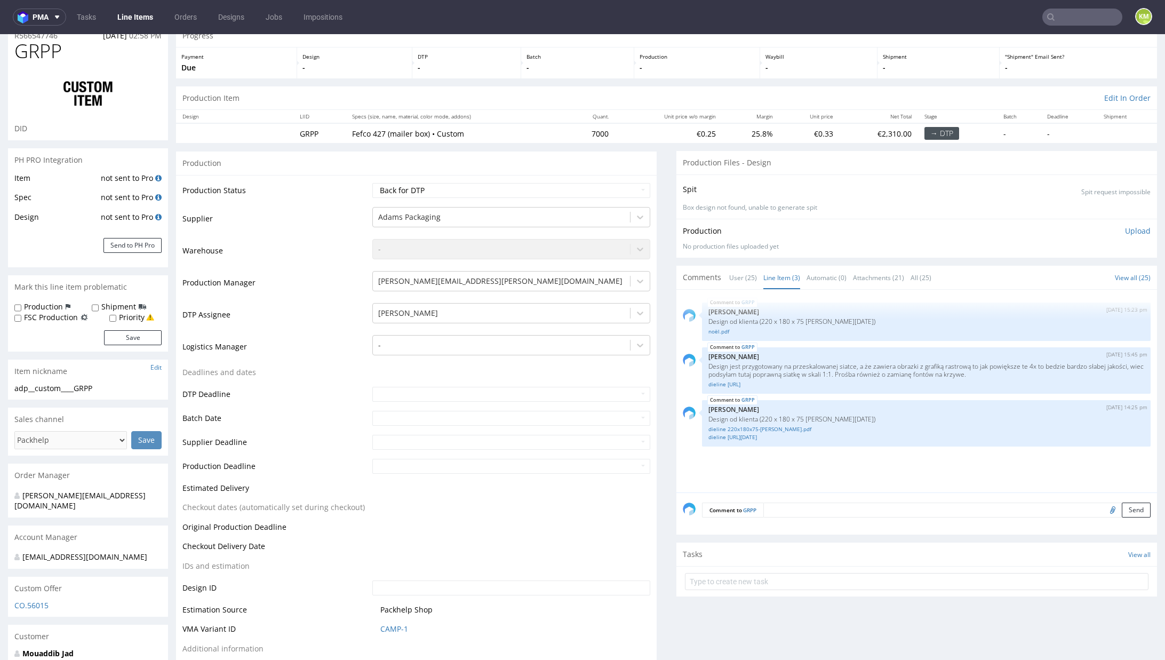
click at [808, 456] on div "GRPP 18th Aug 25 | 15:23 pm Jozefina Owczarek Design od klienta (220 x 180 x 75…" at bounding box center [920, 394] width 474 height 196
click at [743, 384] on link "dieline 220x180x75.ai" at bounding box center [927, 384] width 436 height 8
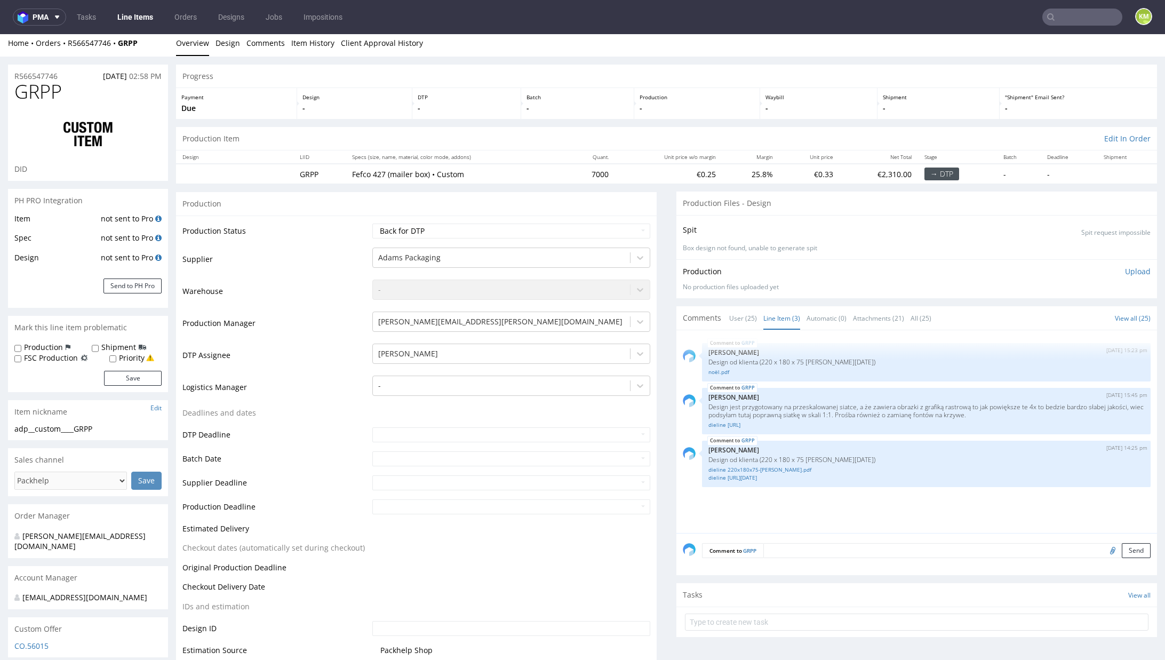
scroll to position [0, 0]
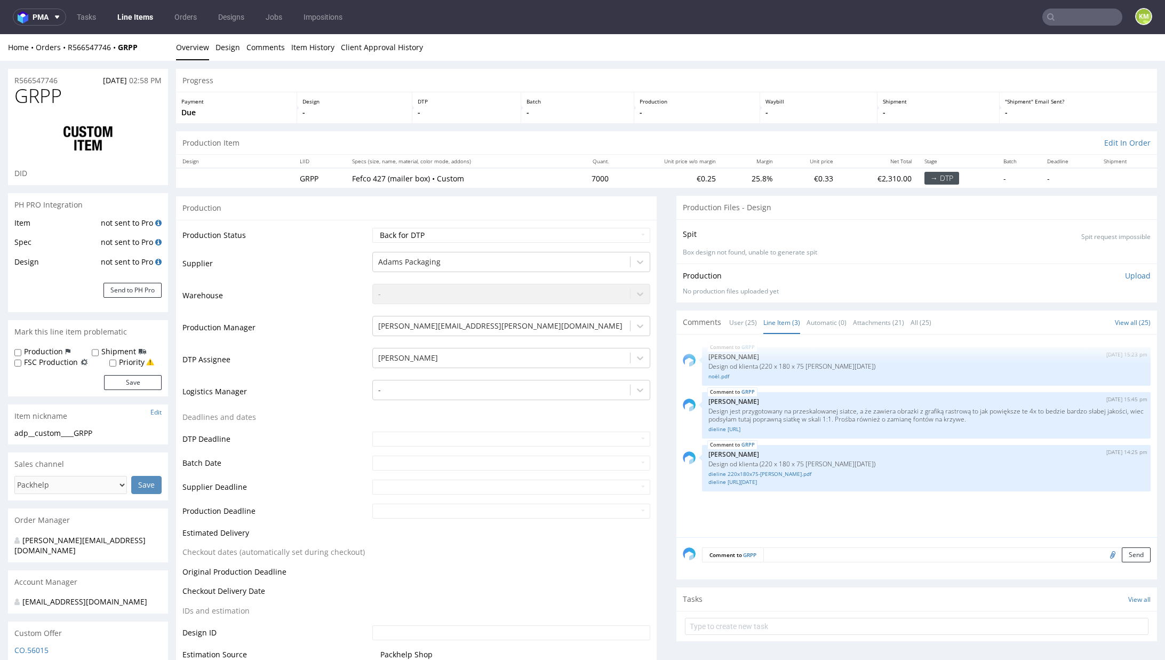
click at [38, 97] on span "GRPP" at bounding box center [37, 95] width 47 height 21
copy span "GRPP"
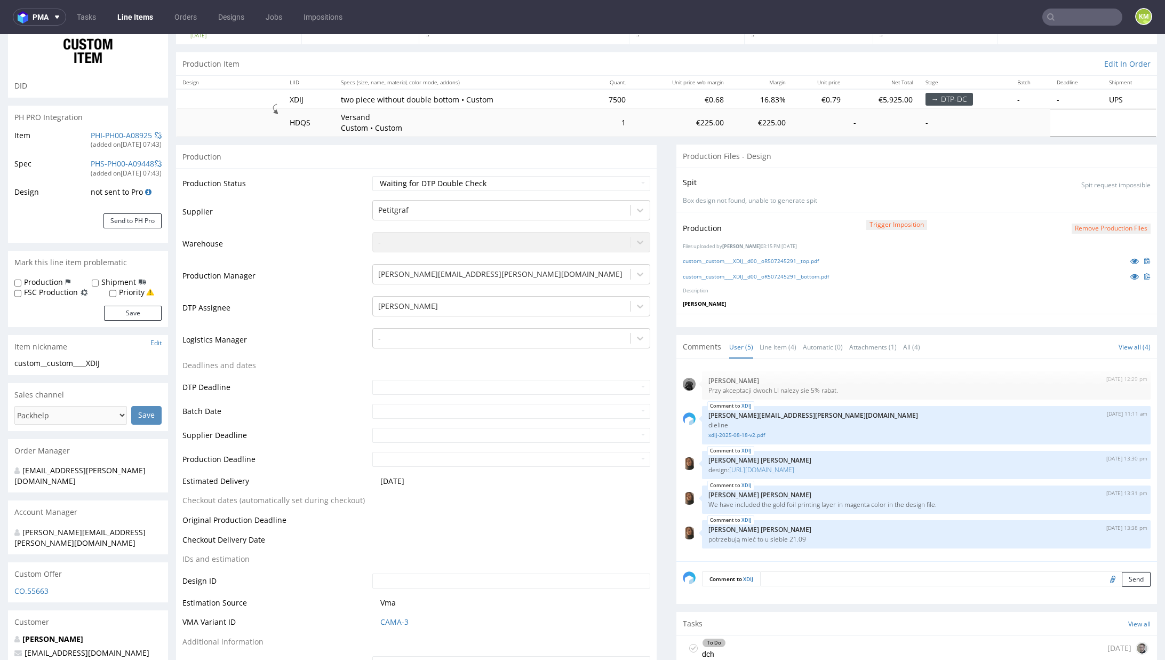
scroll to position [41, 0]
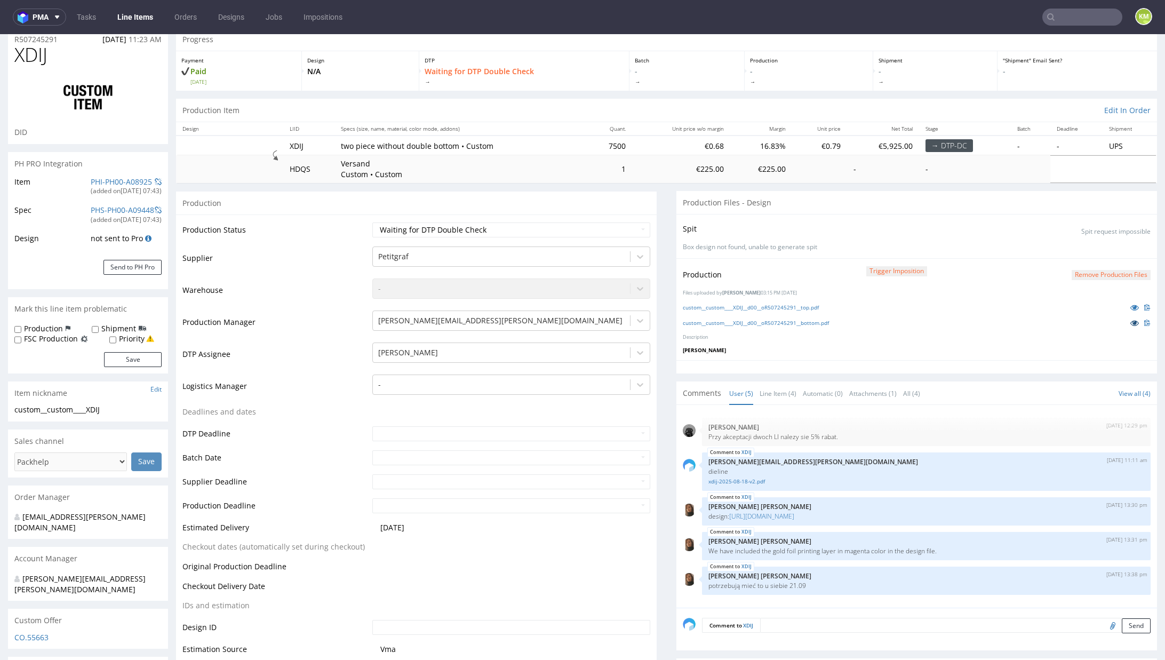
click at [1131, 320] on icon at bounding box center [1135, 322] width 9 height 7
click at [1131, 306] on icon at bounding box center [1135, 307] width 9 height 7
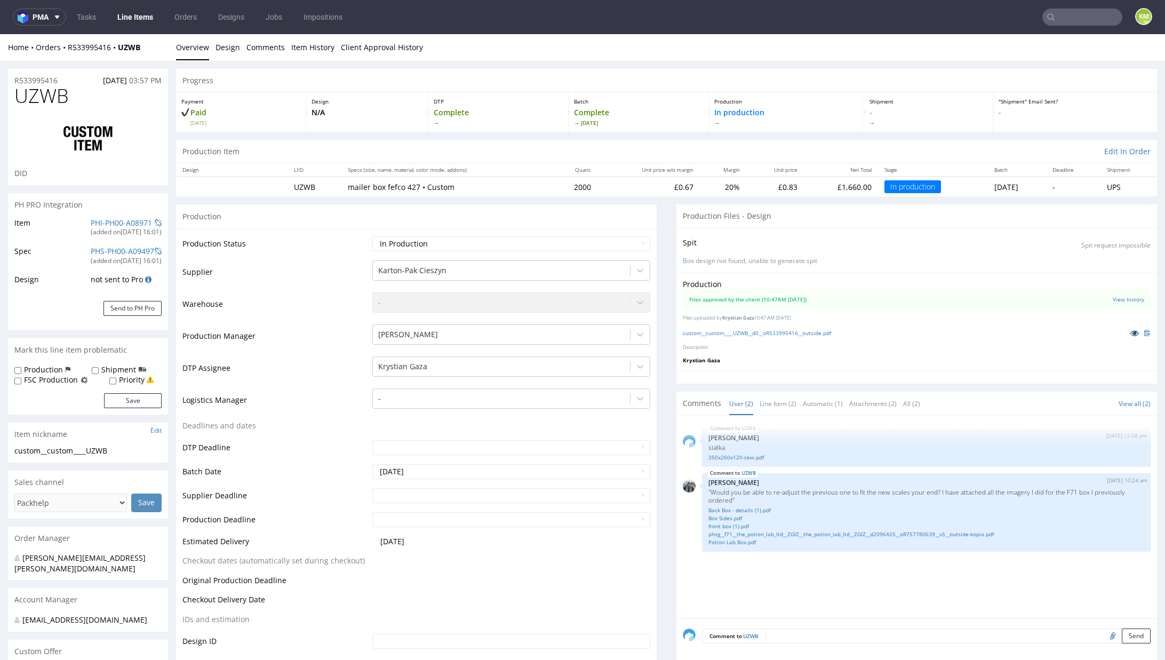
click at [1131, 332] on icon at bounding box center [1135, 332] width 9 height 7
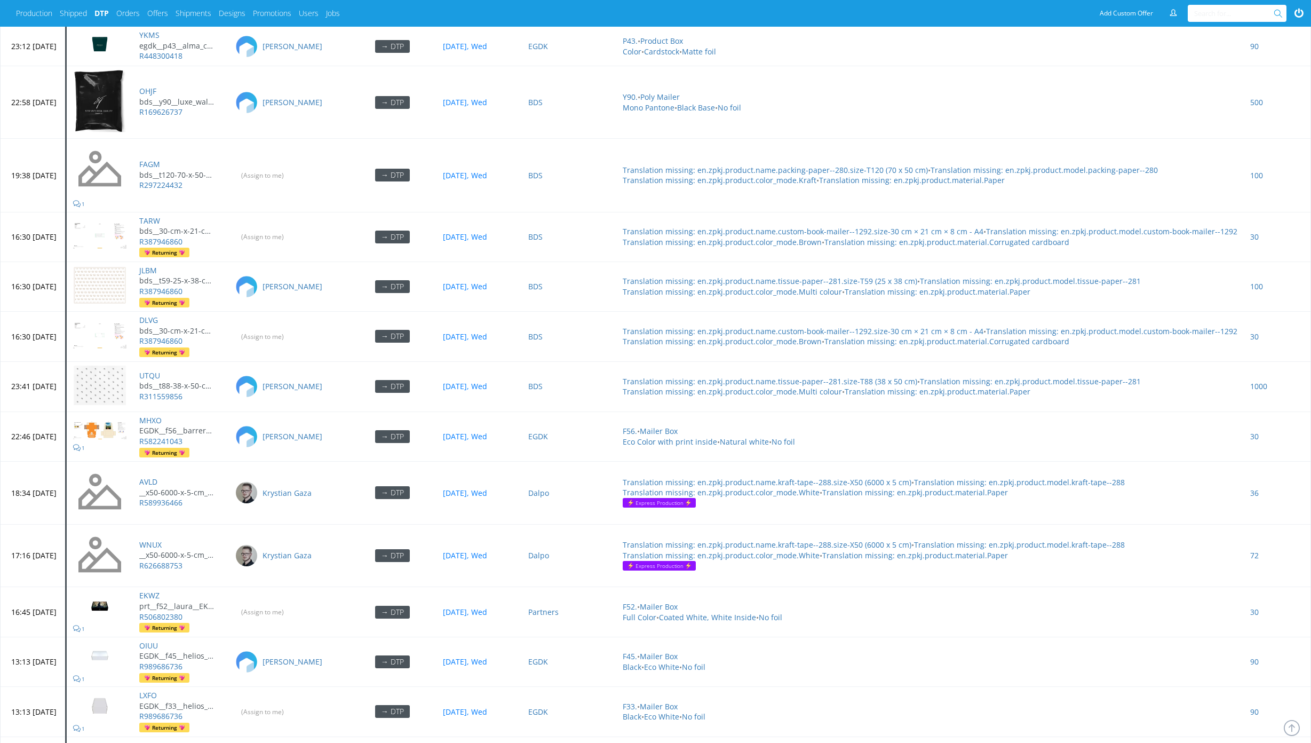
scroll to position [4515, 0]
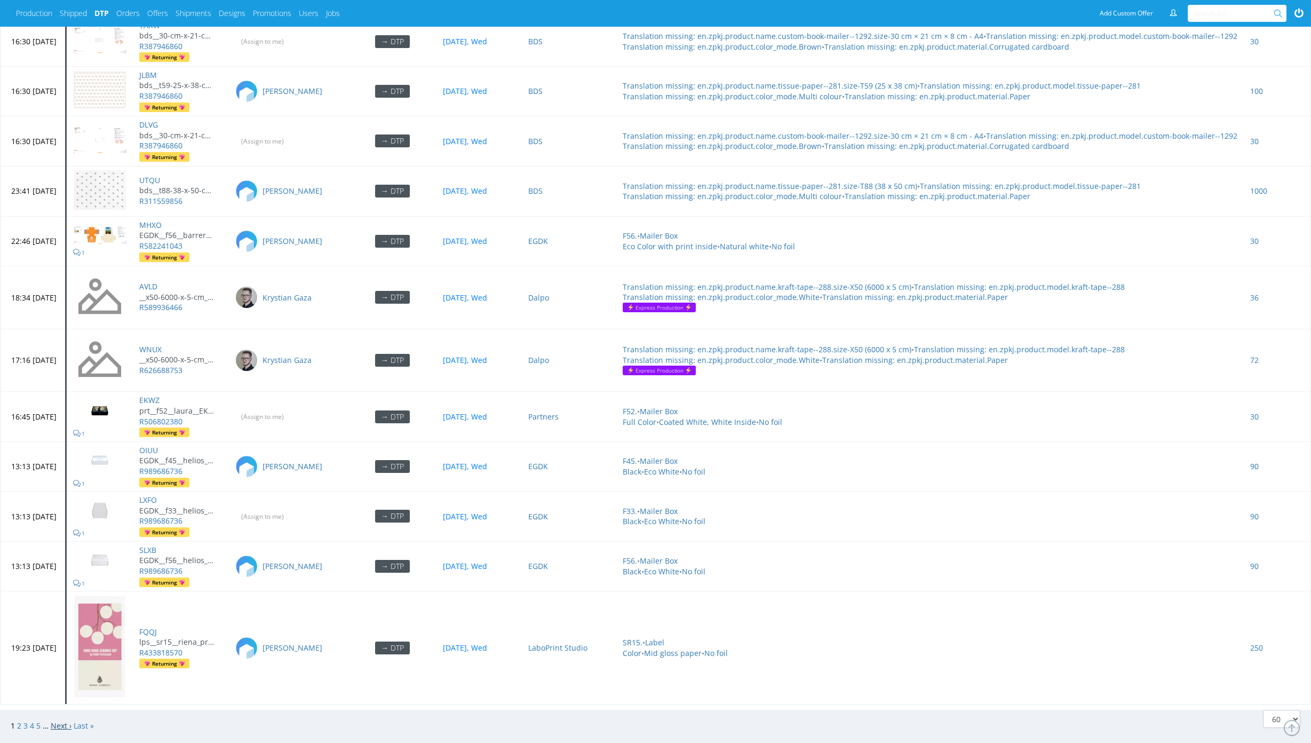
click at [59, 720] on link "Next ›" at bounding box center [61, 725] width 21 height 10
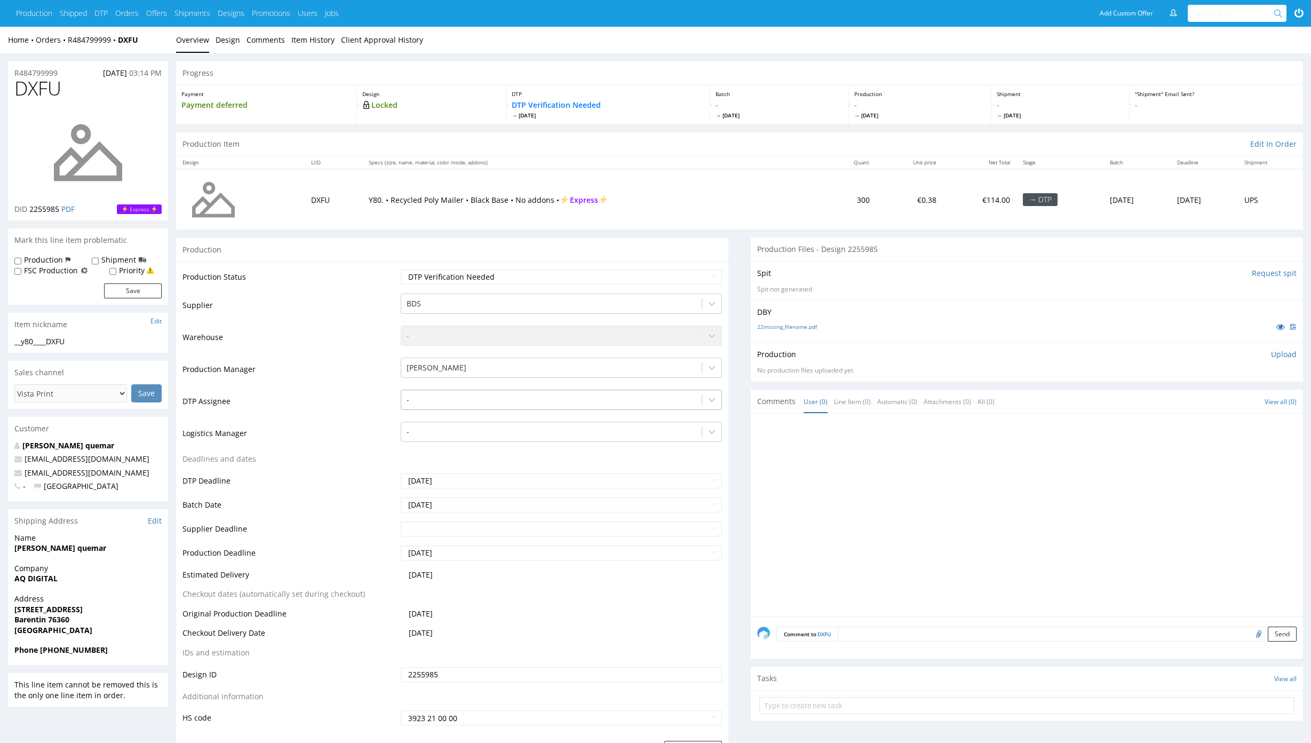
click at [514, 403] on div at bounding box center [552, 399] width 290 height 13
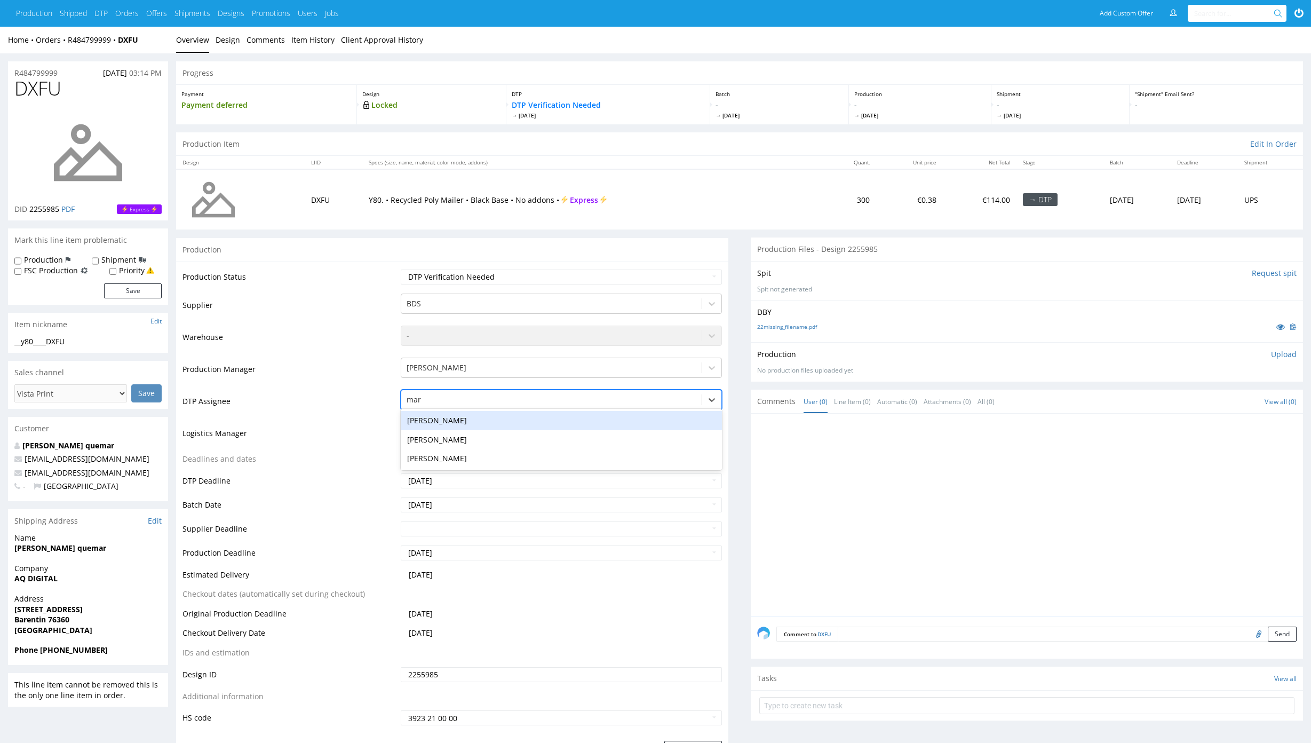
type input "mark"
click at [478, 418] on div "[PERSON_NAME]" at bounding box center [561, 420] width 321 height 19
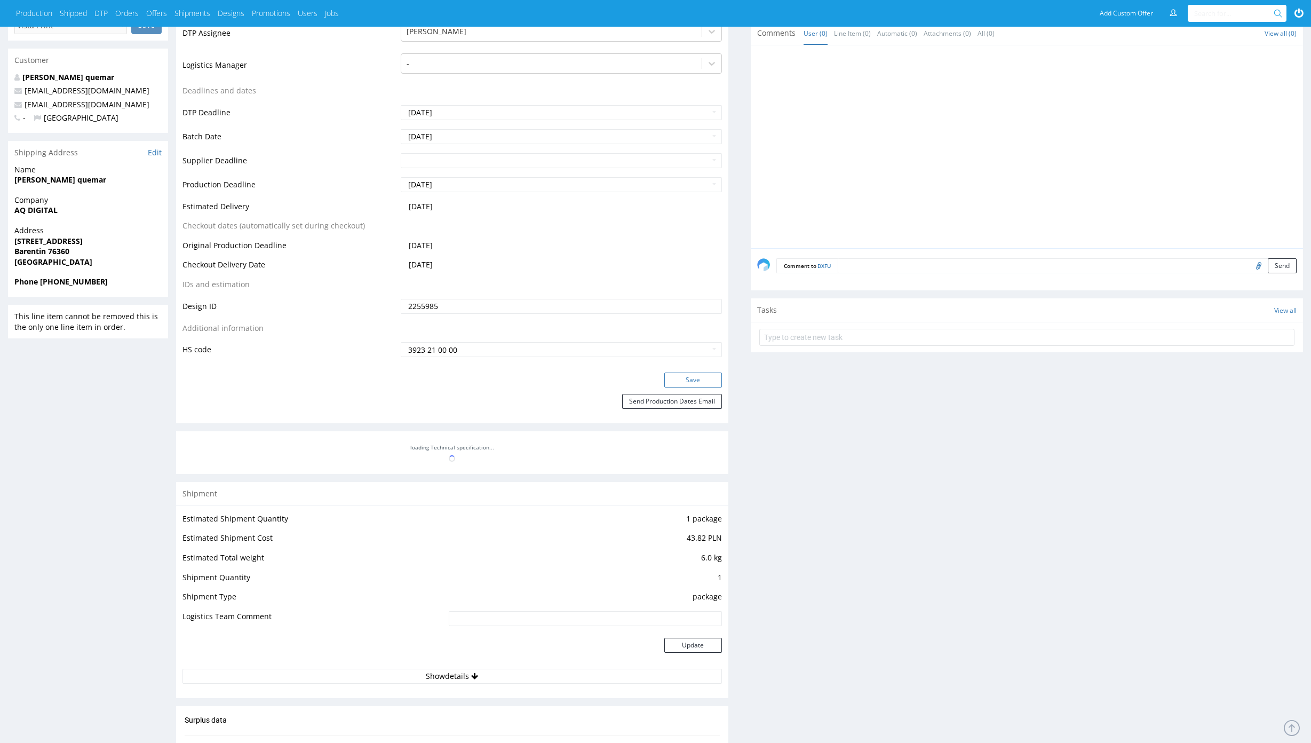
click at [707, 378] on button "Save" at bounding box center [693, 379] width 58 height 15
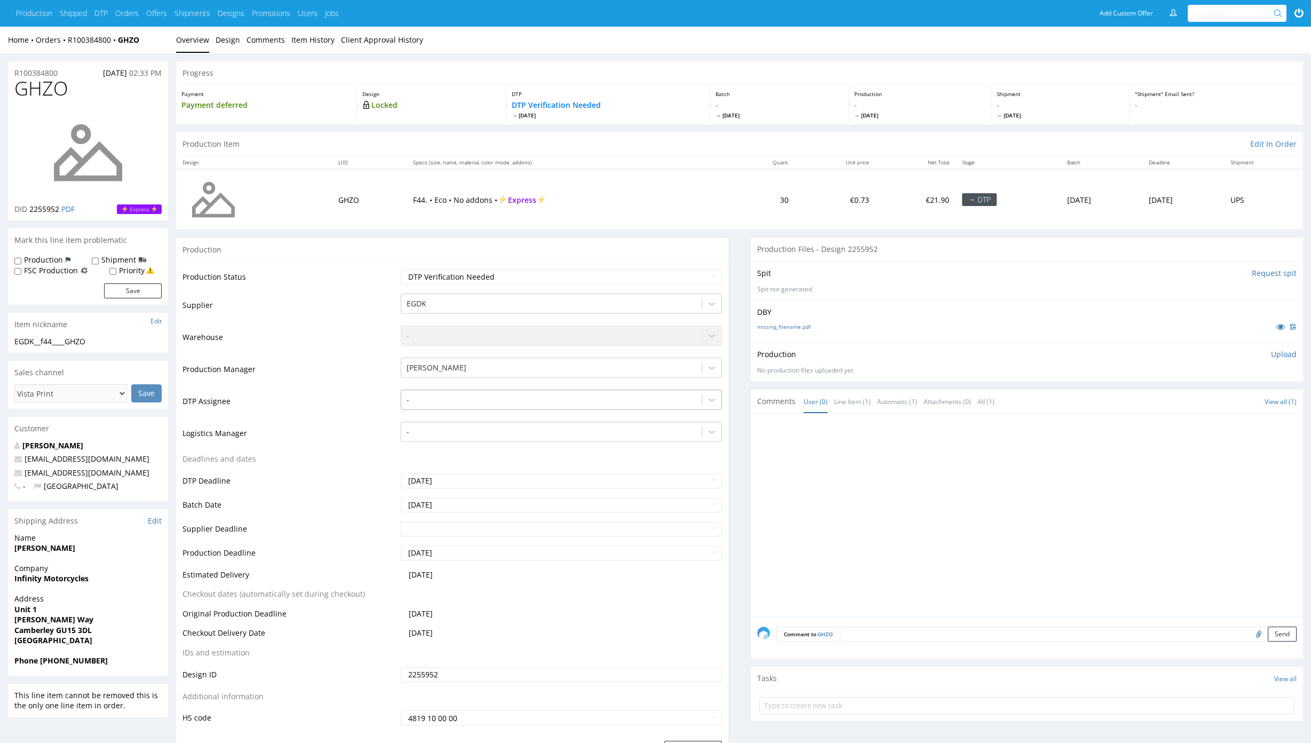
click at [587, 400] on div at bounding box center [552, 399] width 290 height 13
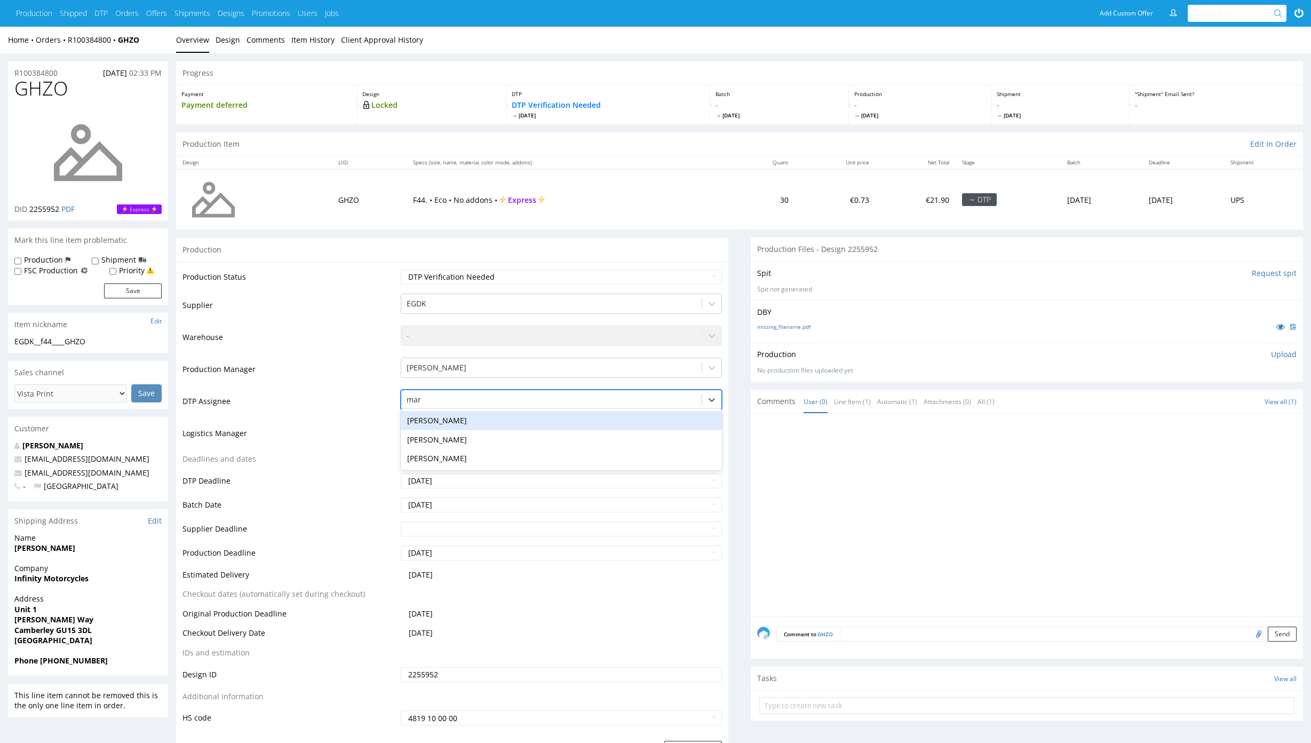
type input "mark"
click at [516, 425] on div "[PERSON_NAME]" at bounding box center [561, 420] width 321 height 19
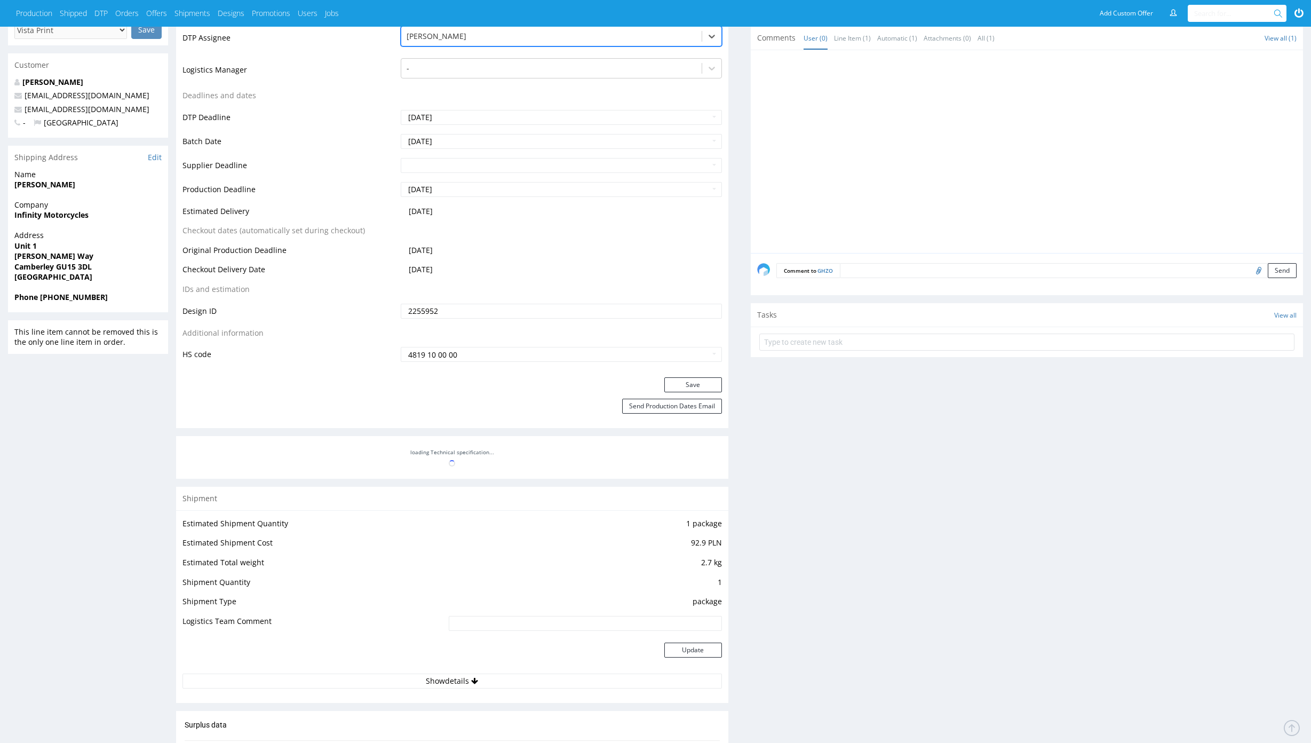
scroll to position [365, 0]
click at [688, 385] on button "Save" at bounding box center [693, 382] width 58 height 15
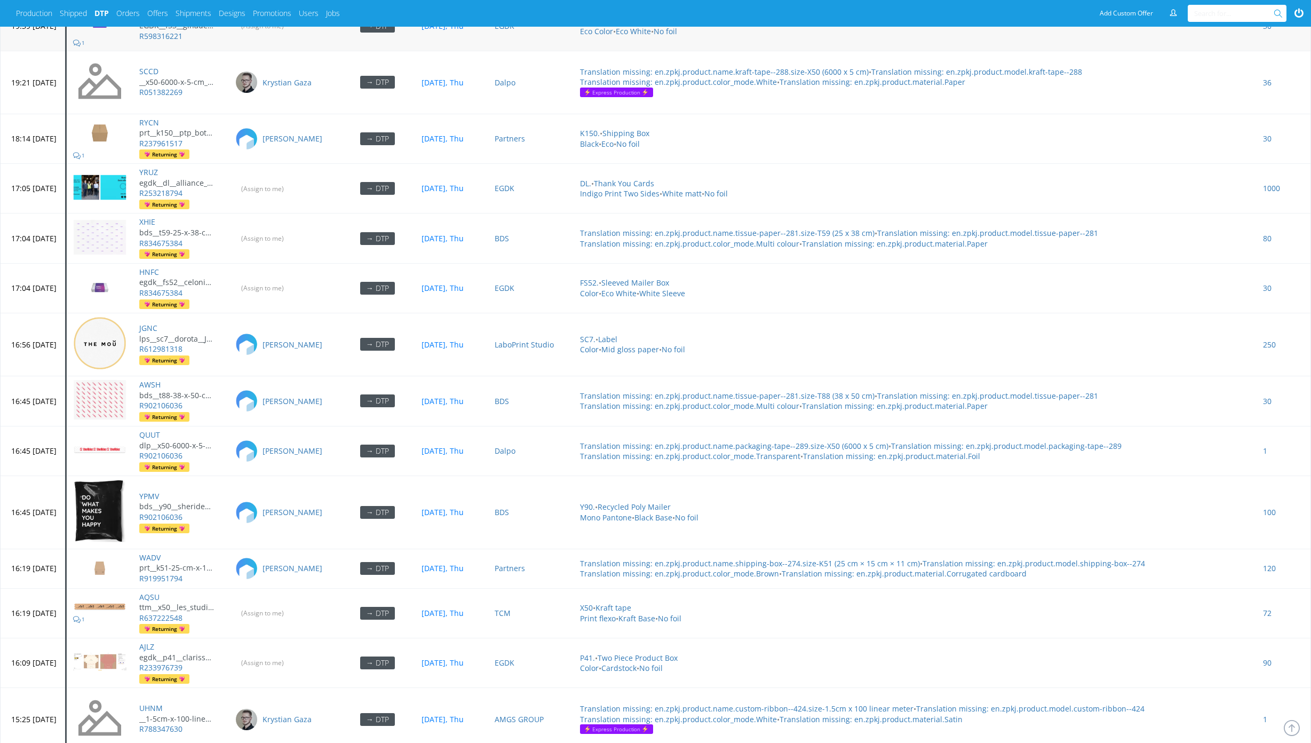
scroll to position [2771, 0]
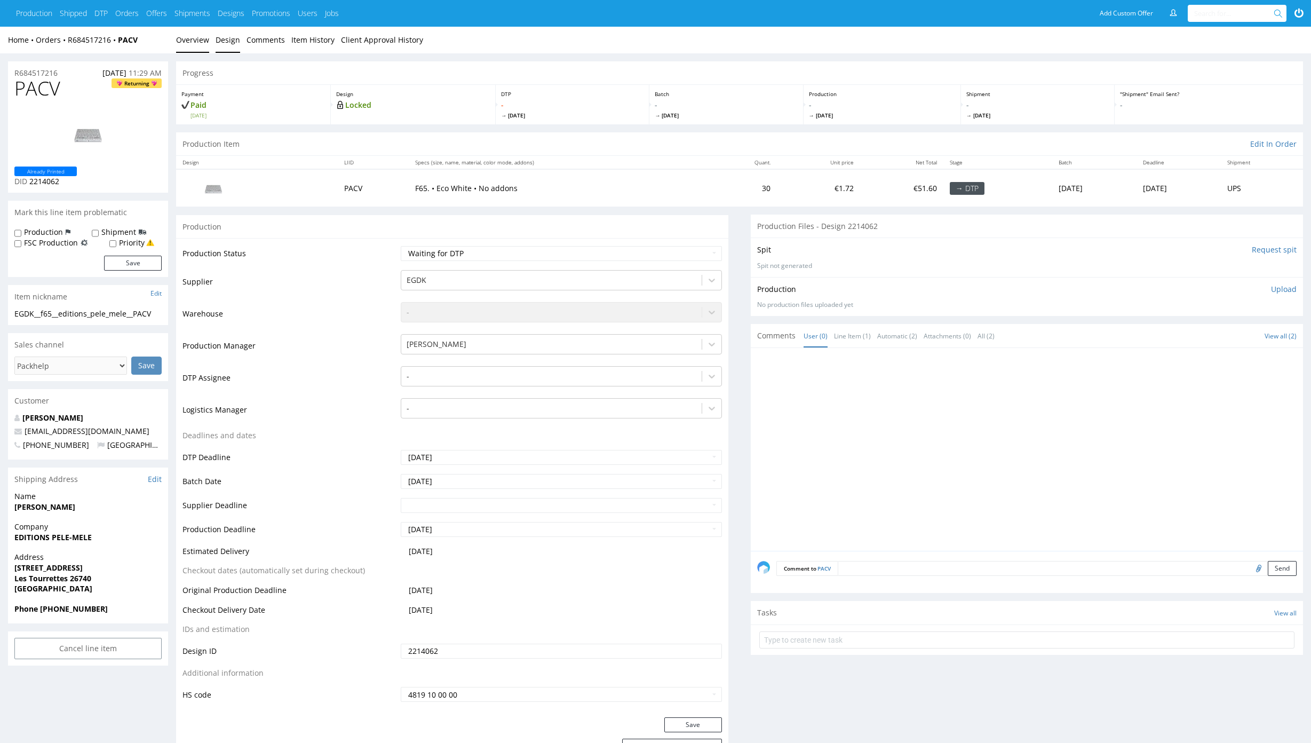
click at [229, 37] on link "Design" at bounding box center [228, 40] width 25 height 26
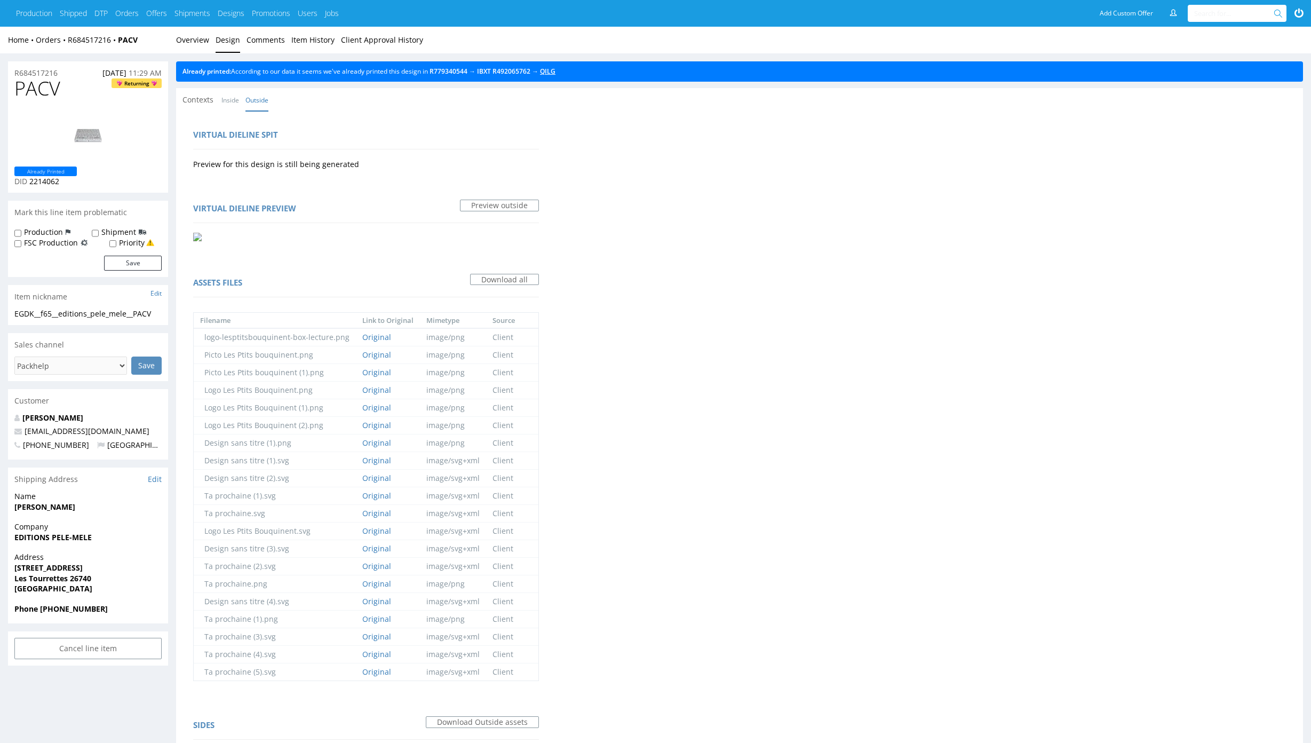
click at [555, 72] on link "QILG" at bounding box center [547, 71] width 15 height 9
click at [197, 36] on link "Overview" at bounding box center [192, 40] width 33 height 26
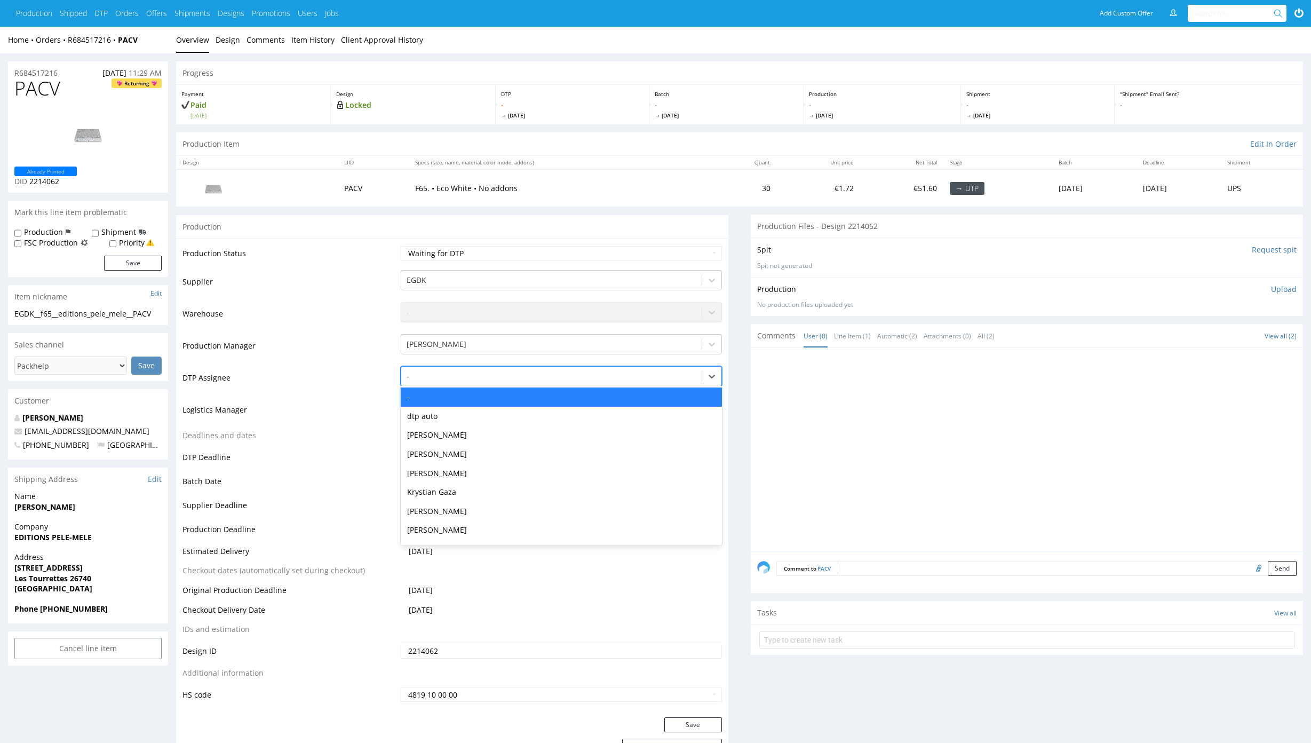
click at [446, 376] on div at bounding box center [552, 376] width 290 height 13
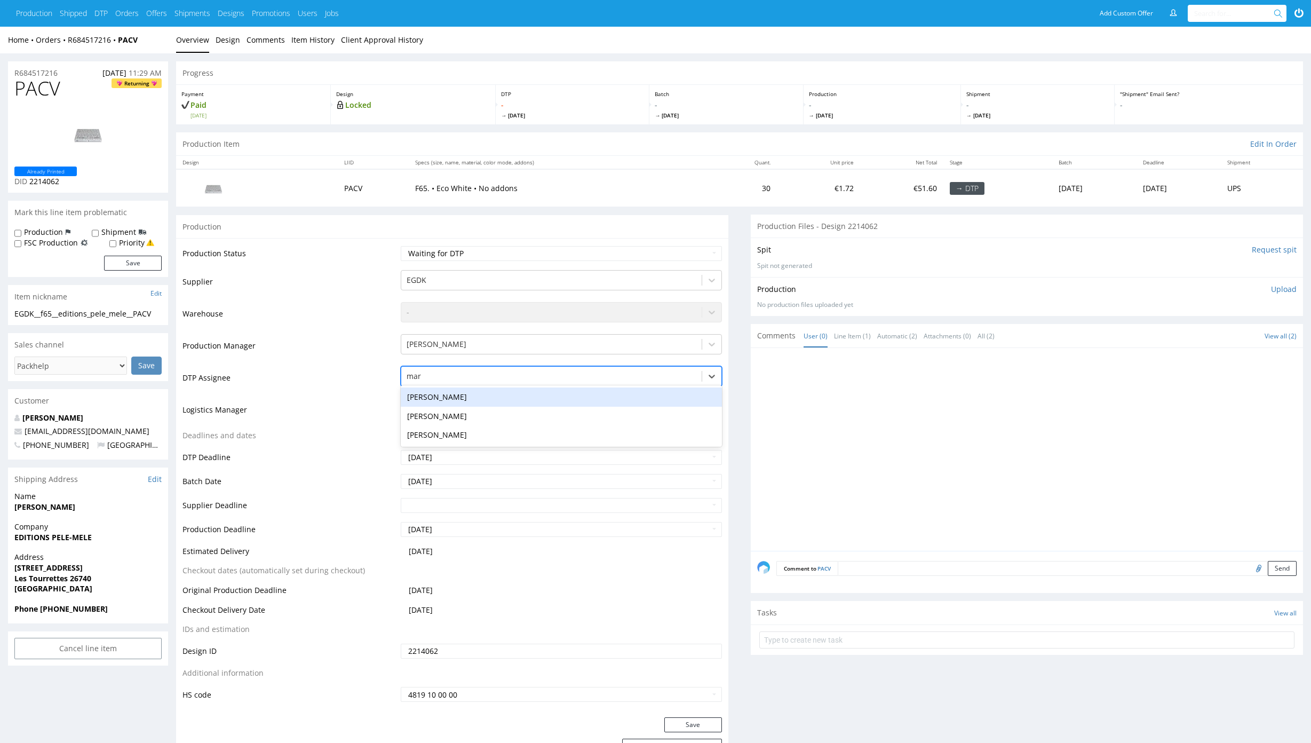
type input "mark"
click at [436, 391] on div "[PERSON_NAME]" at bounding box center [561, 396] width 321 height 19
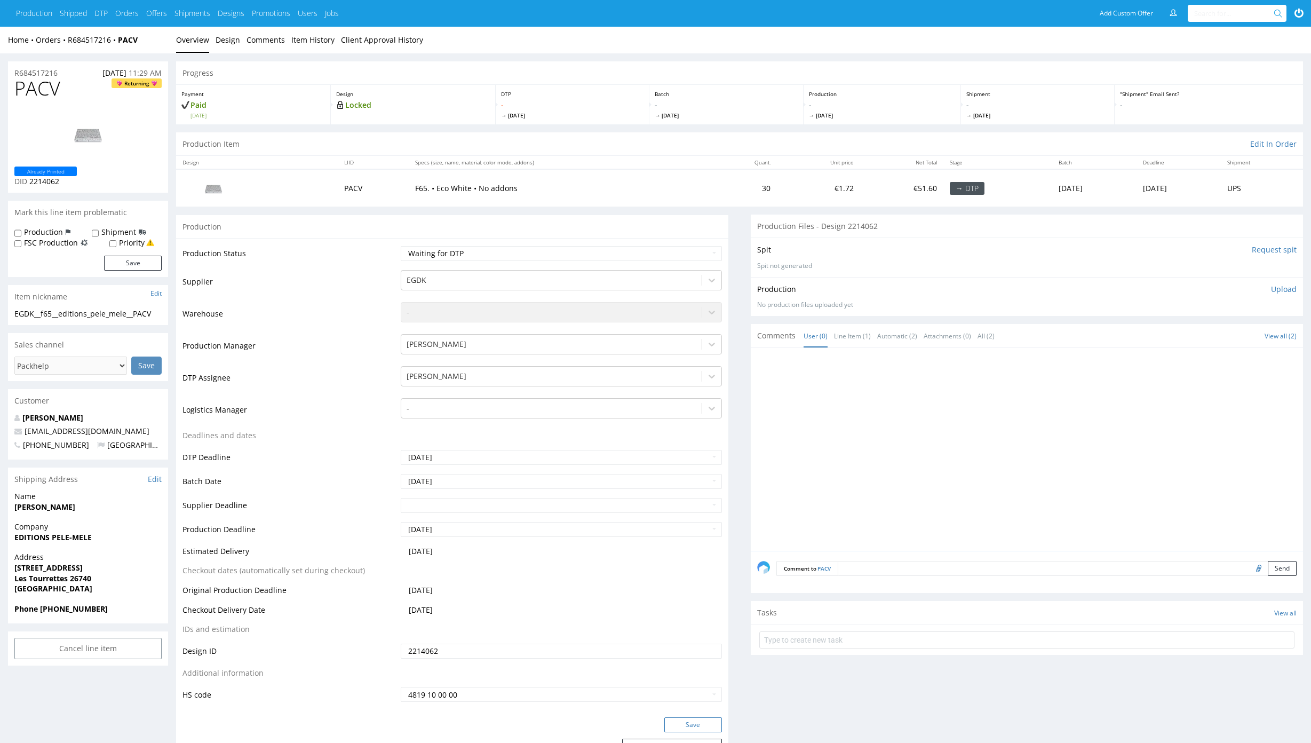
click at [699, 720] on button "Save" at bounding box center [693, 724] width 58 height 15
click at [223, 46] on link "Design" at bounding box center [228, 40] width 25 height 26
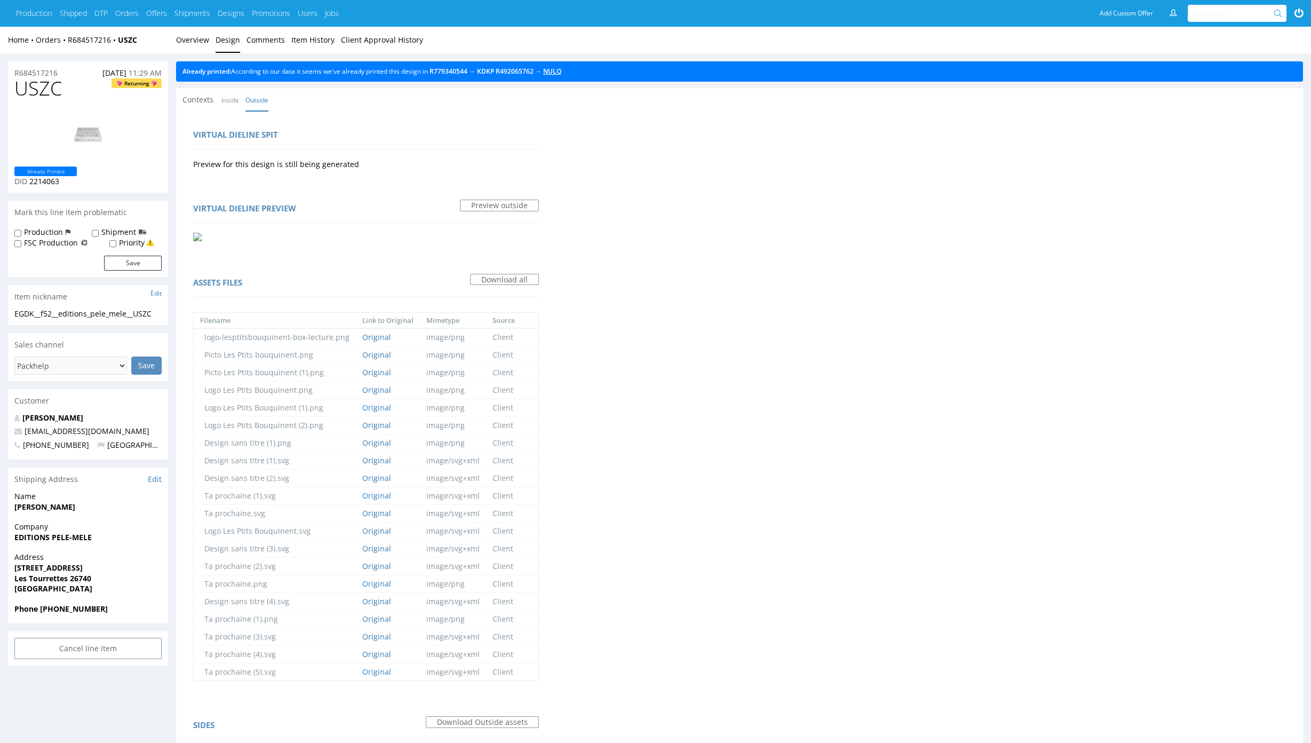
click at [561, 73] on link "NULQ" at bounding box center [552, 71] width 18 height 9
click at [200, 44] on link "Overview" at bounding box center [192, 40] width 33 height 26
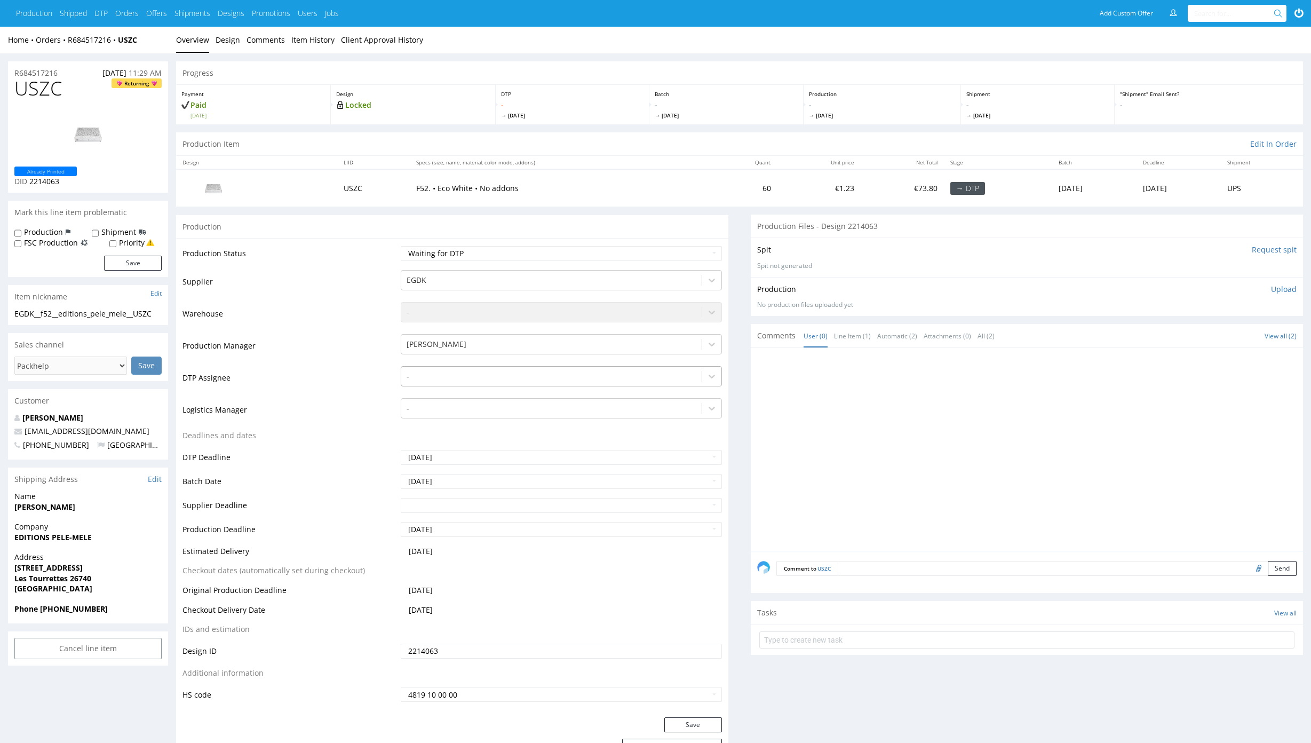
click at [460, 371] on div at bounding box center [552, 376] width 290 height 13
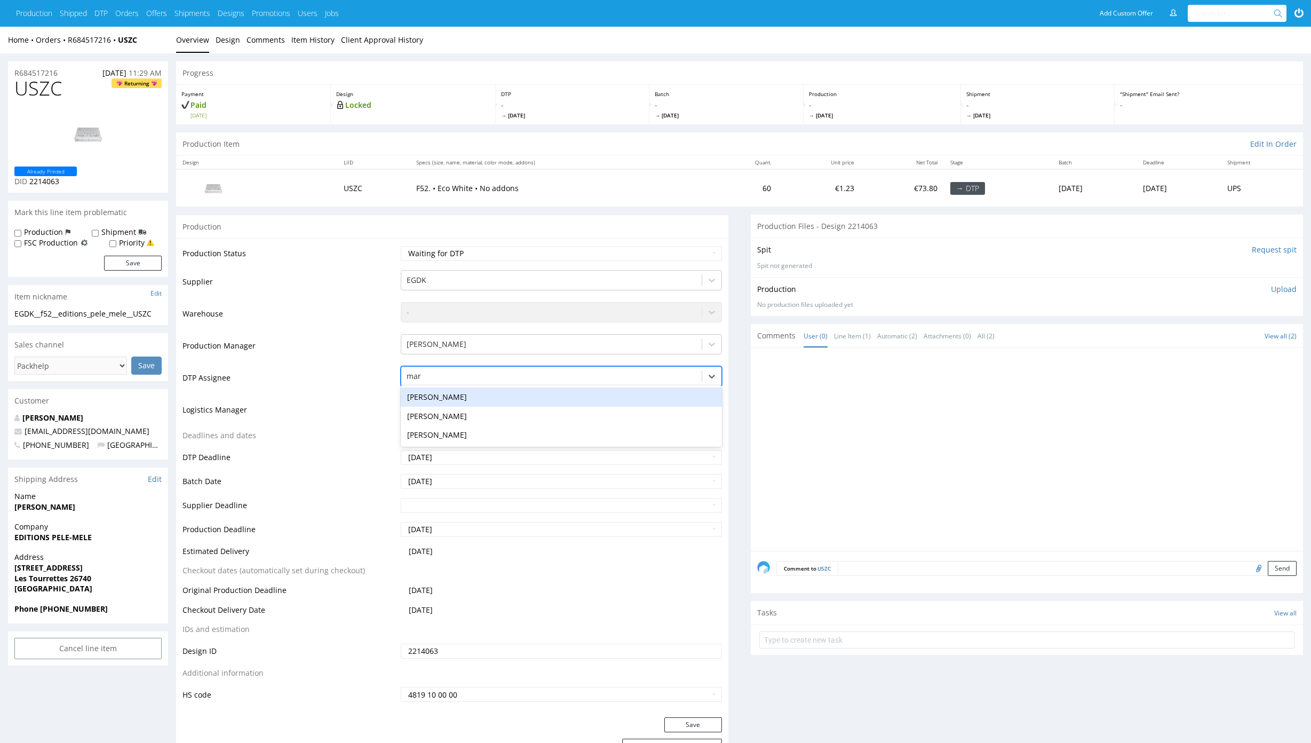
type input "mark"
click at [469, 395] on div "[PERSON_NAME]" at bounding box center [561, 396] width 321 height 19
click at [709, 725] on button "Save" at bounding box center [693, 724] width 58 height 15
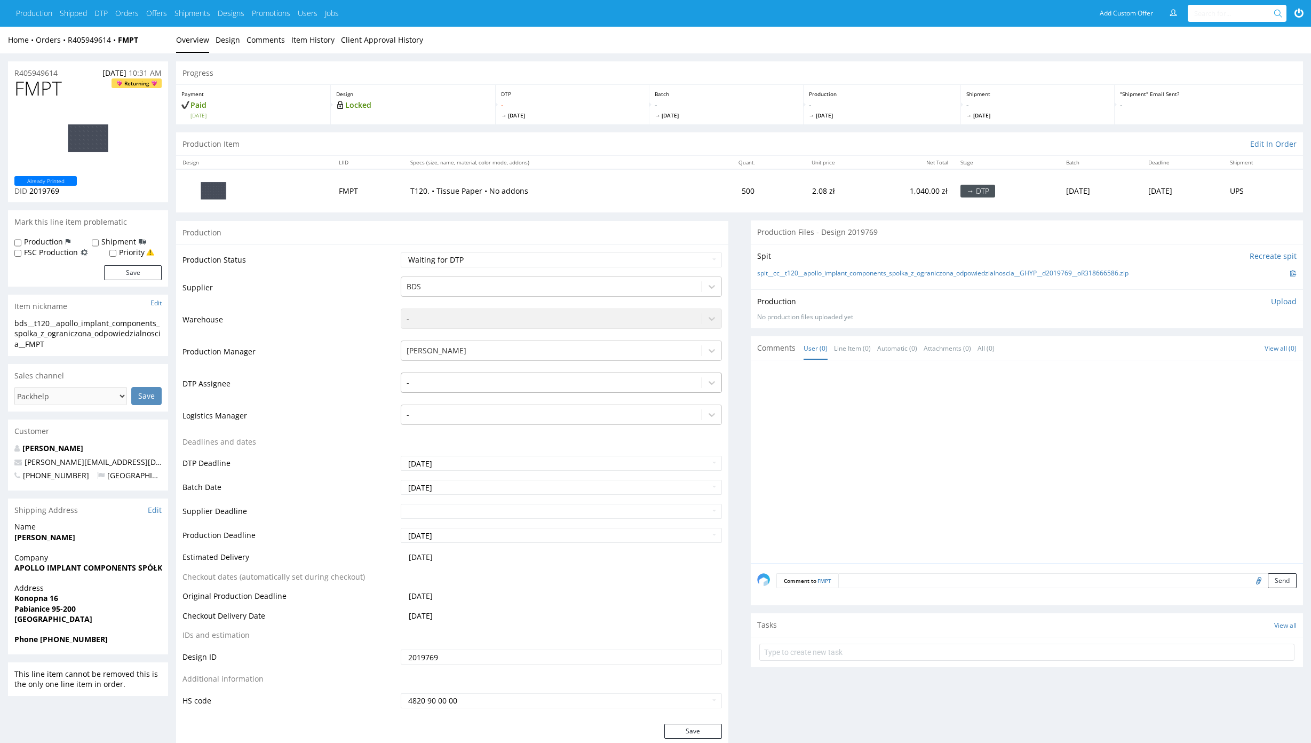
click at [486, 380] on div at bounding box center [552, 382] width 290 height 13
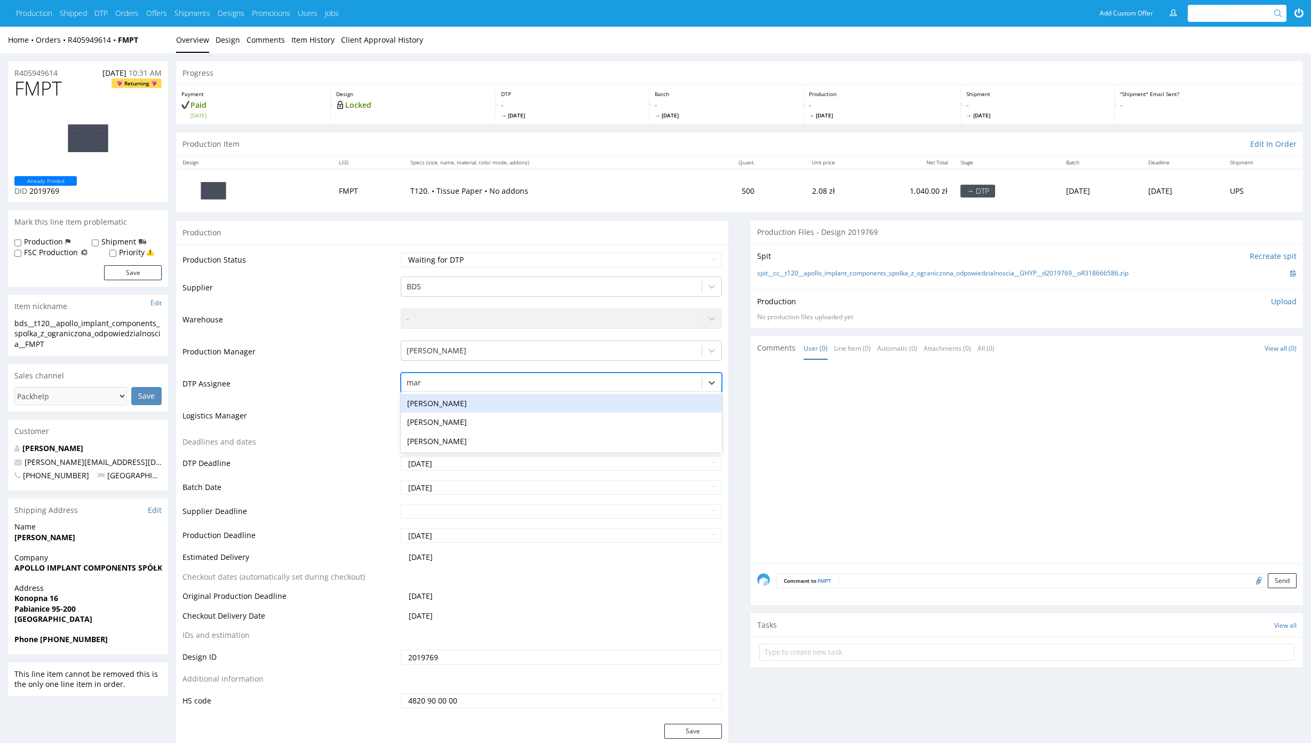
type input "mark"
click at [482, 403] on div "[PERSON_NAME]" at bounding box center [561, 403] width 321 height 19
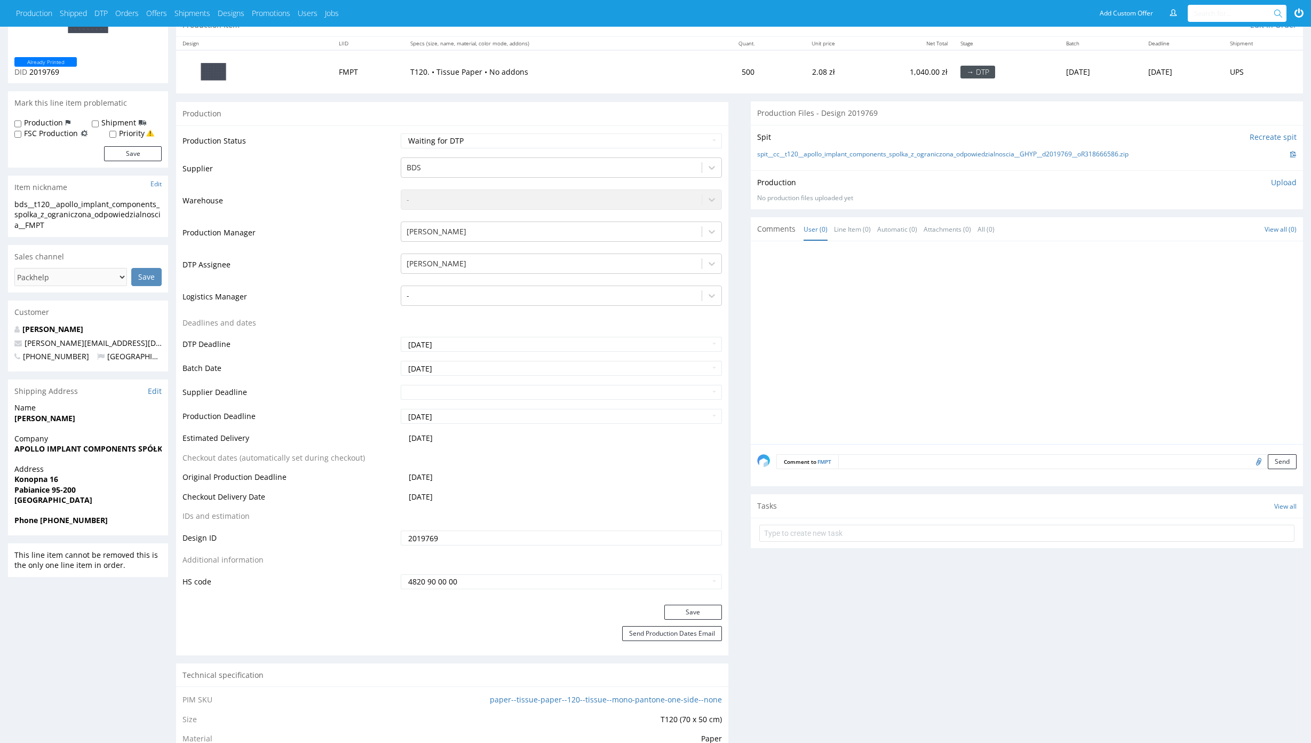
scroll to position [125, 0]
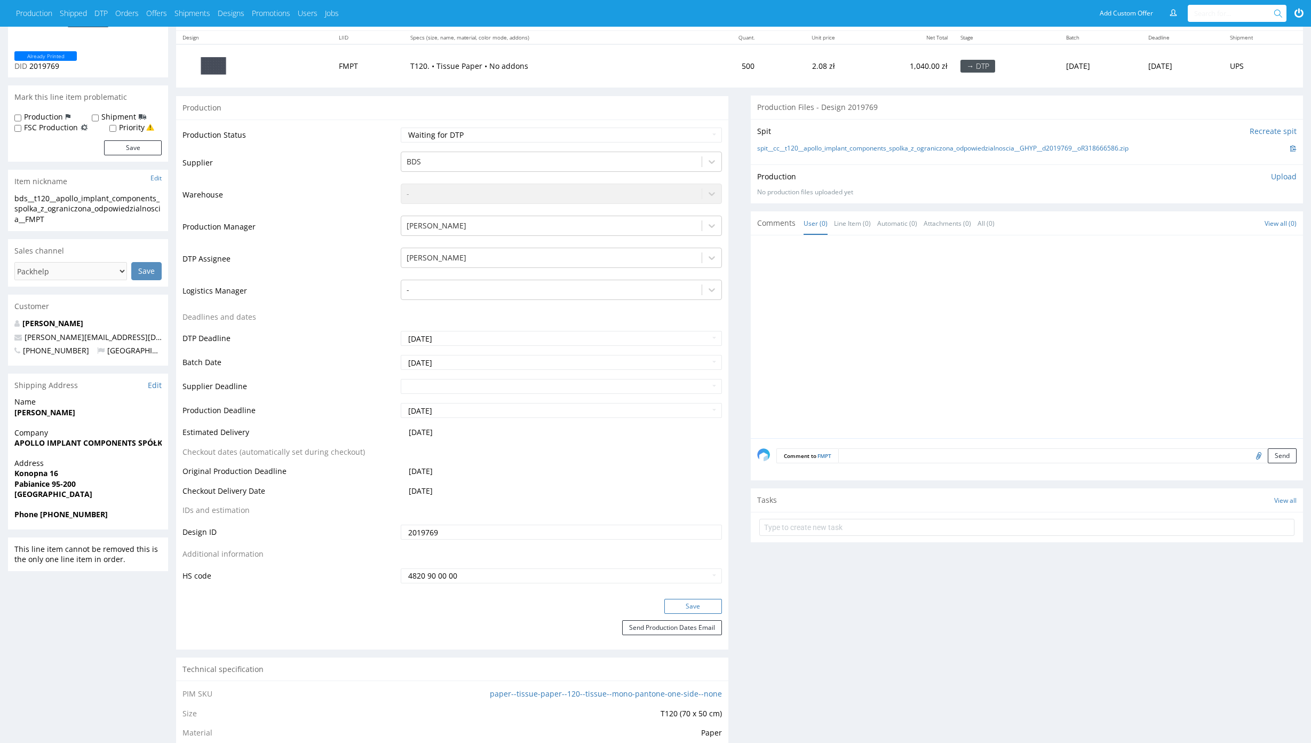
click at [707, 608] on button "Save" at bounding box center [693, 606] width 58 height 15
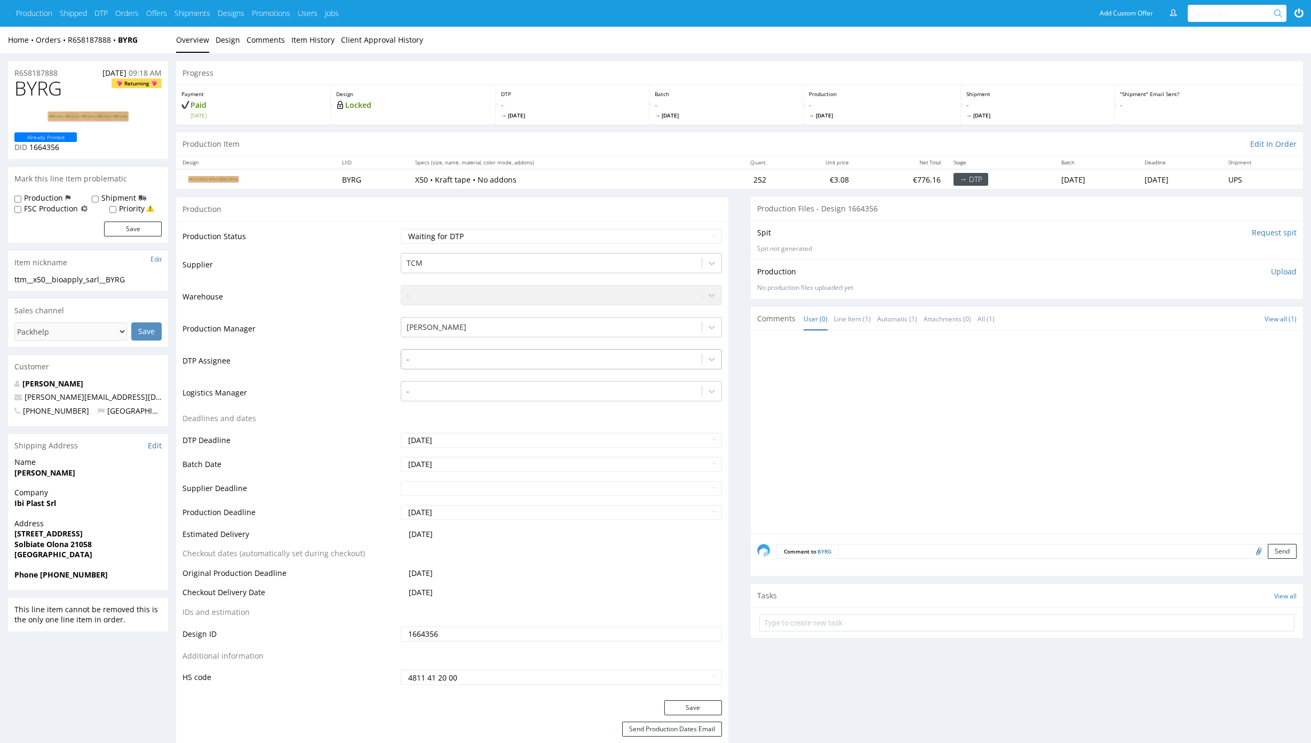
click at [518, 360] on div at bounding box center [552, 359] width 290 height 13
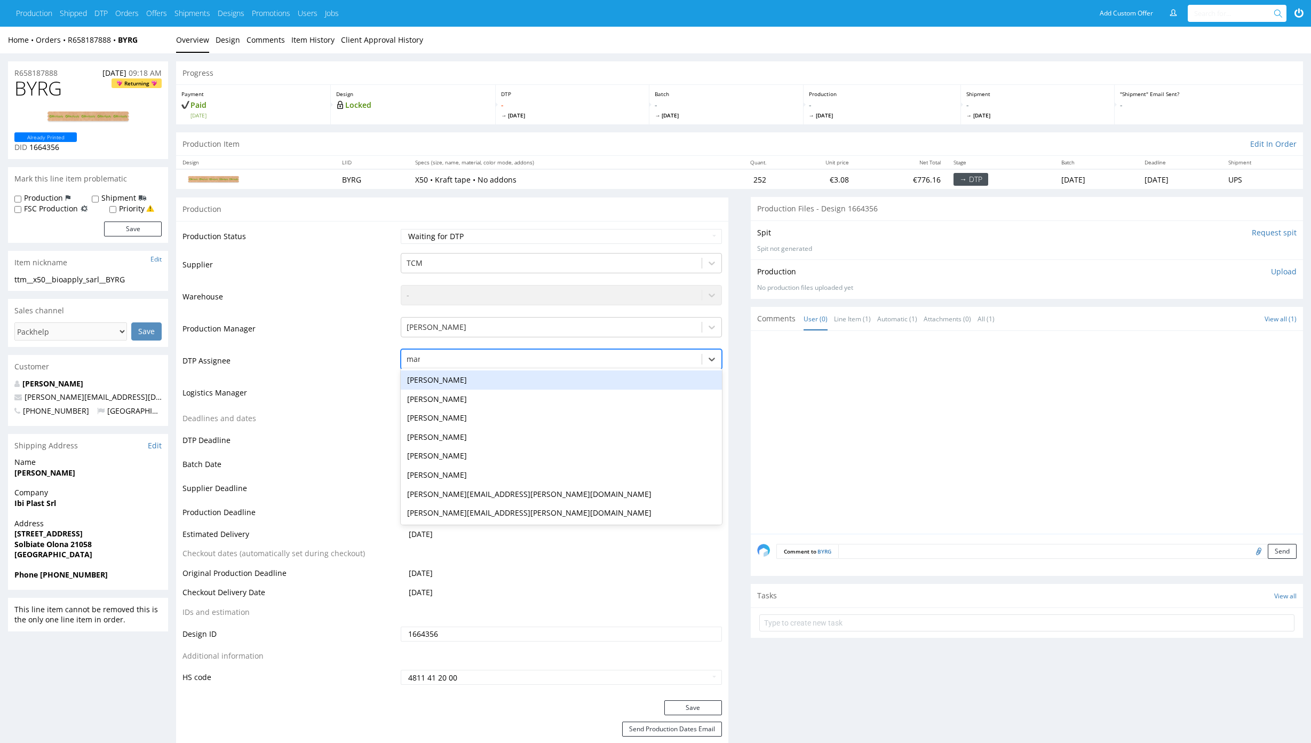
type input "mark"
click at [470, 376] on div "[PERSON_NAME]" at bounding box center [561, 379] width 321 height 19
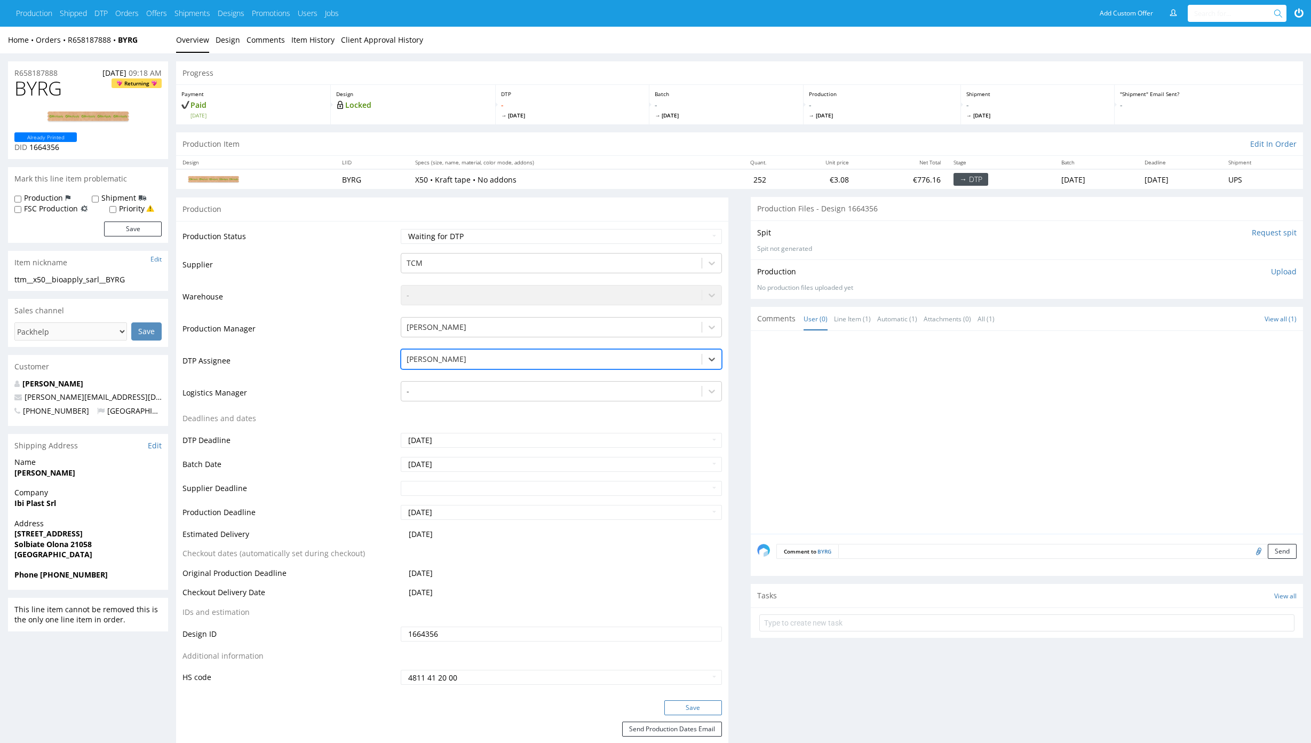
click at [711, 705] on button "Save" at bounding box center [693, 707] width 58 height 15
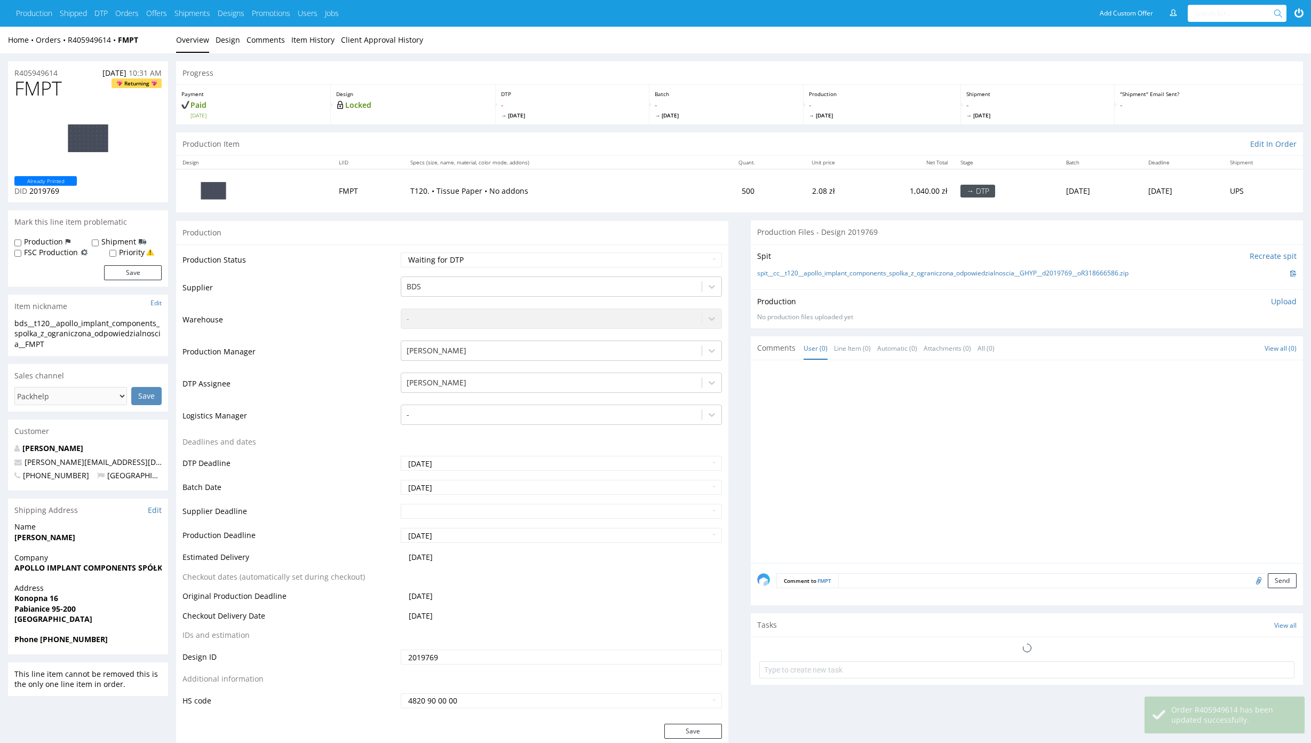
scroll to position [125, 0]
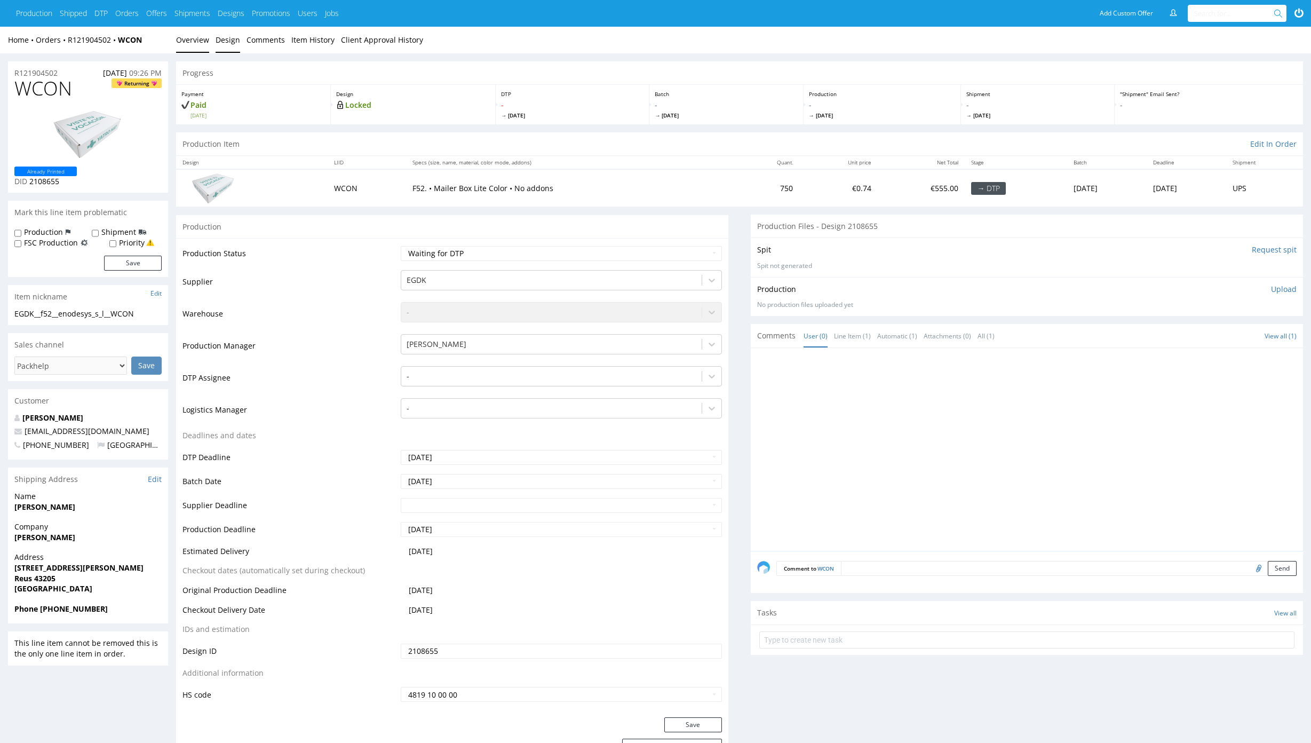
click at [230, 42] on link "Design" at bounding box center [228, 40] width 25 height 26
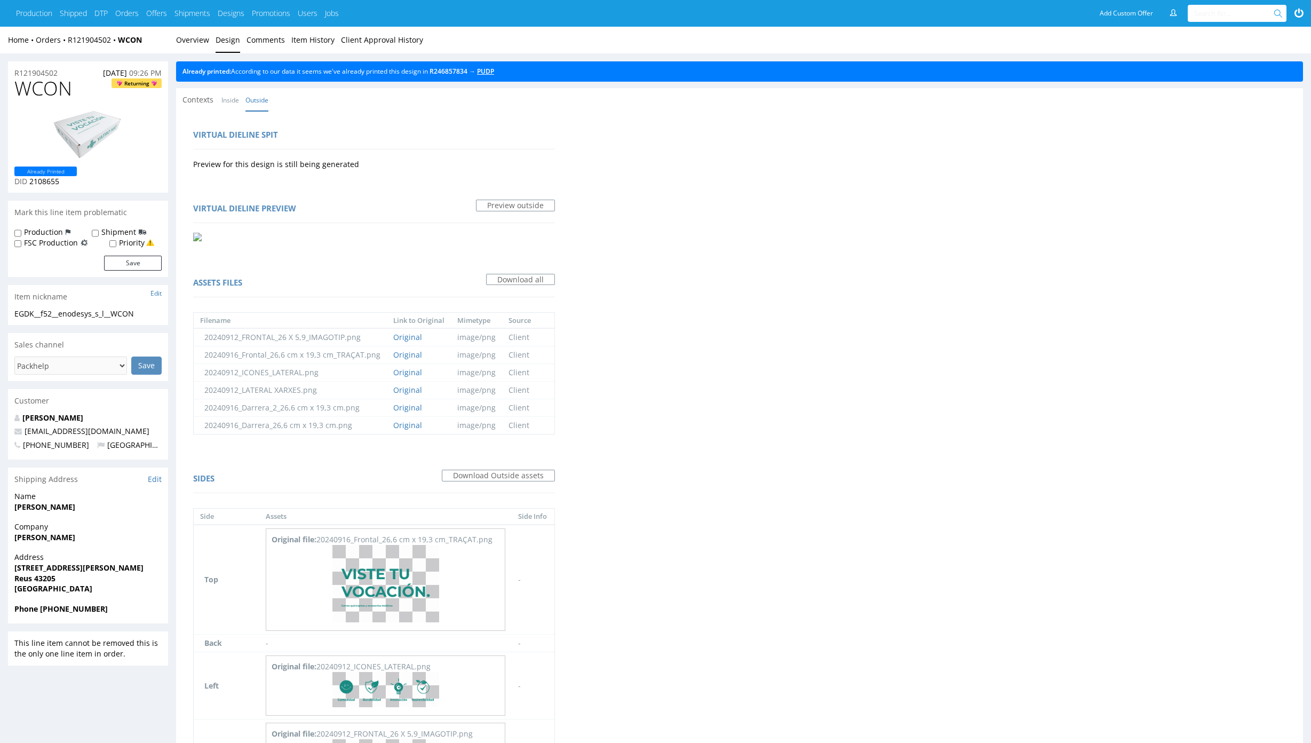
click at [494, 74] on link "PUDP" at bounding box center [485, 71] width 17 height 9
click at [198, 42] on link "Overview" at bounding box center [192, 40] width 33 height 26
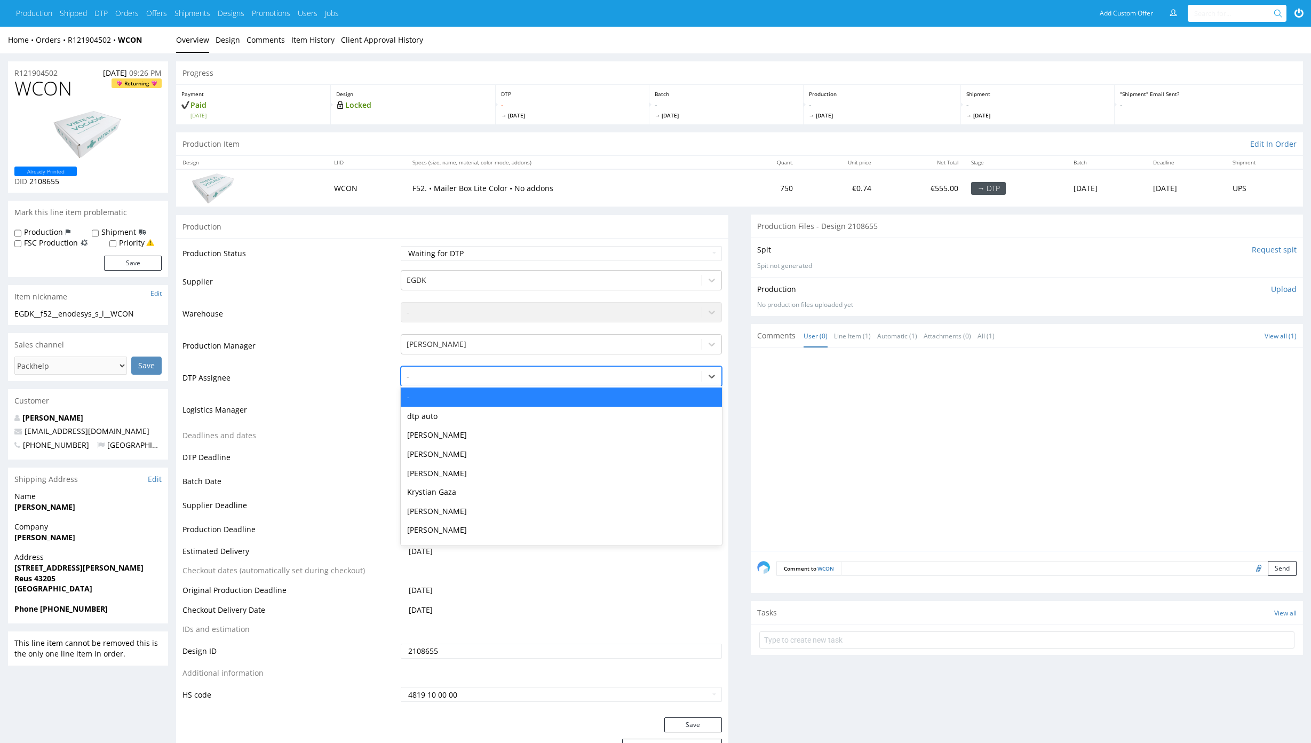
click at [446, 378] on div at bounding box center [552, 376] width 290 height 13
type input "mark"
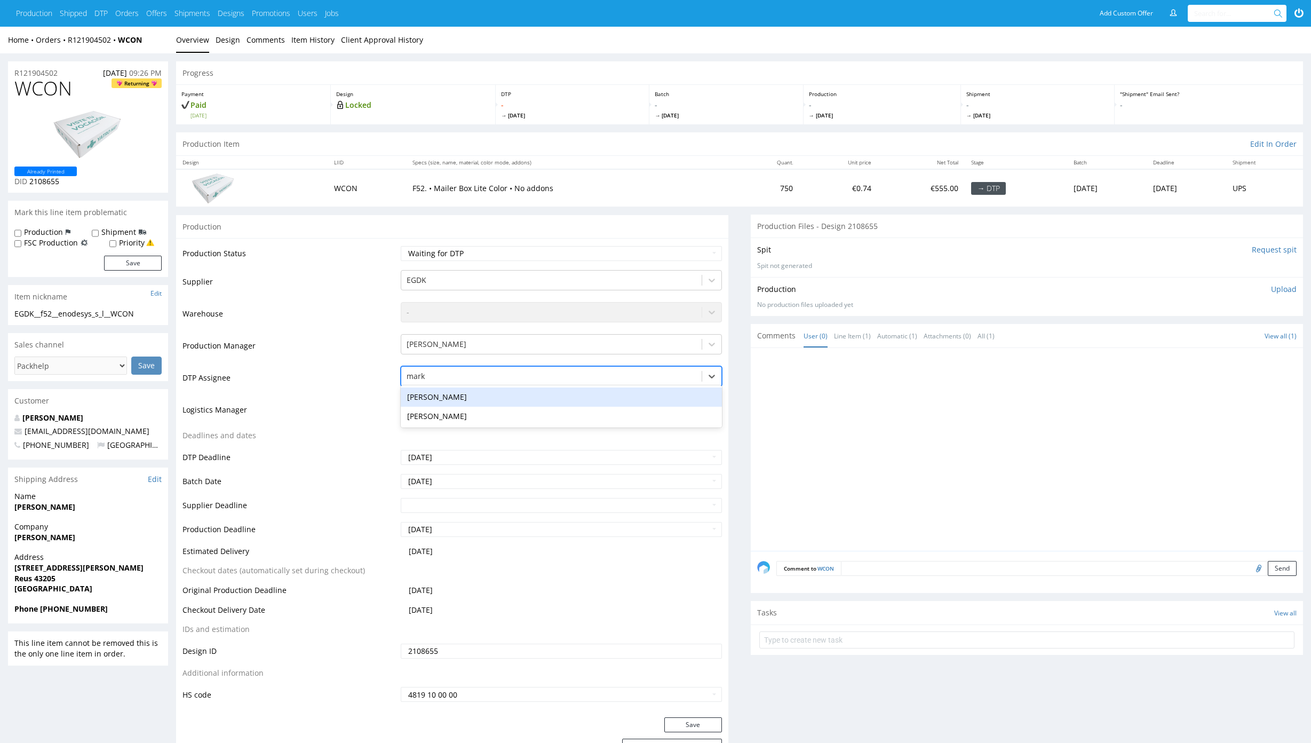
click at [463, 392] on div "[PERSON_NAME]" at bounding box center [561, 396] width 321 height 19
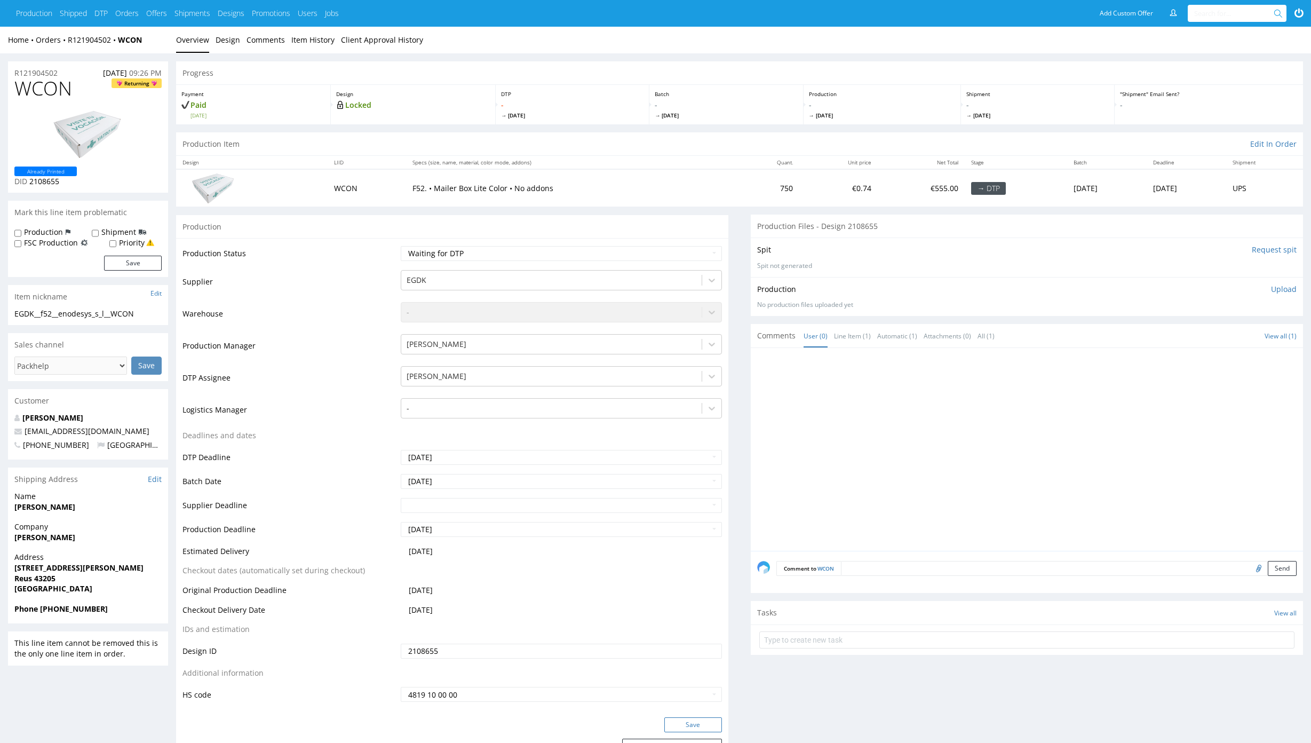
click at [691, 727] on button "Save" at bounding box center [693, 724] width 58 height 15
